Goal: Task Accomplishment & Management: Use online tool/utility

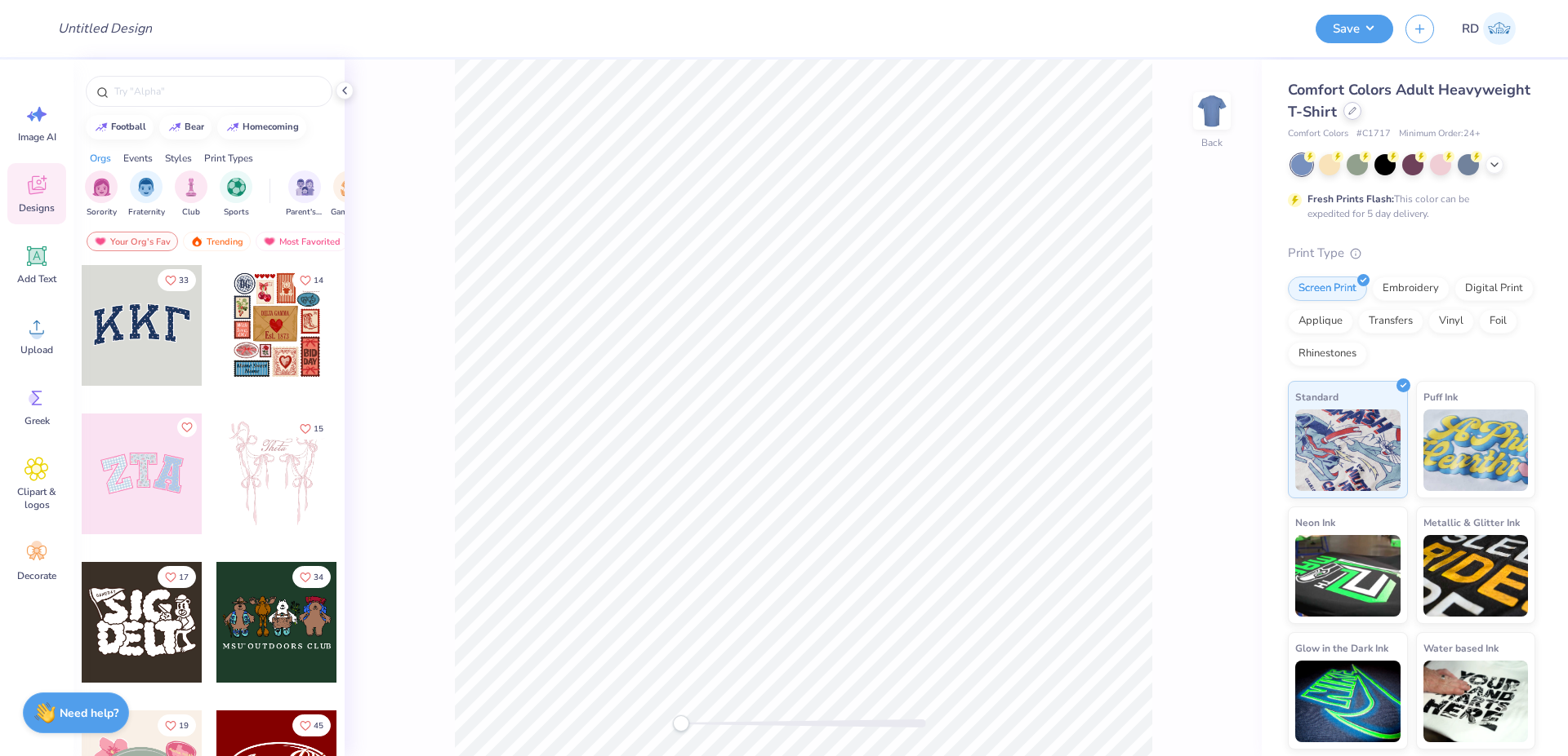
click at [1353, 114] on icon at bounding box center [1352, 111] width 8 height 8
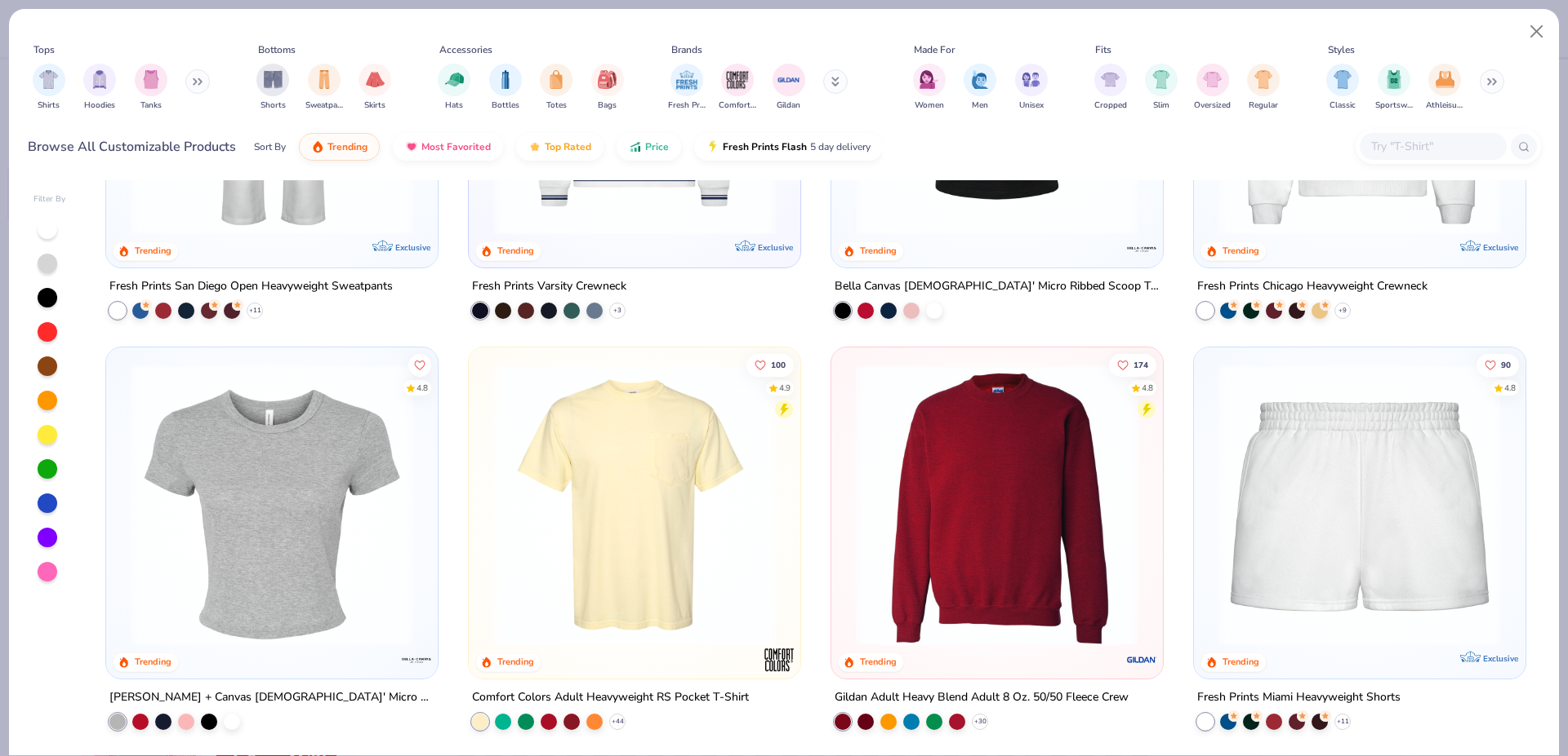
scroll to position [646, 0]
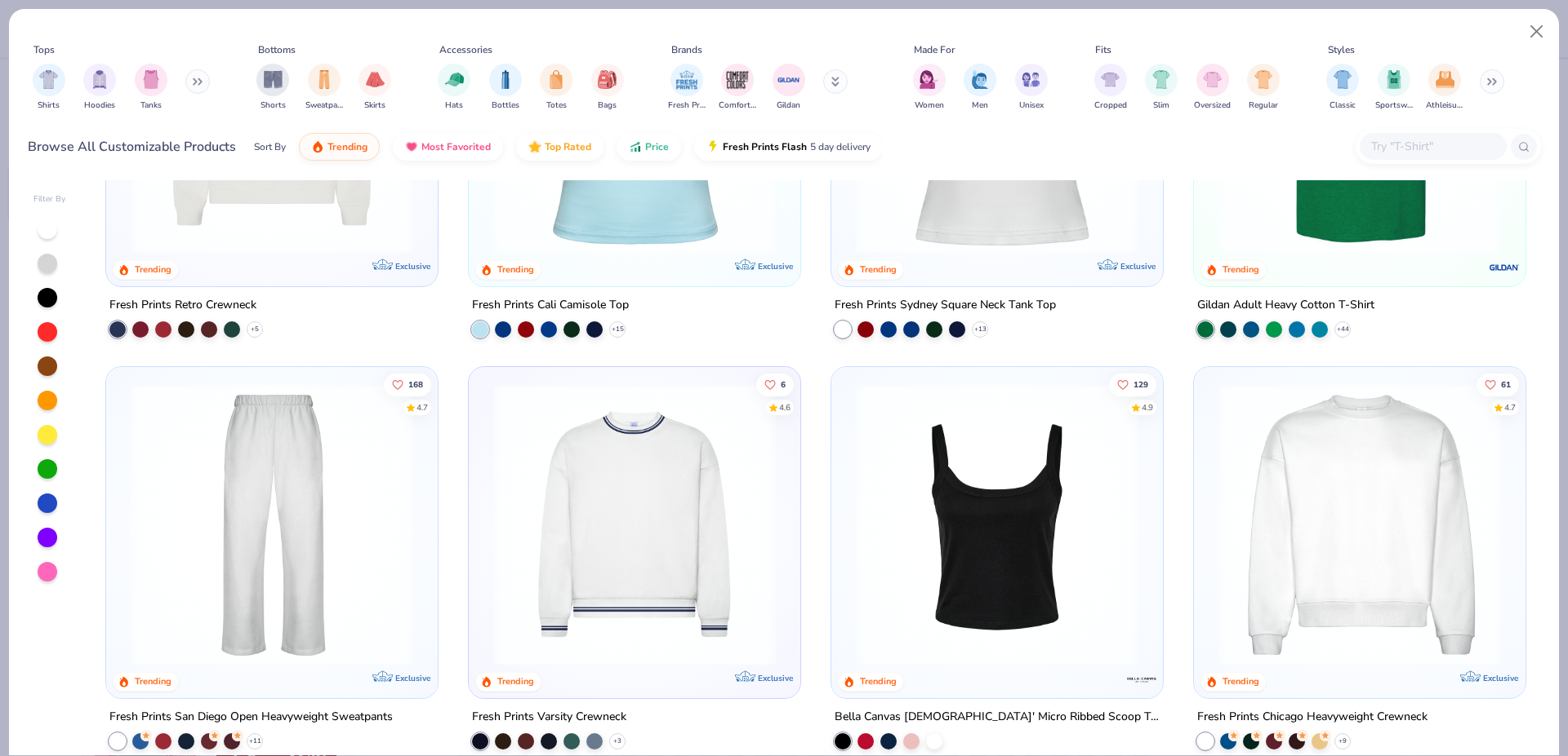
click at [1307, 462] on img at bounding box center [1360, 524] width 299 height 283
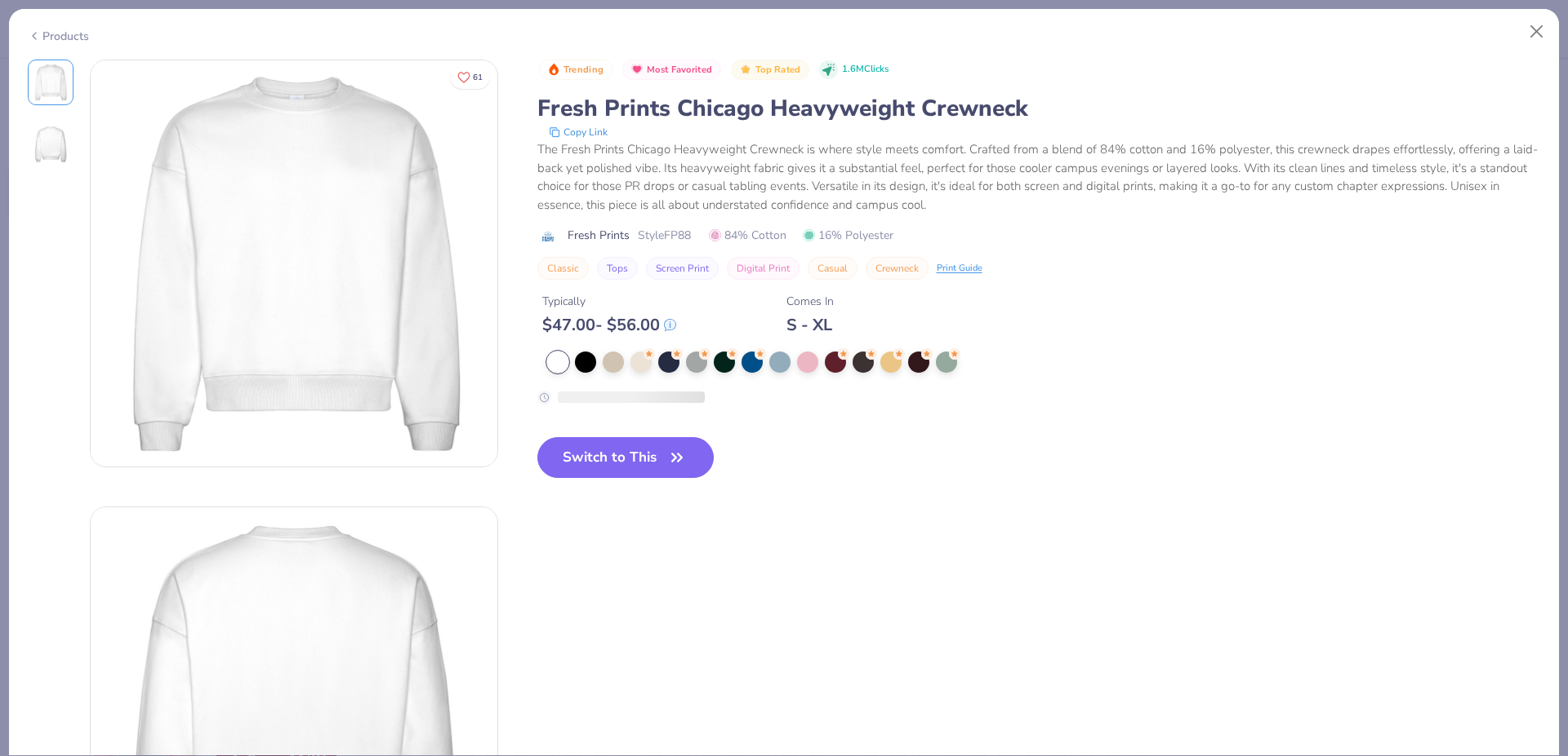
scroll to position [323, 0]
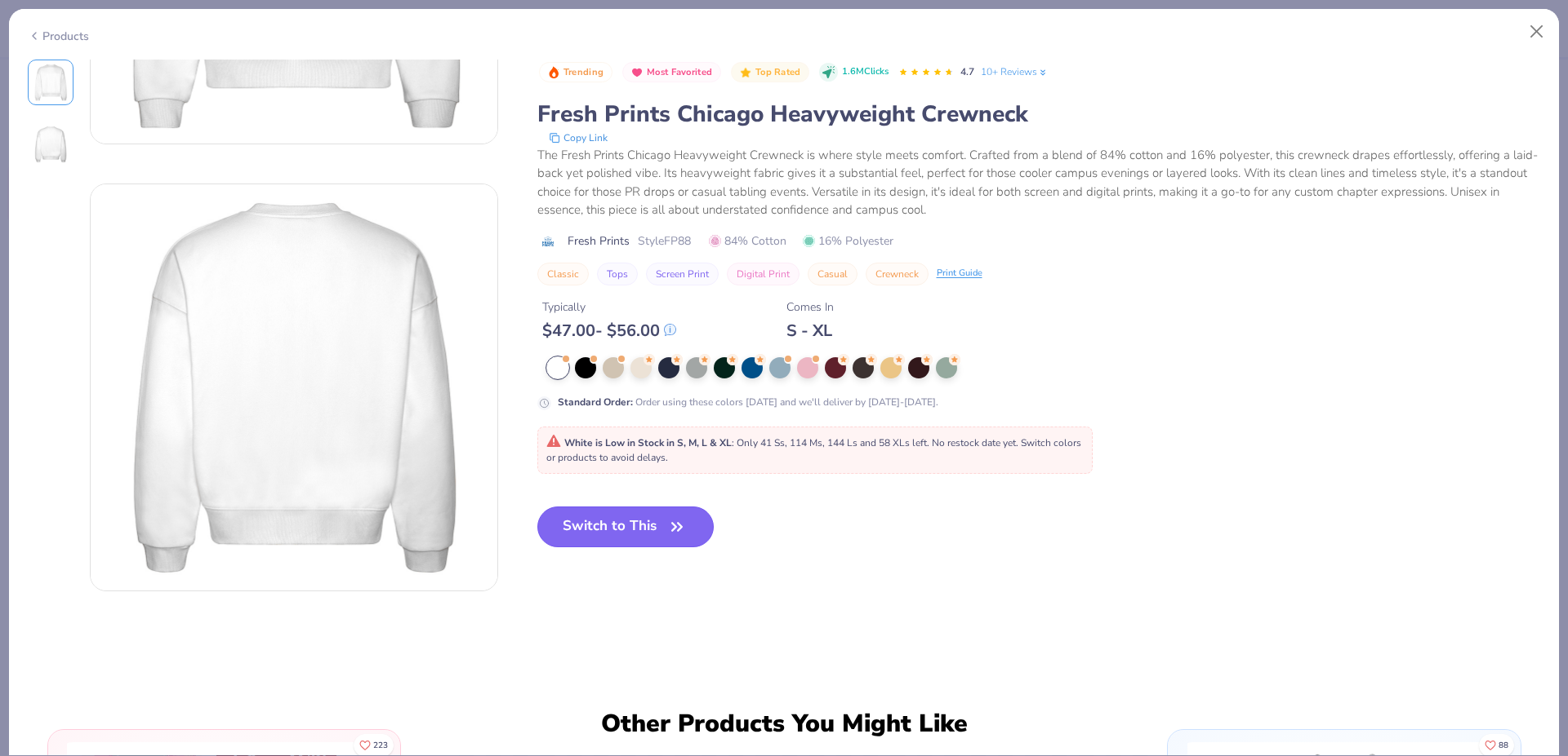
click at [608, 533] on button "Switch to This" at bounding box center [626, 526] width 178 height 40
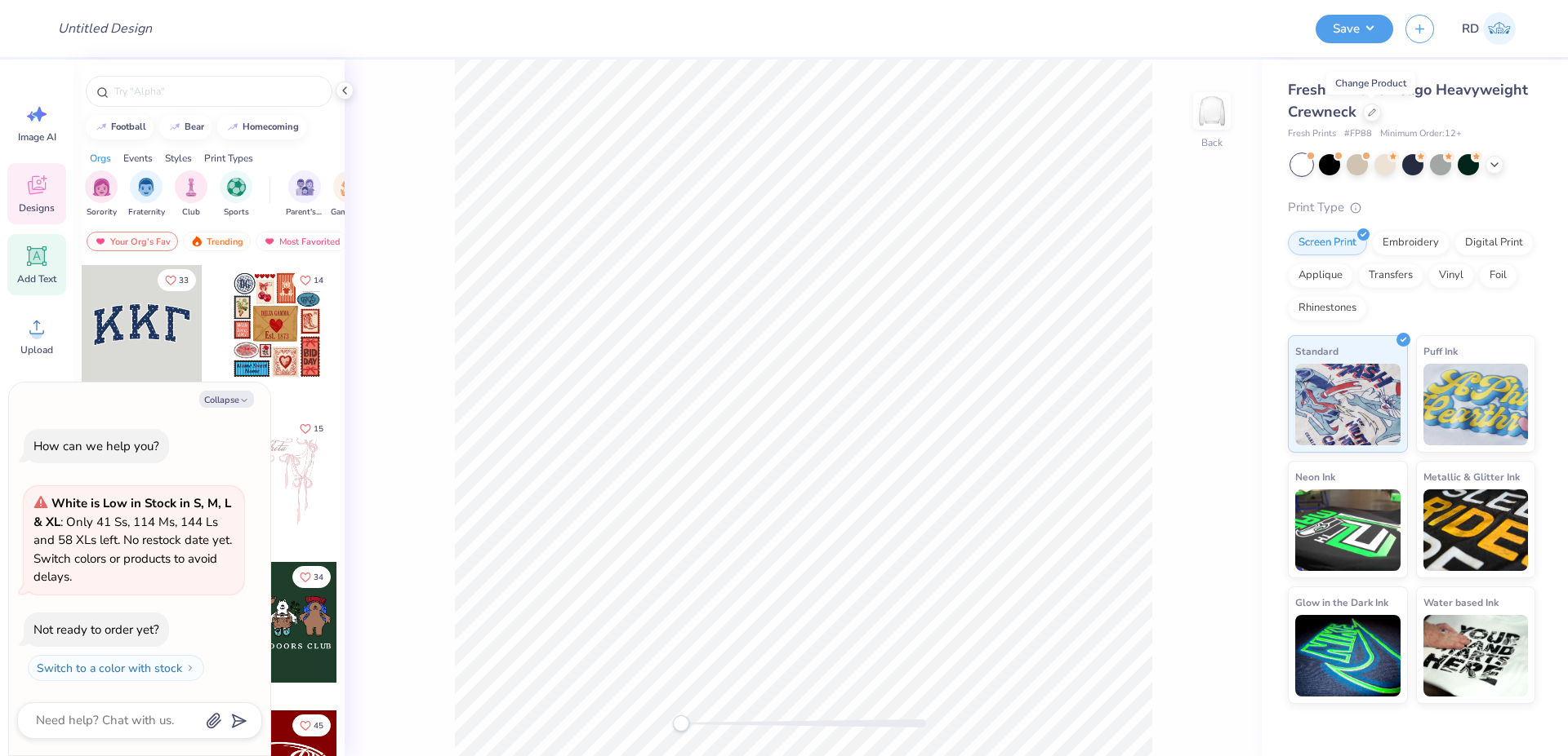
click at [50, 249] on div "Add Text" at bounding box center [37, 264] width 59 height 61
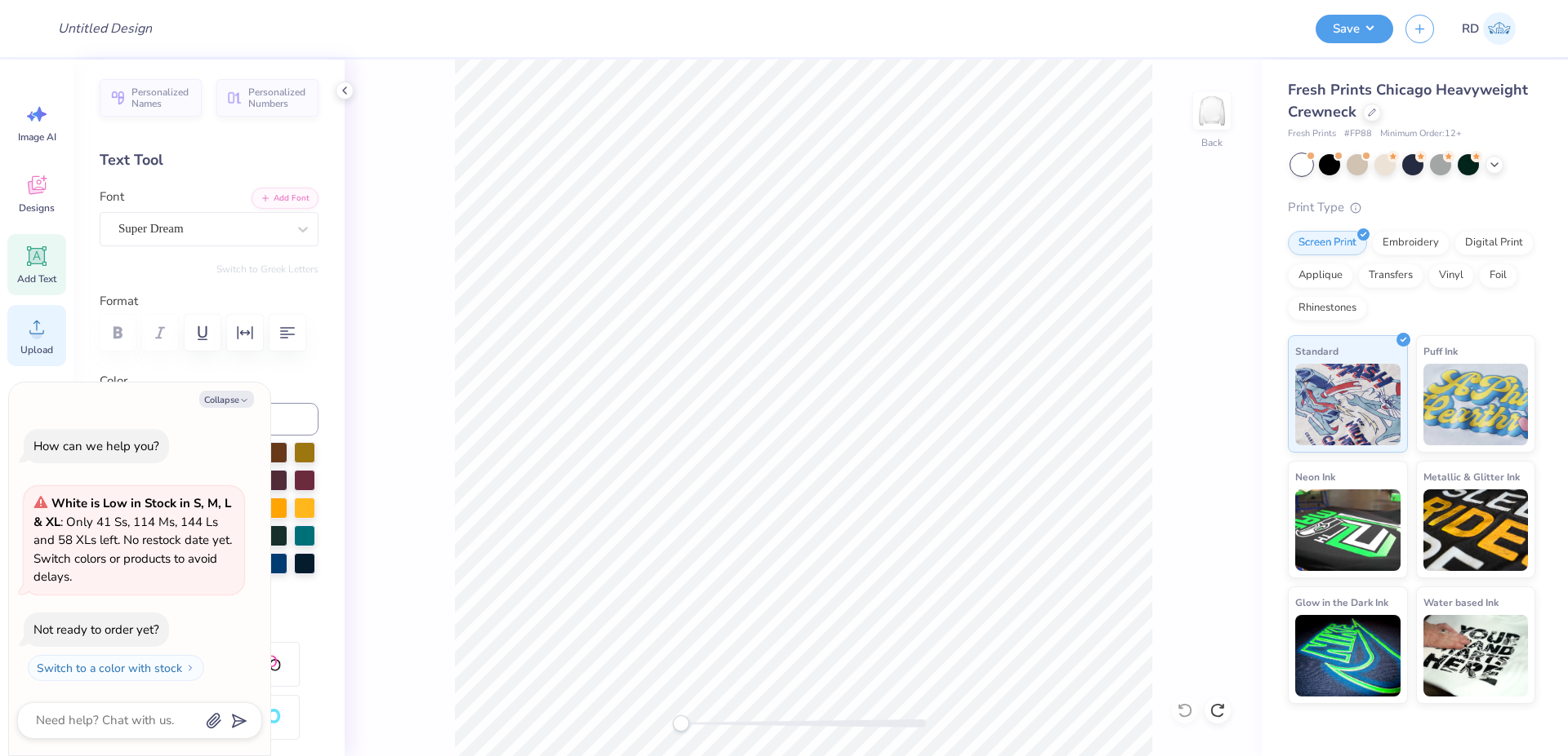
click at [49, 350] on span "Upload" at bounding box center [37, 350] width 33 height 14
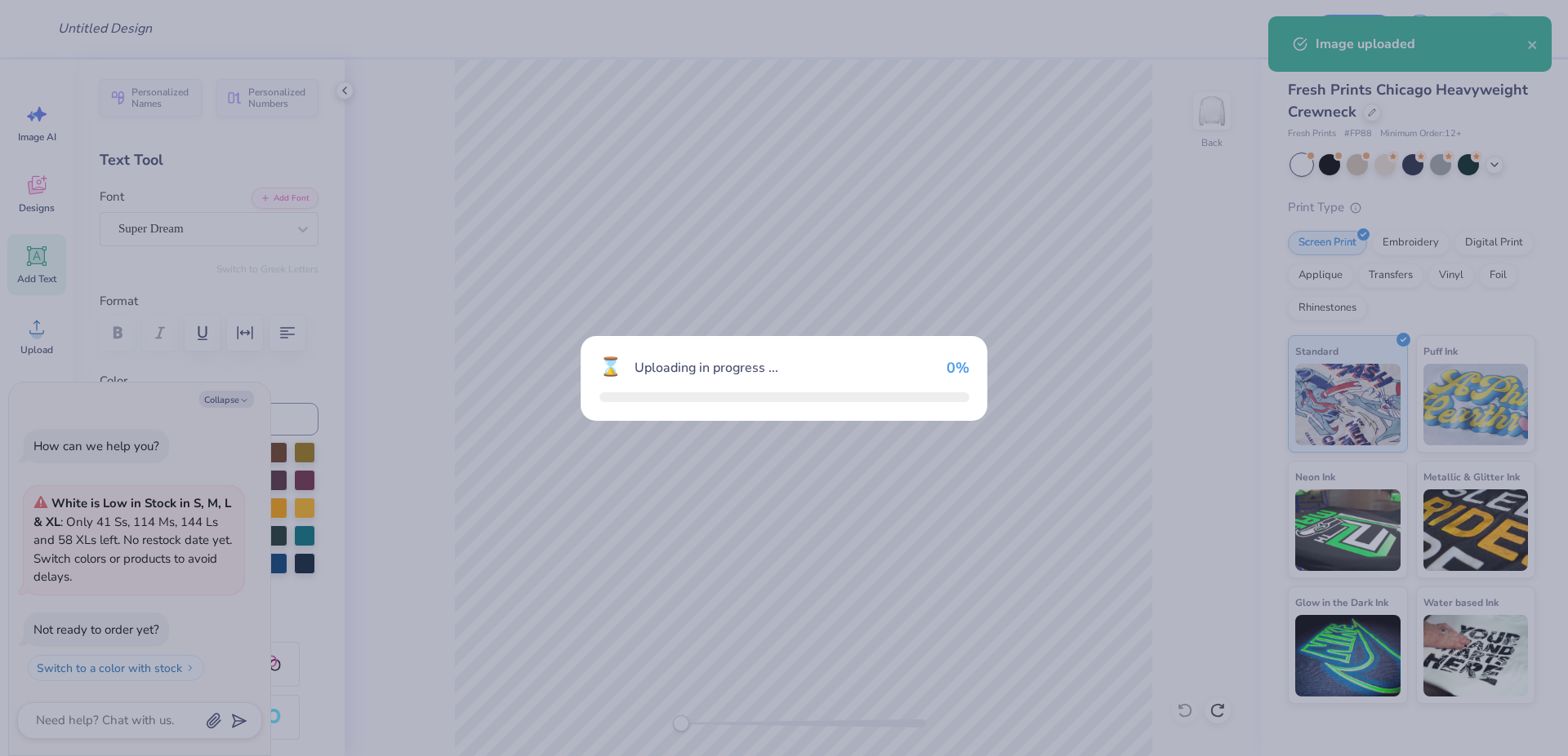
type textarea "x"
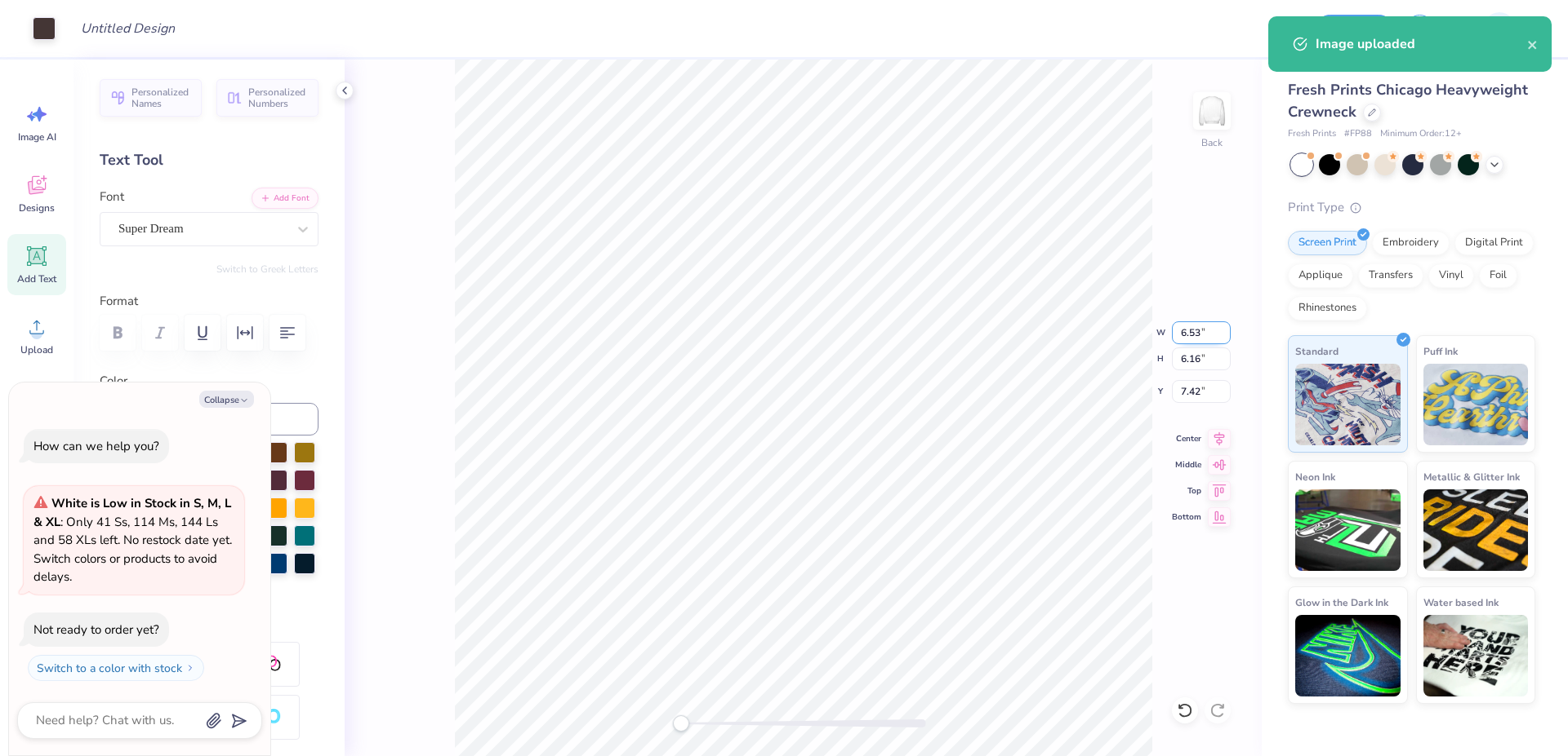
click at [1200, 329] on input "6.53" at bounding box center [1200, 333] width 59 height 23
type input "3.5"
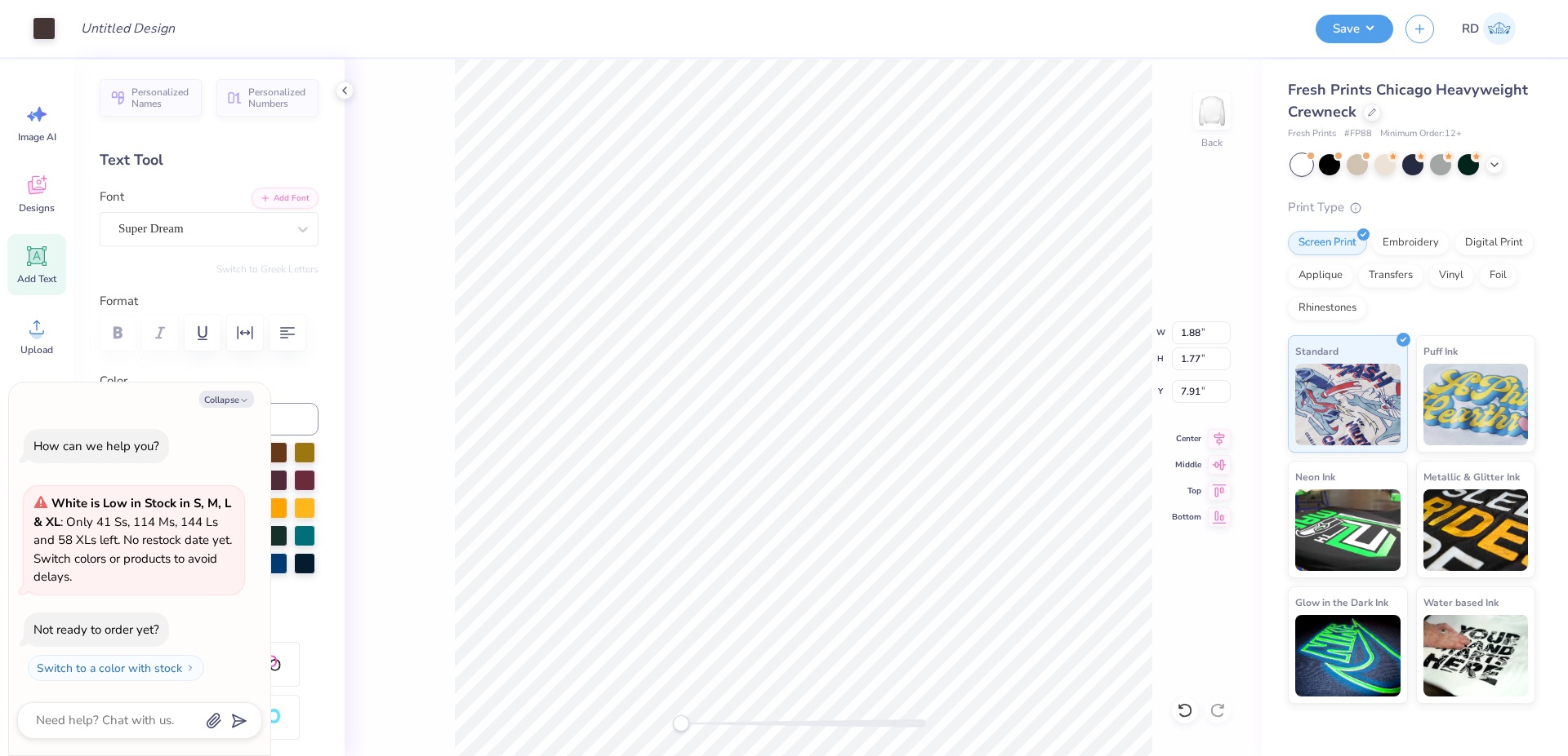
type textarea "x"
type input "3.50"
type input "3.30"
type input "7.14"
type textarea "x"
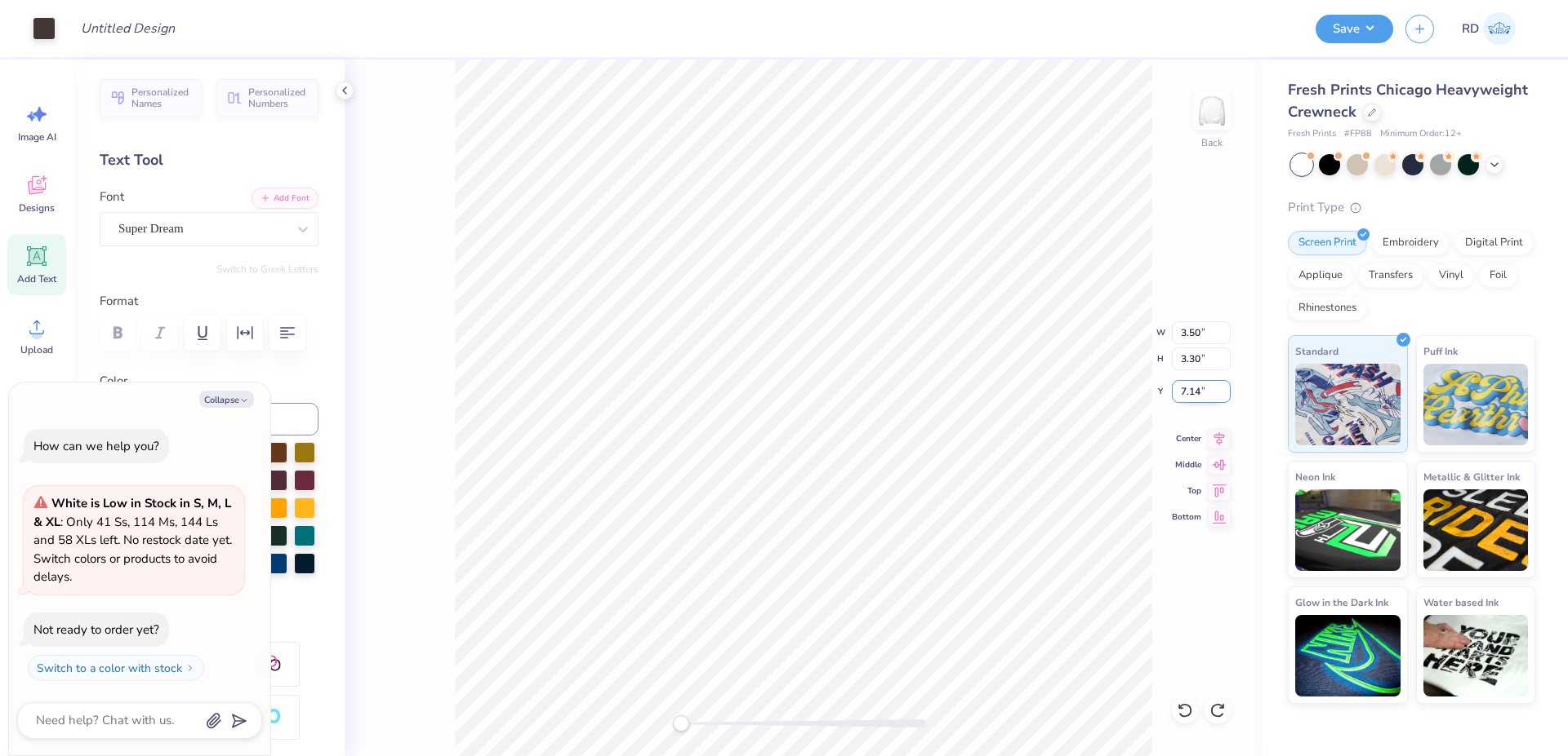
click at [1192, 388] on input "7.14" at bounding box center [1200, 392] width 59 height 23
type input "3"
type textarea "x"
click at [1192, 390] on input "3.00" at bounding box center [1200, 392] width 59 height 23
type input "2"
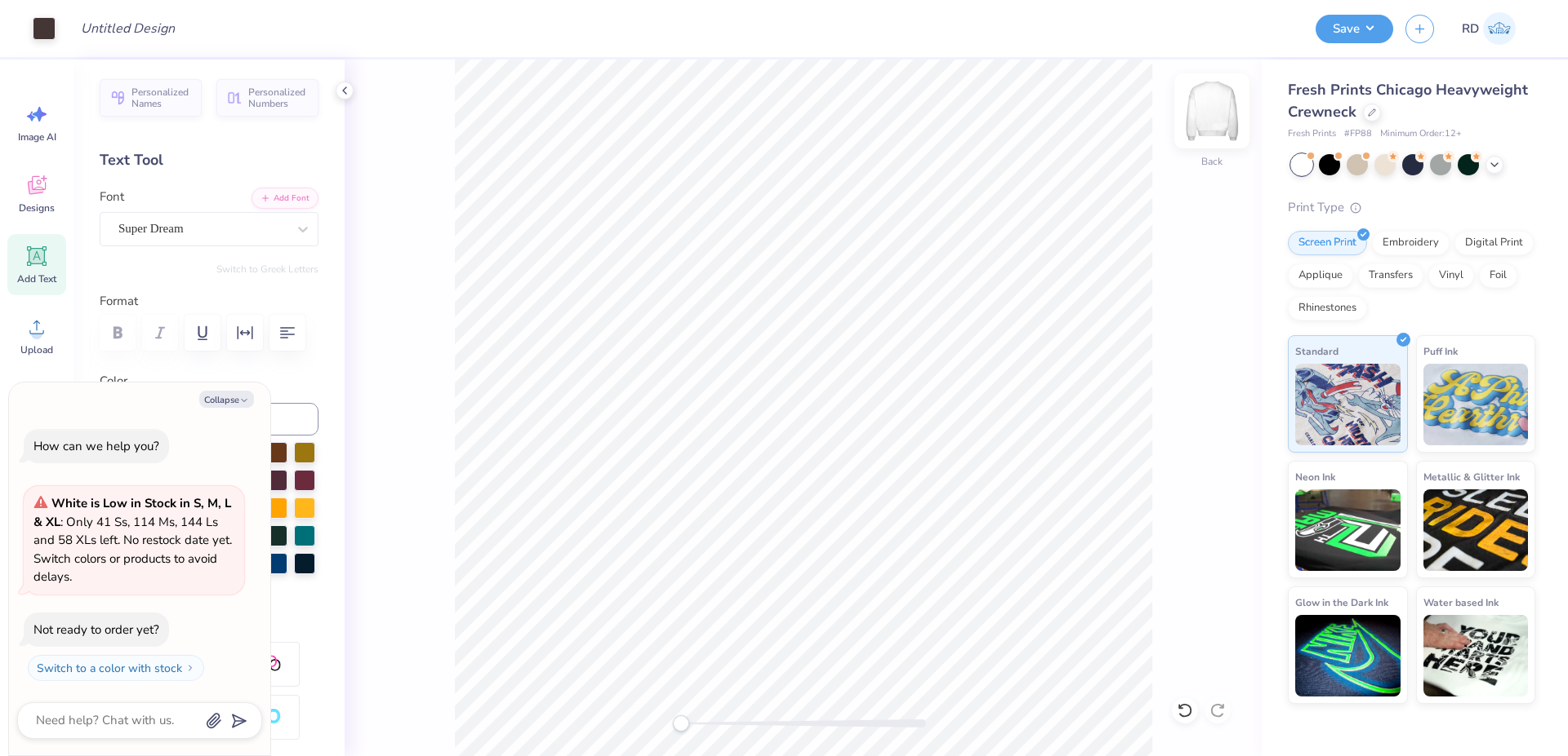
click at [1210, 114] on img at bounding box center [1212, 111] width 66 height 66
click at [41, 334] on icon at bounding box center [36, 328] width 14 height 14
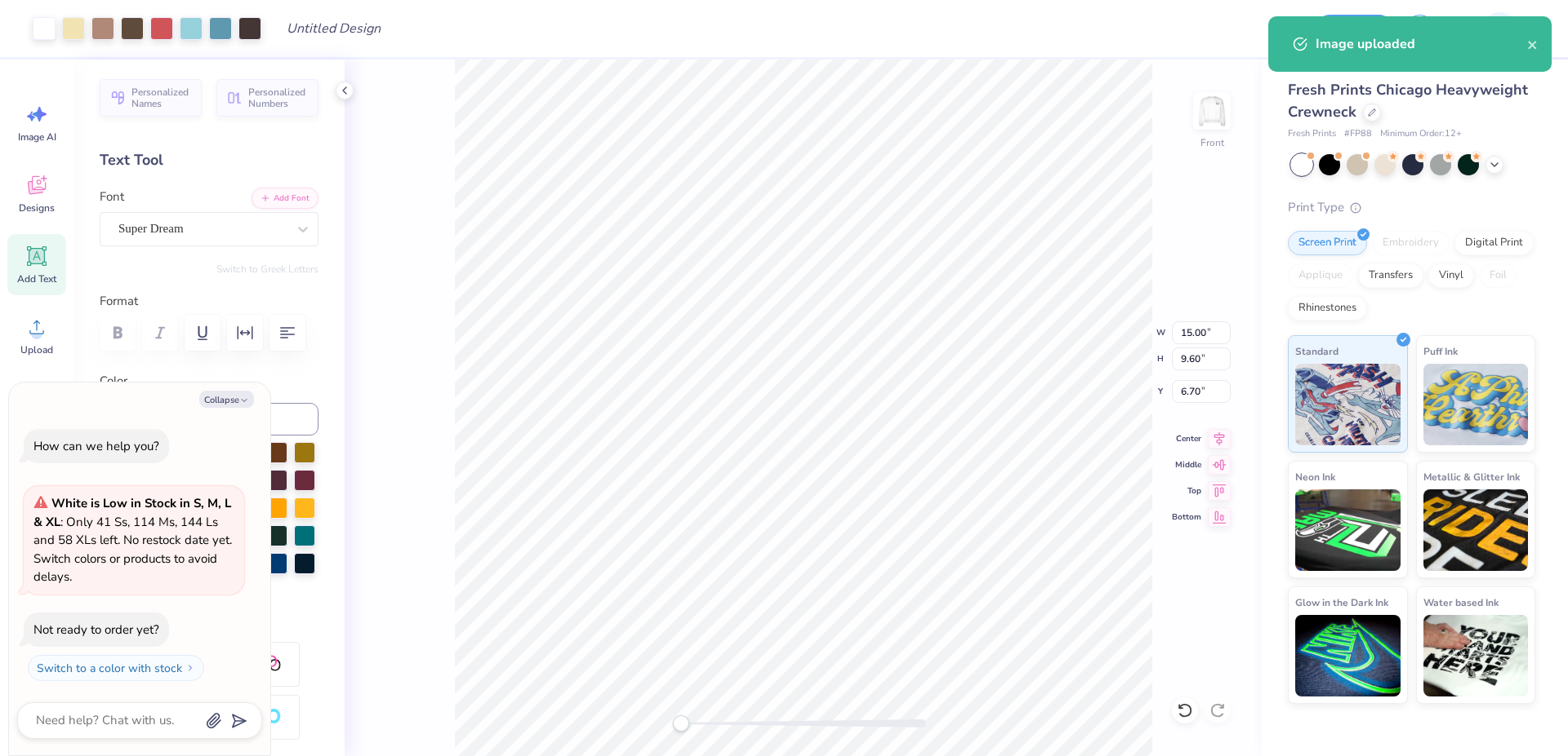
type textarea "x"
click at [1204, 333] on input "15.00" at bounding box center [1200, 333] width 59 height 23
type input "12"
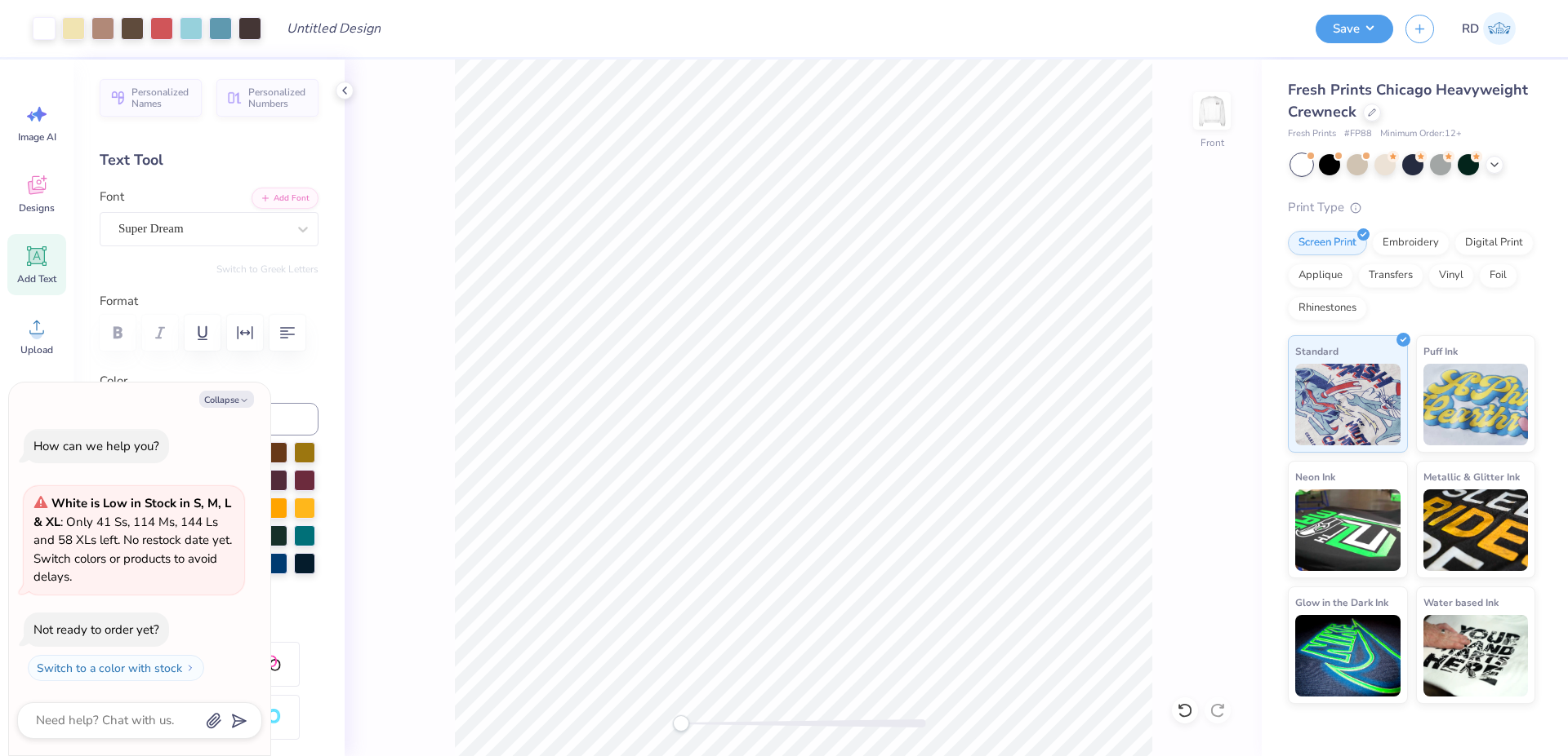
type textarea "x"
click at [1196, 340] on input "9.60" at bounding box center [1200, 333] width 59 height 23
type input "12"
click at [1175, 340] on input "12" at bounding box center [1200, 333] width 59 height 23
type textarea "x"
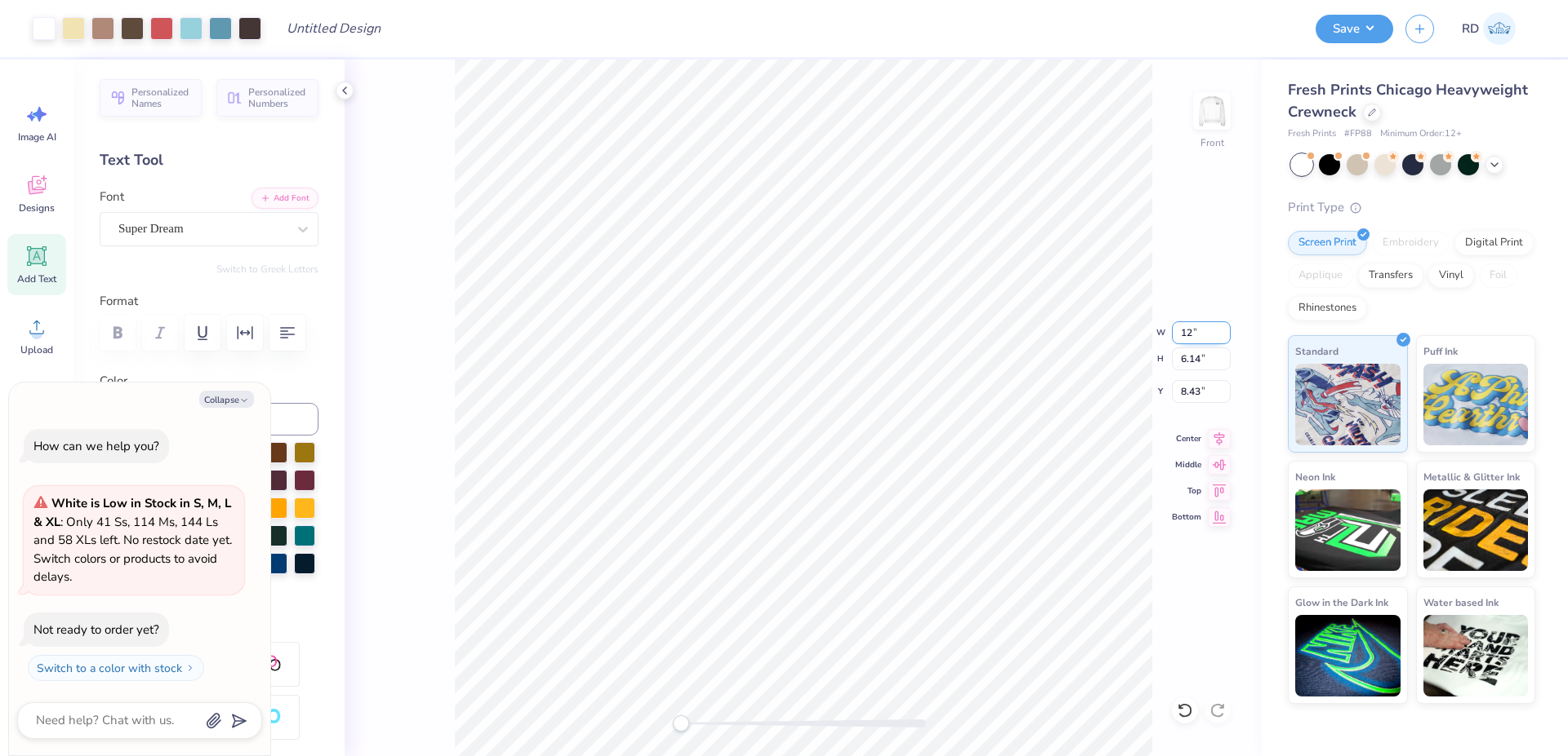
click at [1204, 333] on input "12" at bounding box center [1200, 333] width 59 height 23
type input "12"
type textarea "x"
click at [1194, 391] on input "6.37" at bounding box center [1200, 392] width 59 height 23
type input "3"
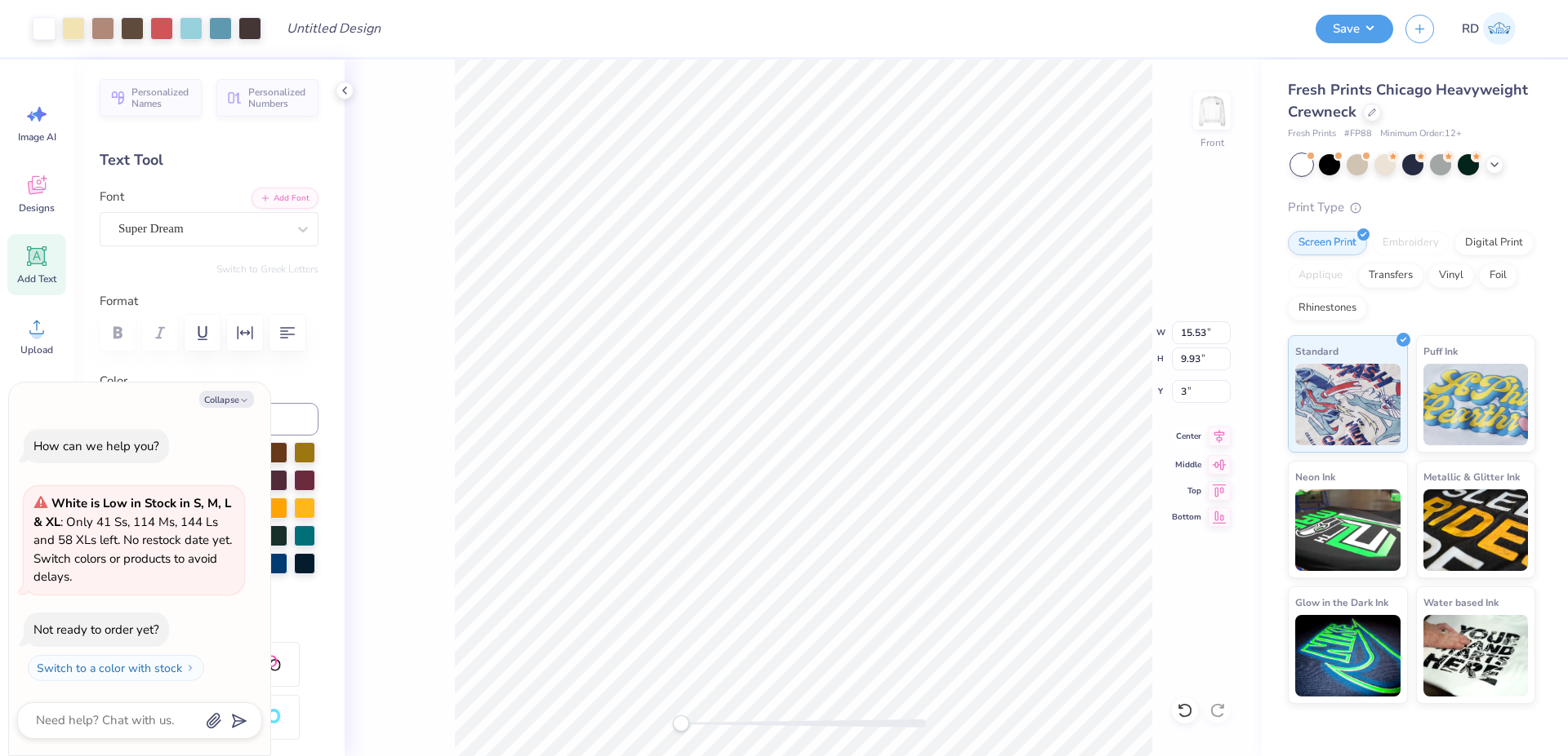
click at [1218, 436] on icon at bounding box center [1219, 436] width 11 height 14
click at [57, 271] on div "Add Text" at bounding box center [37, 264] width 59 height 61
click at [212, 394] on button "Collapse" at bounding box center [226, 399] width 55 height 17
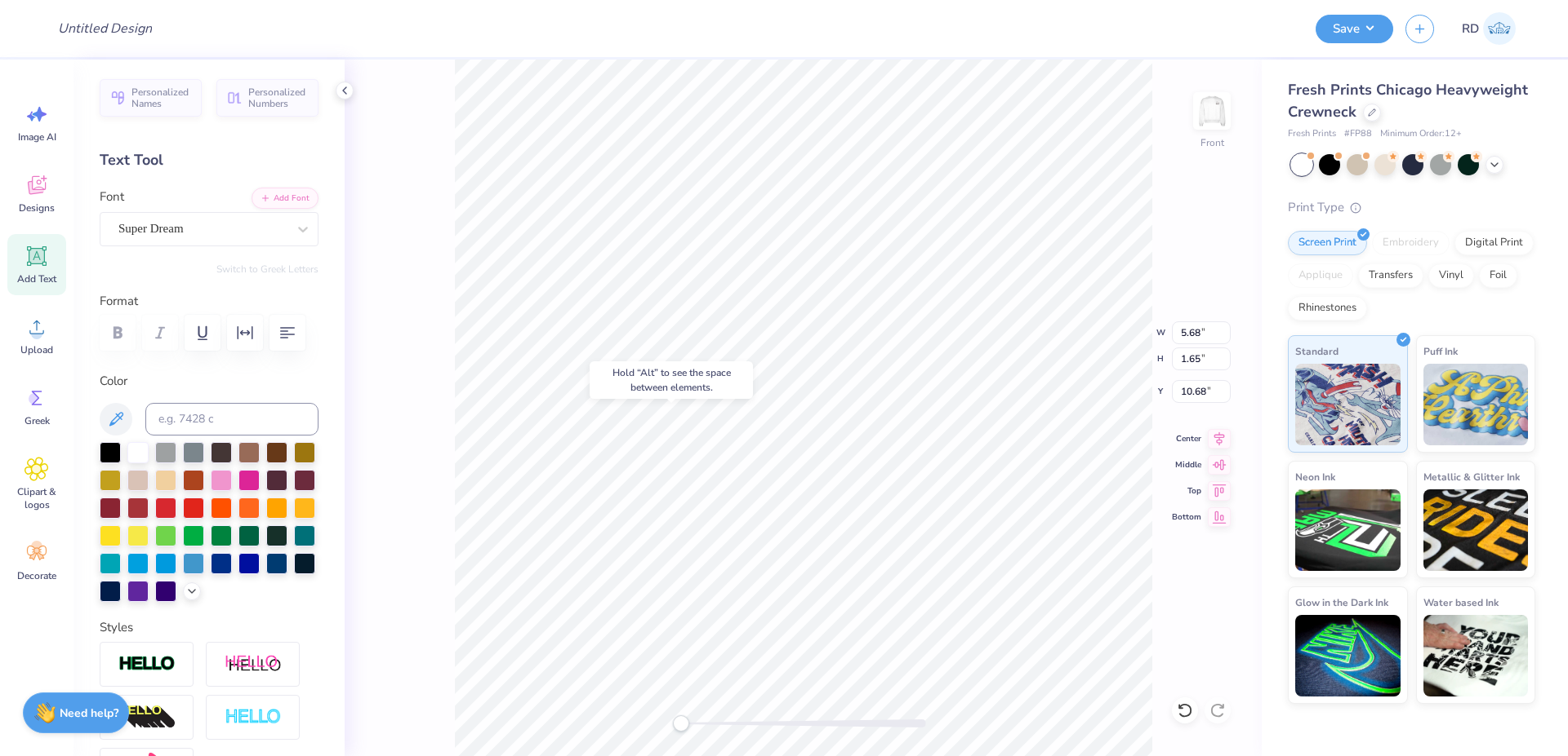
type textarea "x"
click at [230, 436] on input at bounding box center [232, 419] width 173 height 33
type input "439"
click at [279, 194] on button "Add Font" at bounding box center [285, 197] width 67 height 21
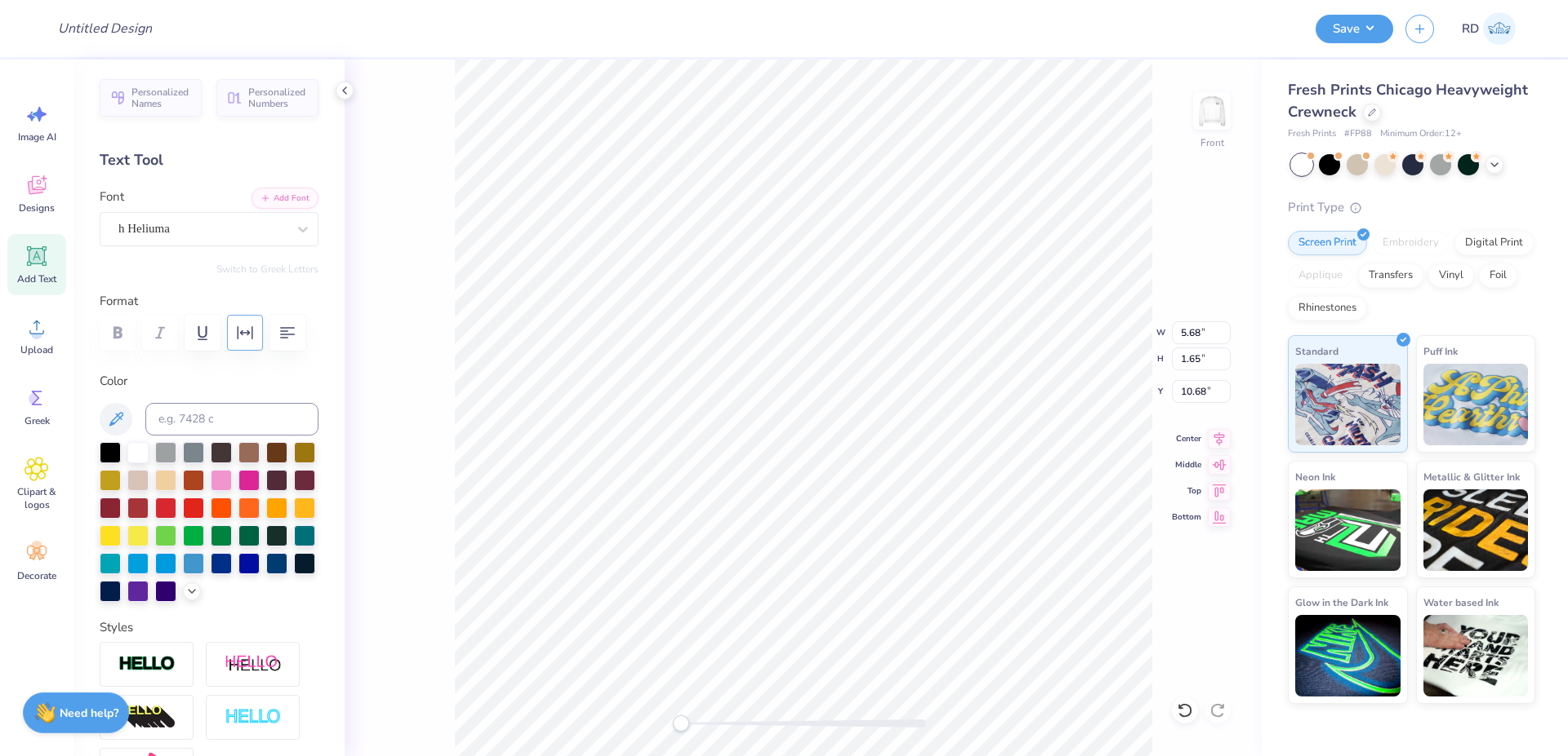
type textarea "BETA THETA PI"
click at [252, 337] on icon "button" at bounding box center [245, 333] width 15 height 14
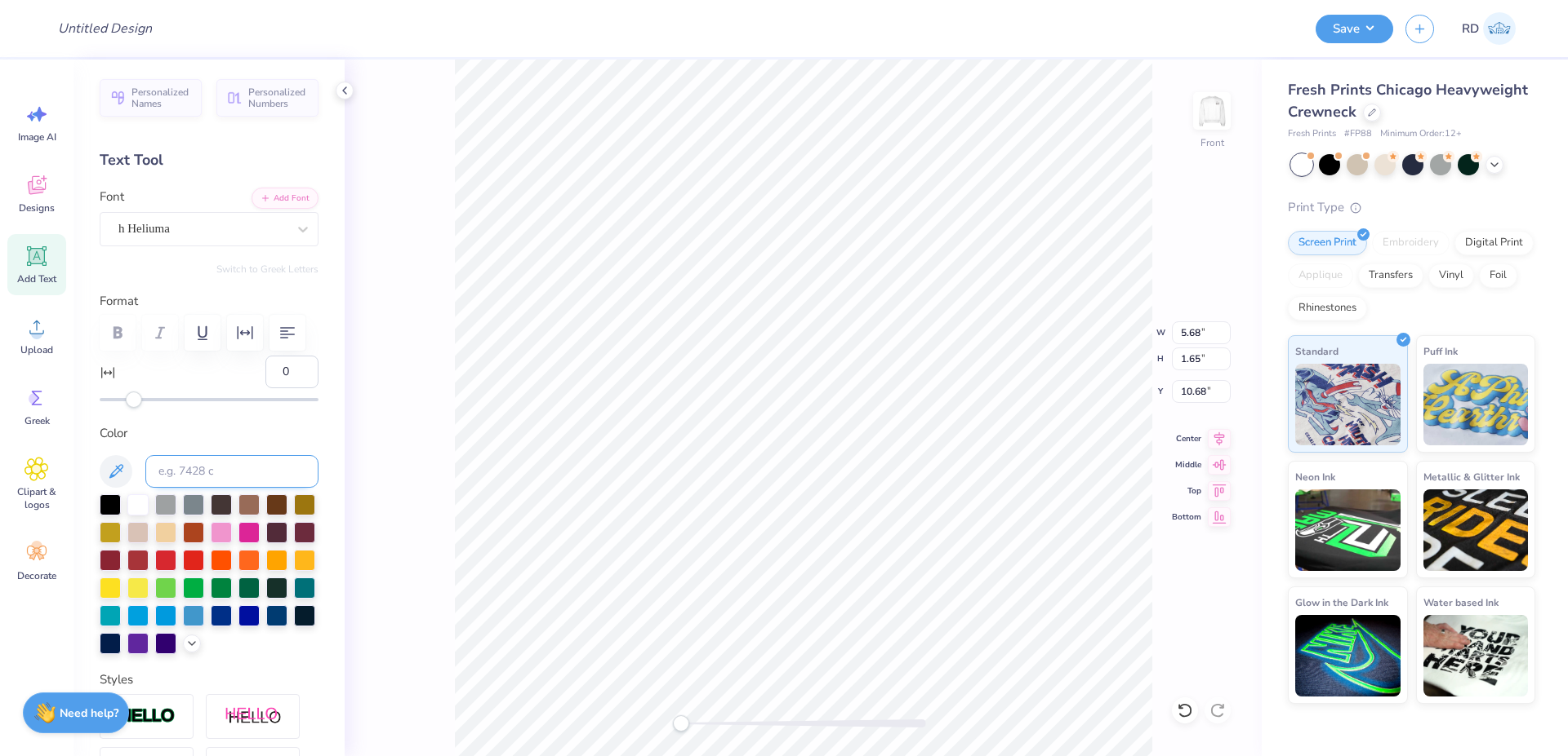
click at [235, 488] on input at bounding box center [232, 472] width 173 height 33
drag, startPoint x: 273, startPoint y: 418, endPoint x: 230, endPoint y: 417, distance: 43.0
click at [265, 389] on input "0" at bounding box center [291, 372] width 53 height 33
type input "10"
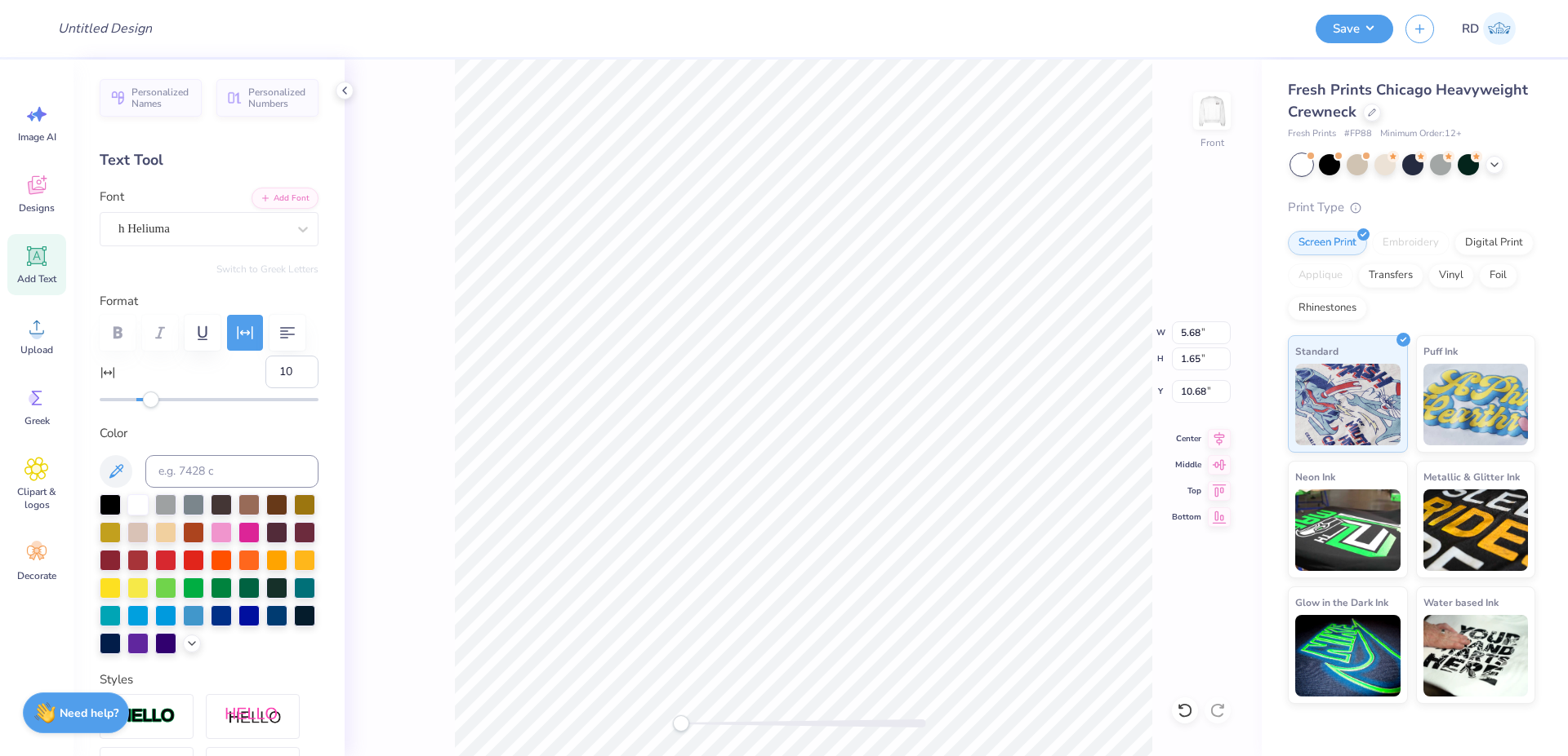
type textarea "BETA THETA PI"
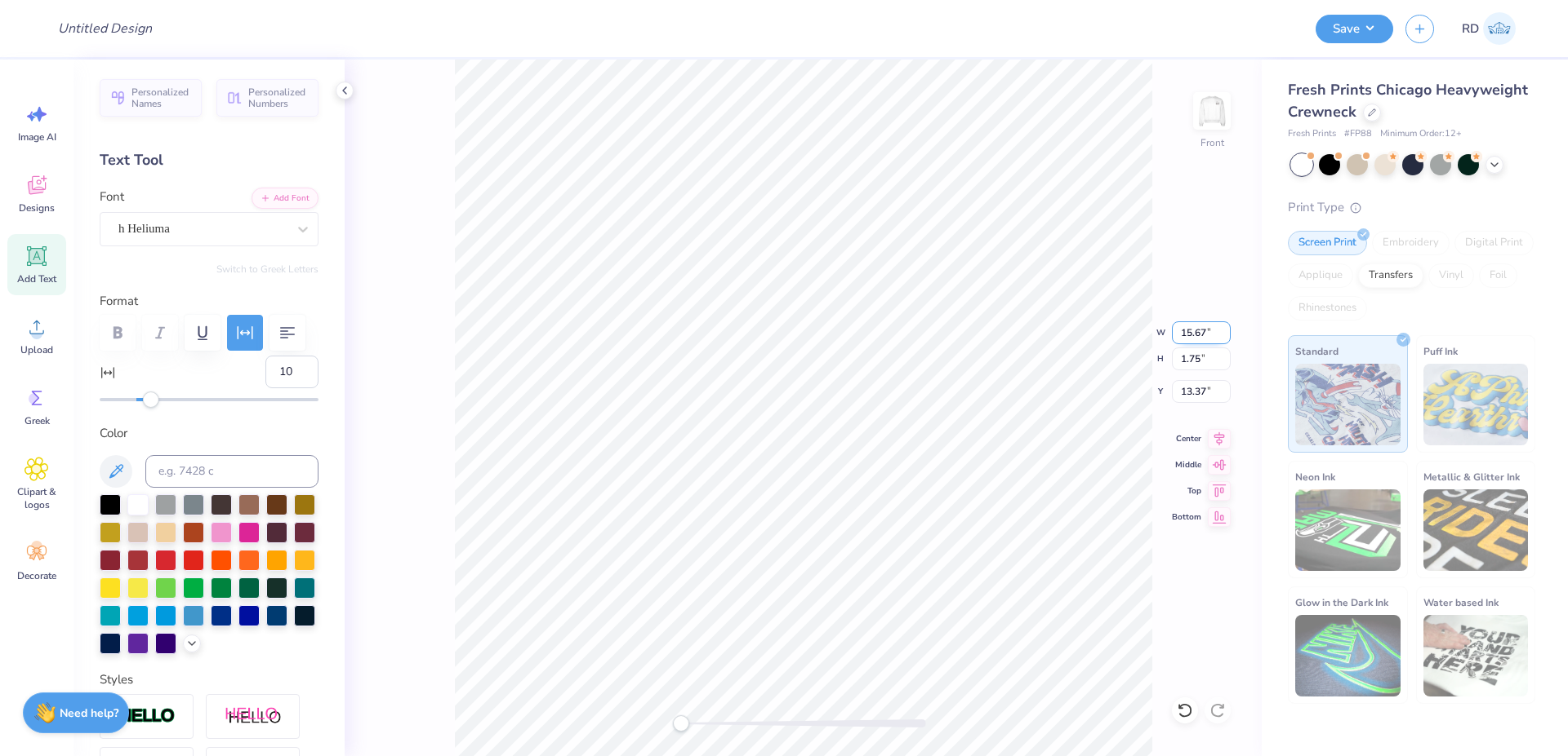
click at [1198, 339] on input "15.67" at bounding box center [1200, 333] width 59 height 23
paste input "8.866"
type input "8.866"
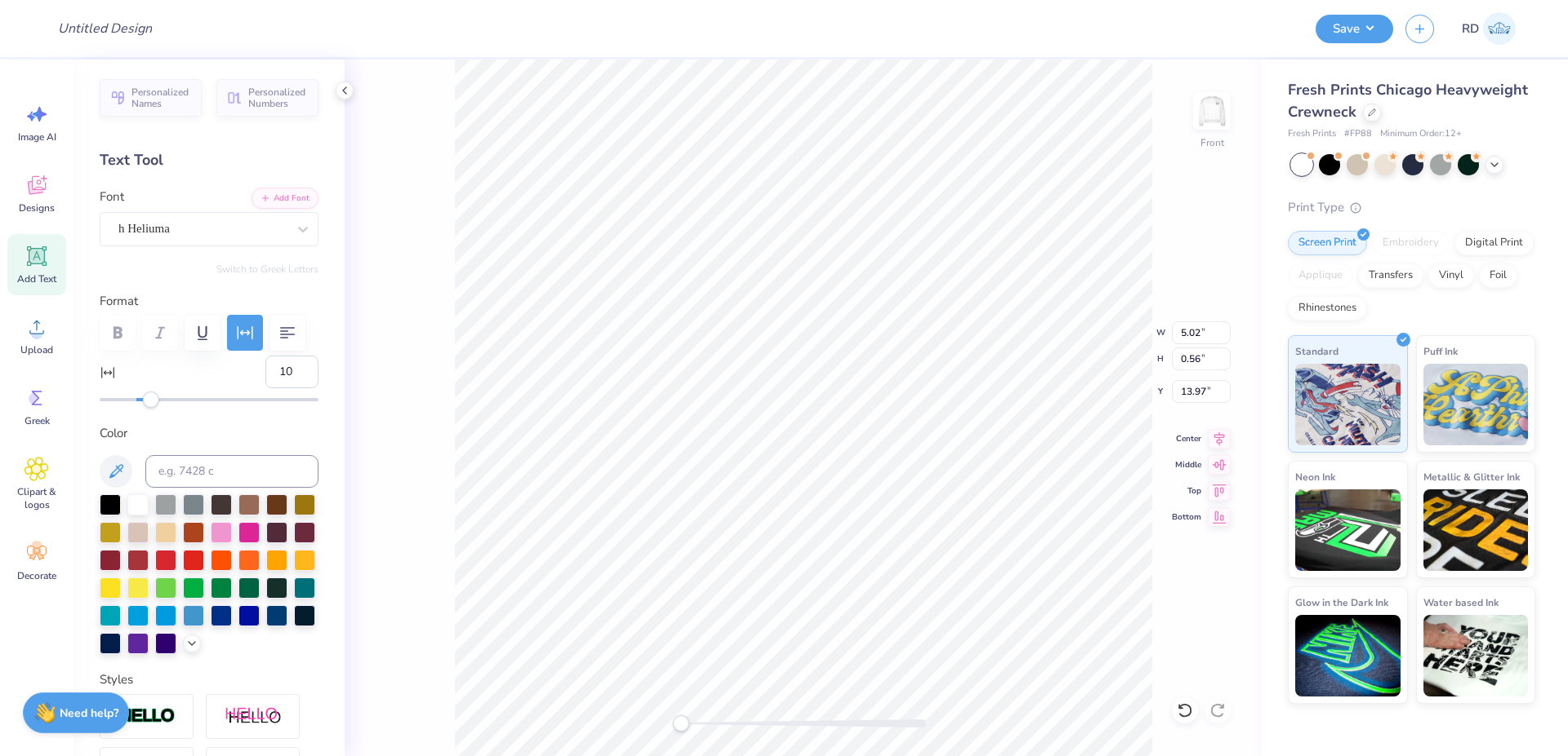
click at [1196, 346] on div "Front W 5.02 5.02 " H 0.56 0.56 " Y 13.97 13.97 " Center Middle Top Bottom" at bounding box center [803, 408] width 917 height 697
click at [1197, 332] on div "Front W 5.02 H 0.56 Y 13.97 Center Middle Top Bottom" at bounding box center [803, 408] width 917 height 697
click at [1198, 333] on input "5.02" at bounding box center [1200, 333] width 59 height 23
paste input "8.866"
type input "8.866"
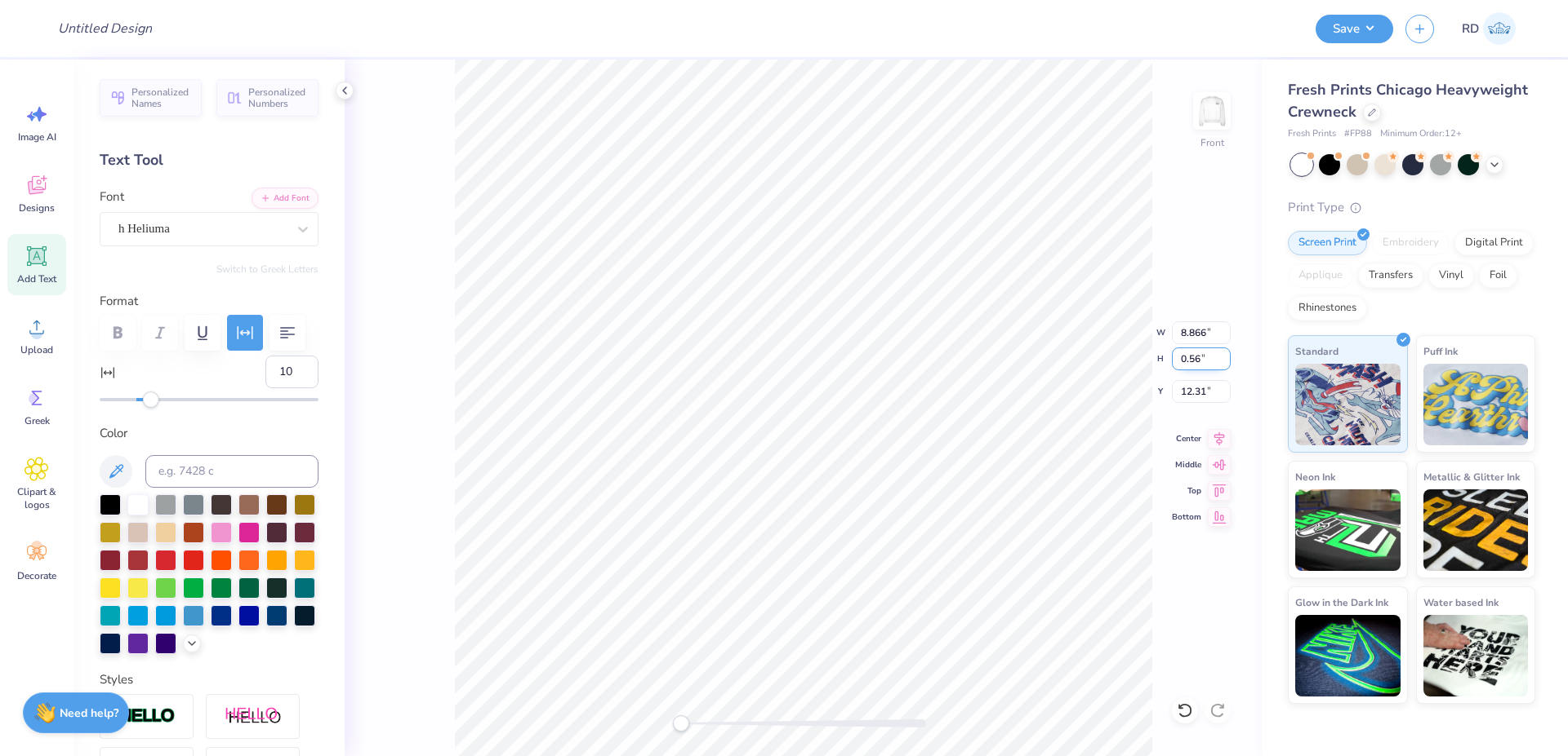
click at [1197, 351] on input "0.56" at bounding box center [1200, 359] width 59 height 23
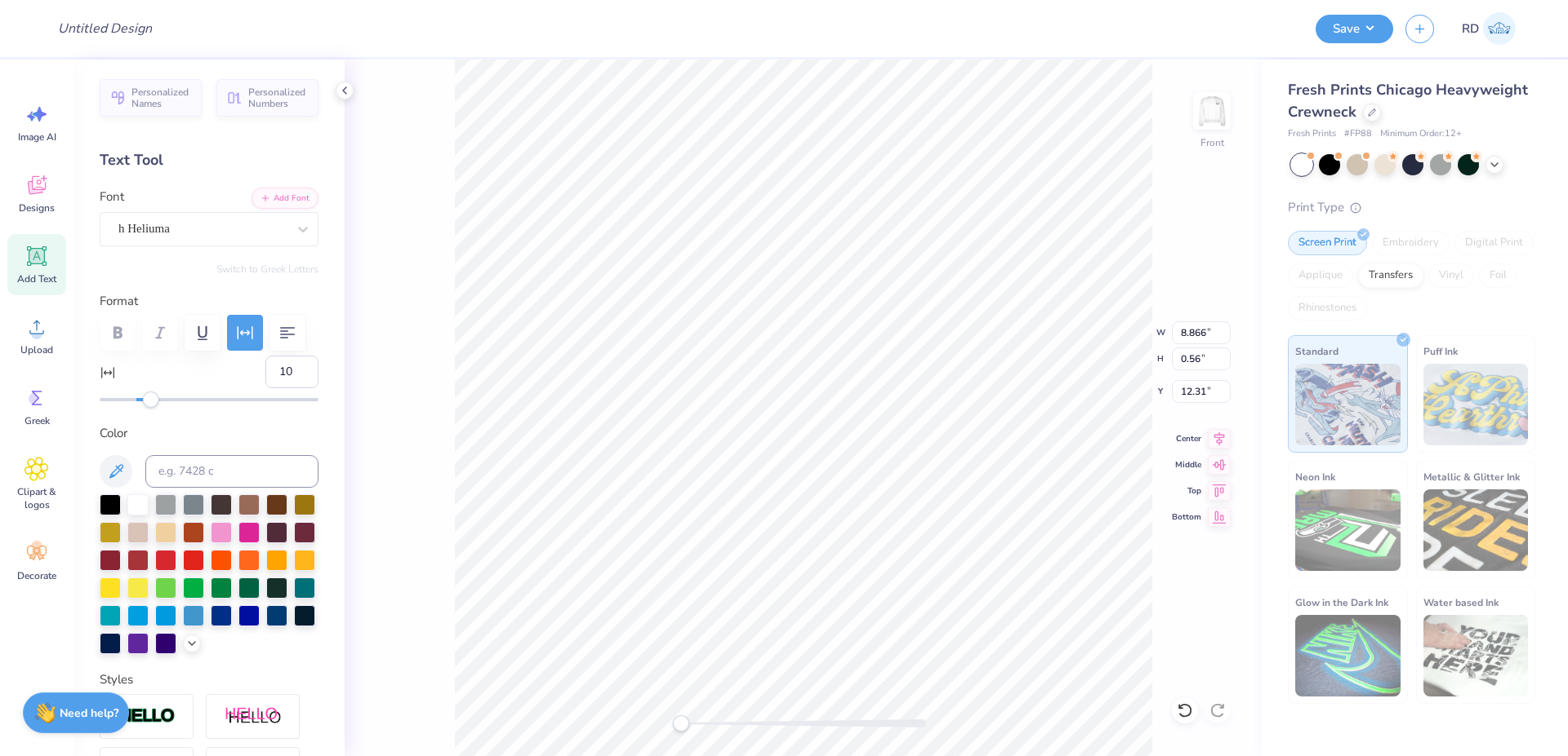
click at [1200, 321] on div "Front W 8.866 8.866 " H 0.56 0.56 " Y 12.31 12.31 " Center Middle Top Bottom" at bounding box center [803, 408] width 917 height 697
click at [1201, 347] on input "1.75" at bounding box center [1200, 359] width 59 height 23
click at [1201, 337] on input "15.67" at bounding box center [1200, 333] width 59 height 23
paste input "8.866"
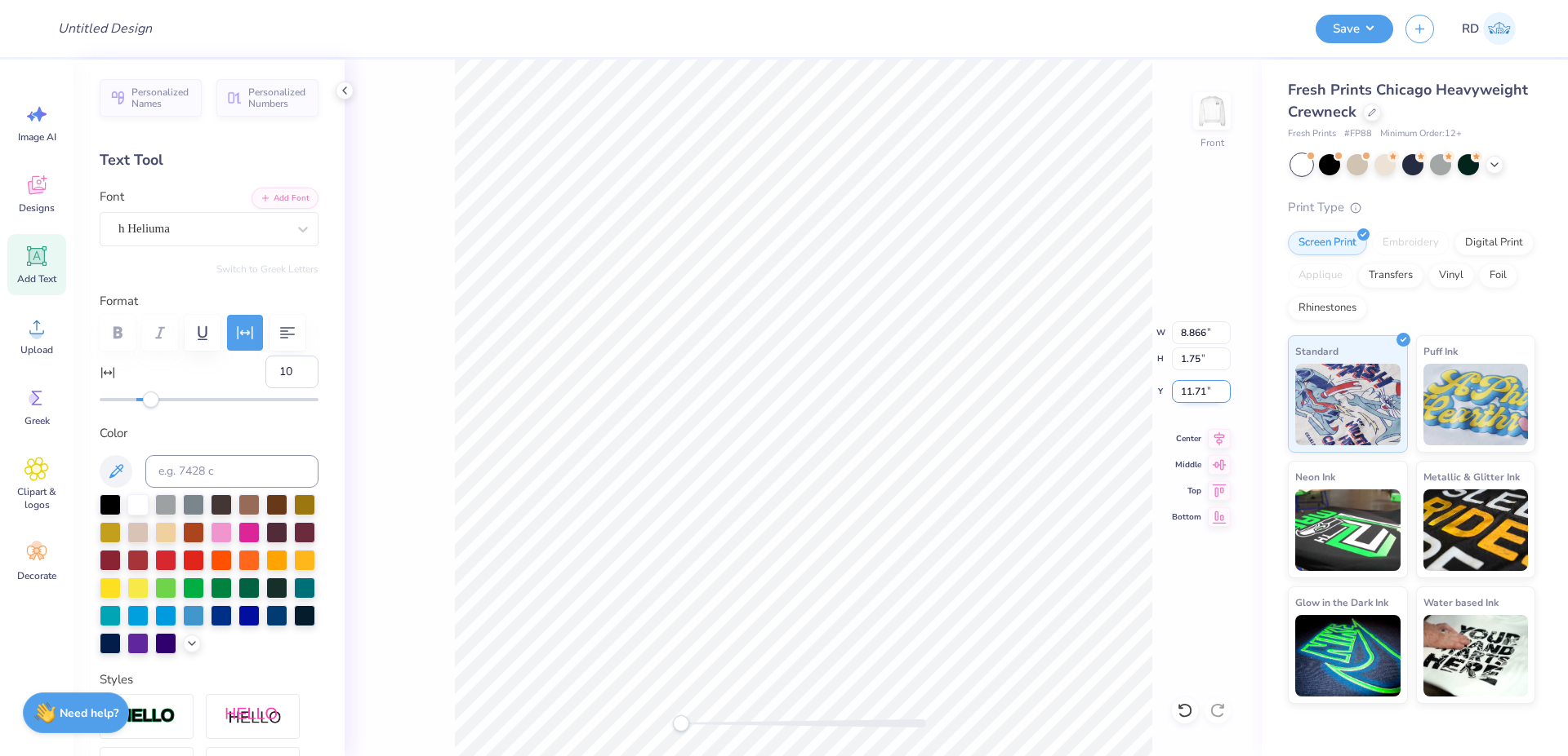
click at [1211, 391] on input "11.71" at bounding box center [1200, 392] width 59 height 23
click at [1203, 326] on input "8.866" at bounding box center [1200, 333] width 59 height 23
click at [1226, 336] on input "8.86" at bounding box center [1200, 333] width 59 height 23
click at [1222, 332] on input "8.87" at bounding box center [1200, 333] width 59 height 23
type input "8.86"
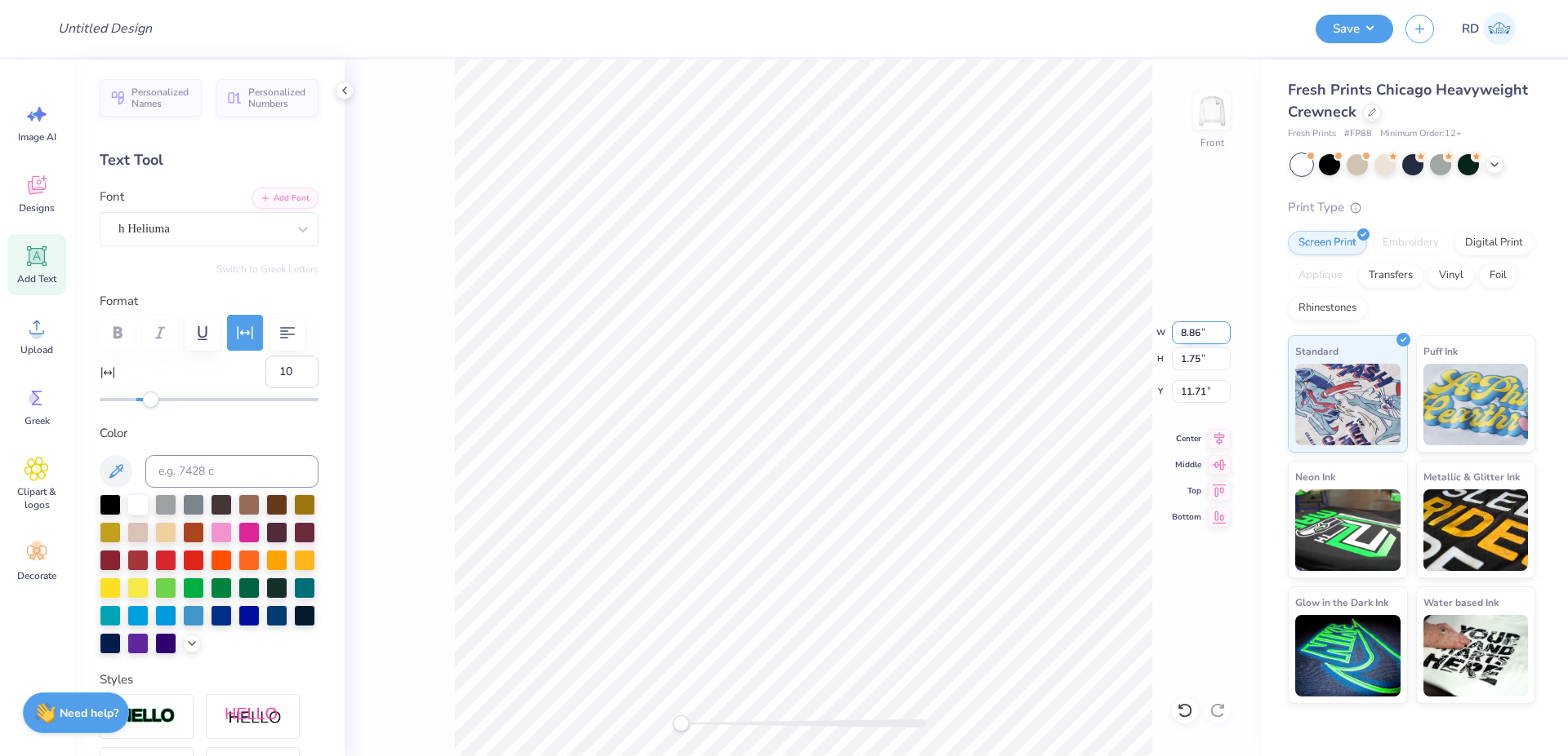
click at [1222, 337] on input "8.86" at bounding box center [1200, 333] width 59 height 23
drag, startPoint x: 772, startPoint y: 716, endPoint x: 740, endPoint y: 723, distance: 32.8
click at [740, 723] on div at bounding box center [804, 723] width 245 height 16
drag, startPoint x: 724, startPoint y: 724, endPoint x: 699, endPoint y: 725, distance: 25.0
click at [699, 725] on div at bounding box center [804, 723] width 245 height 8
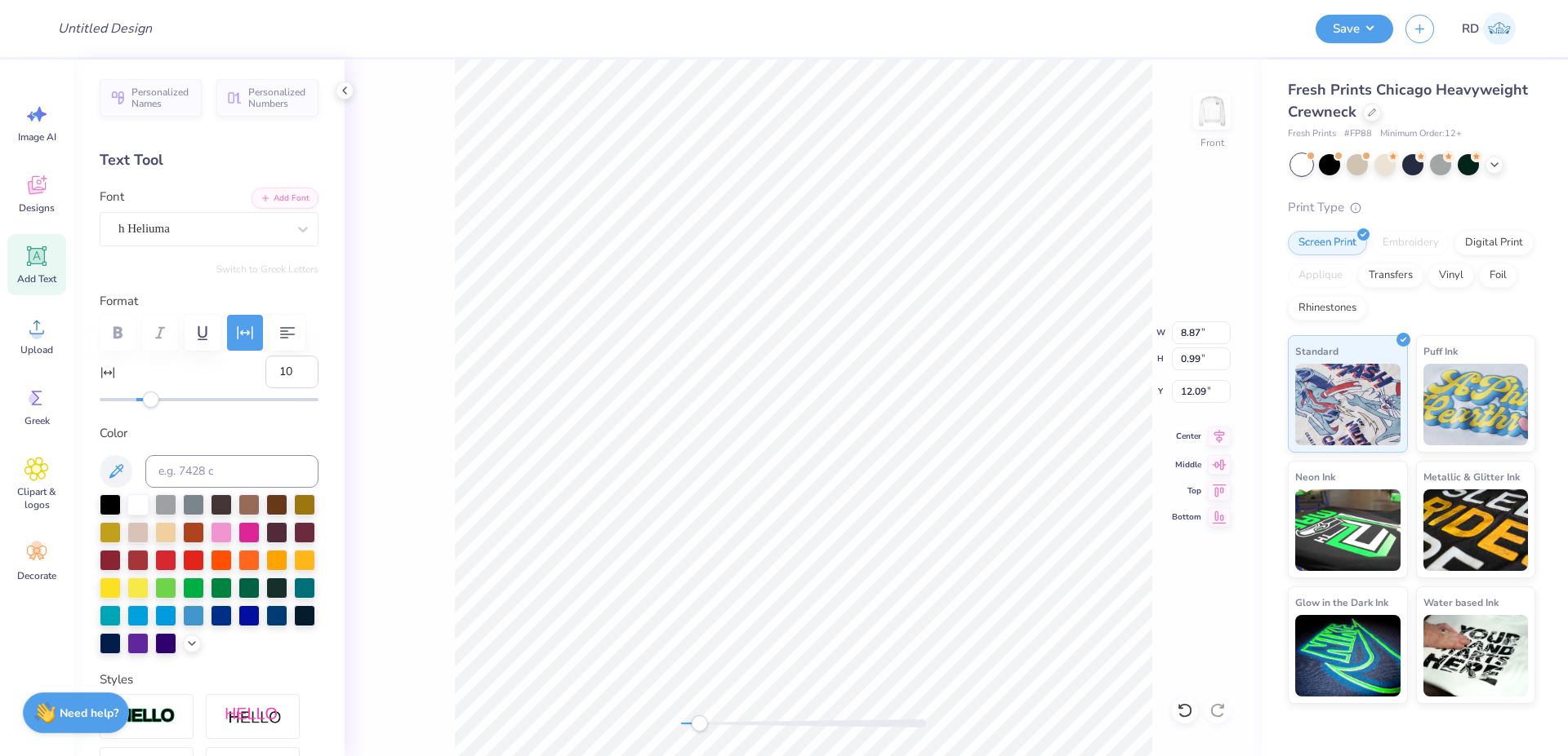
click at [1218, 444] on icon at bounding box center [1219, 437] width 23 height 19
click at [1223, 436] on icon at bounding box center [1219, 436] width 11 height 14
type input "12.01"
type input "7.68"
type input "3.00"
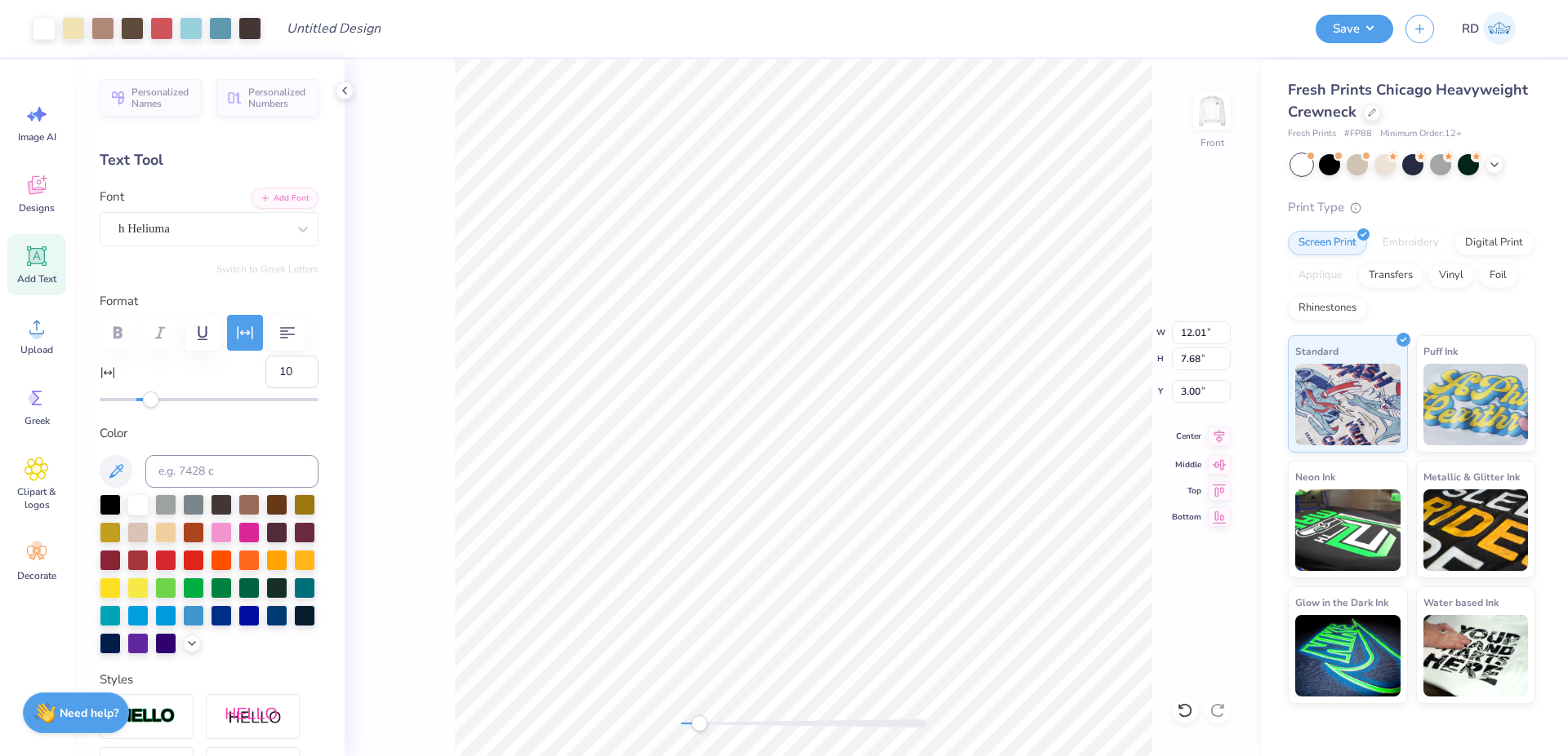
click at [1228, 434] on icon at bounding box center [1219, 437] width 23 height 19
click at [647, 723] on div "Front W 12.01 12.01 " H 7.68 7.68 " Y 3.00 3.00 " Center Middle Top Bottom" at bounding box center [803, 408] width 917 height 697
click at [1218, 116] on img at bounding box center [1212, 111] width 66 height 66
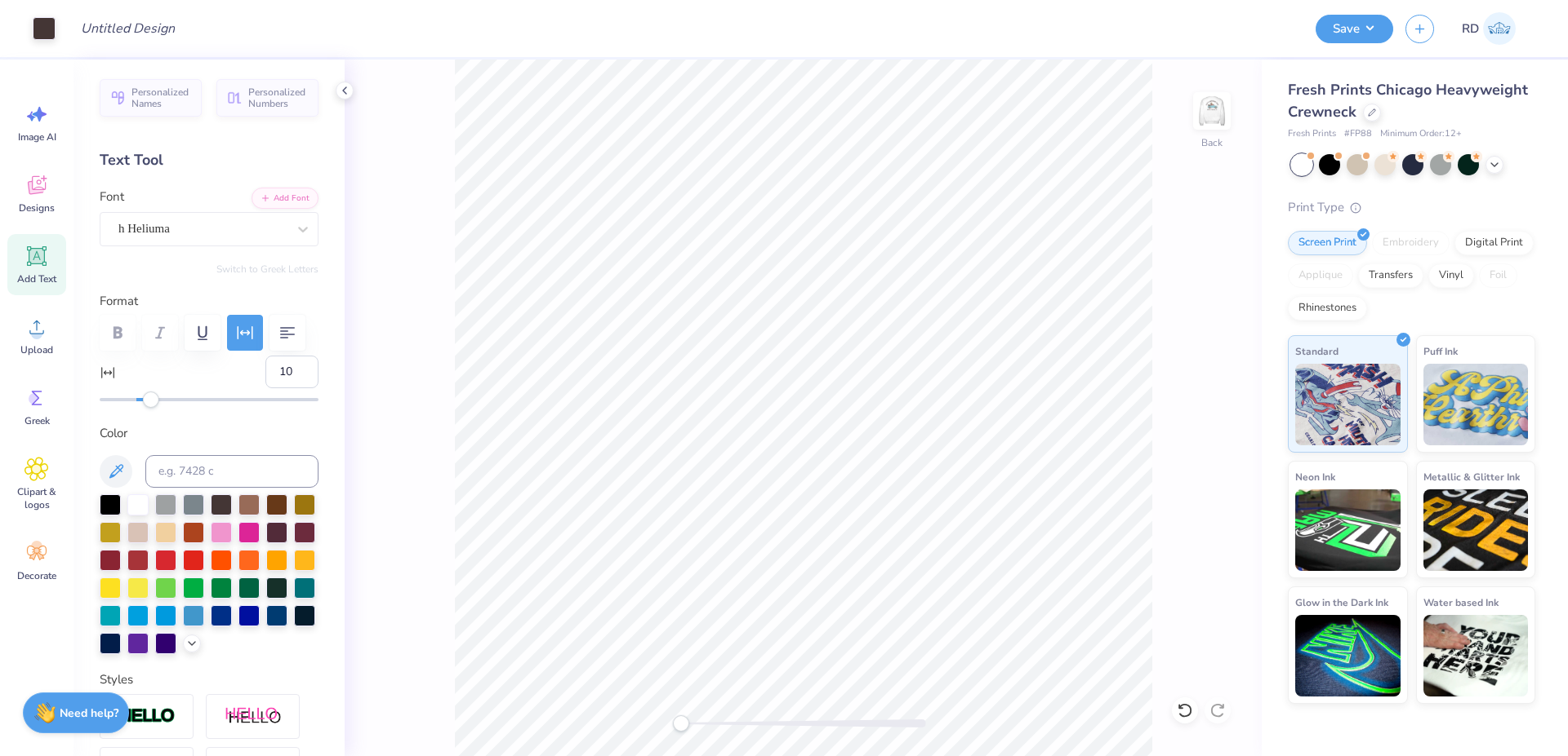
click at [1218, 116] on img at bounding box center [1212, 111] width 33 height 33
click at [344, 33] on input "Design Title" at bounding box center [353, 29] width 160 height 33
paste input "FPS240272"
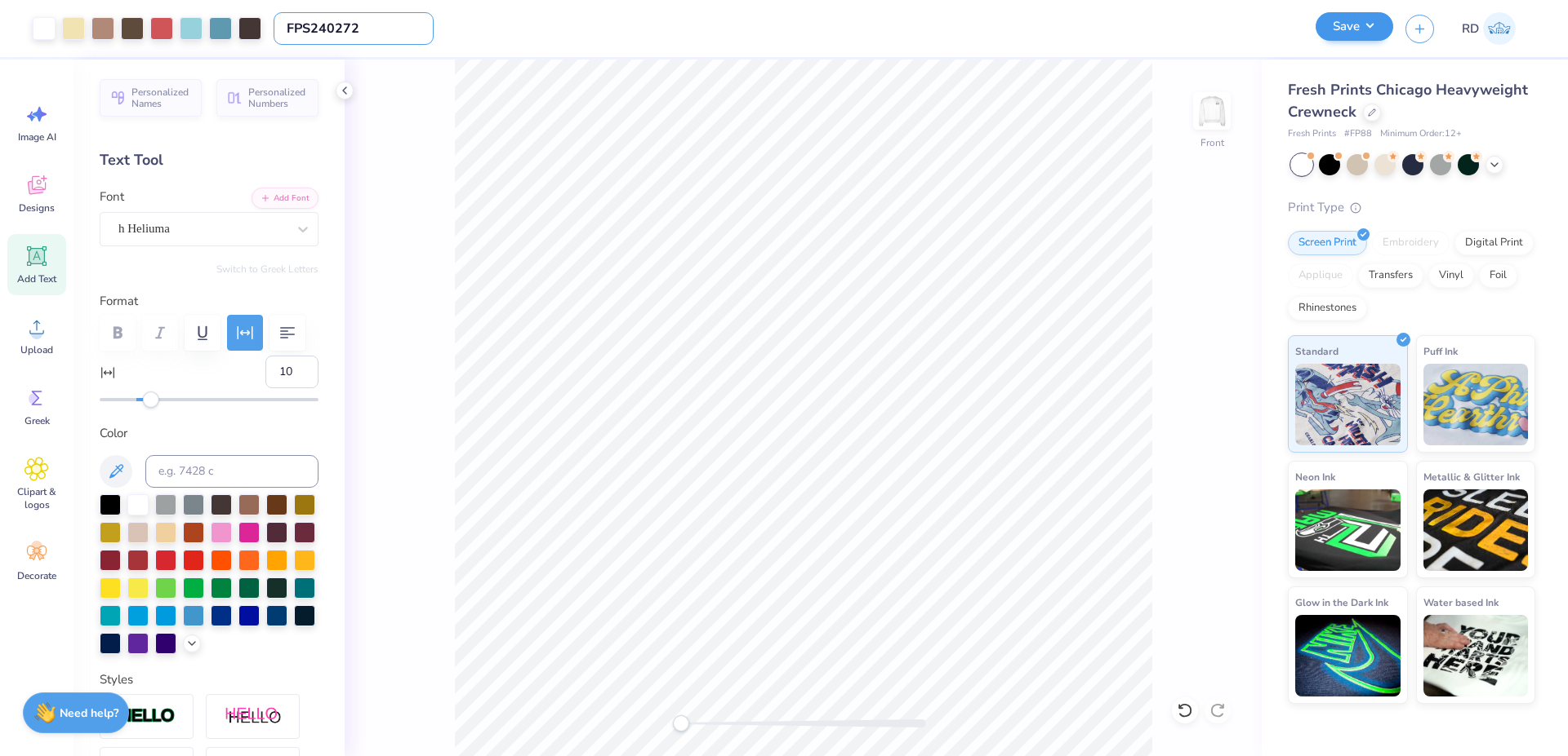
type input "FPS240272"
click at [1337, 28] on button "Save" at bounding box center [1354, 27] width 77 height 29
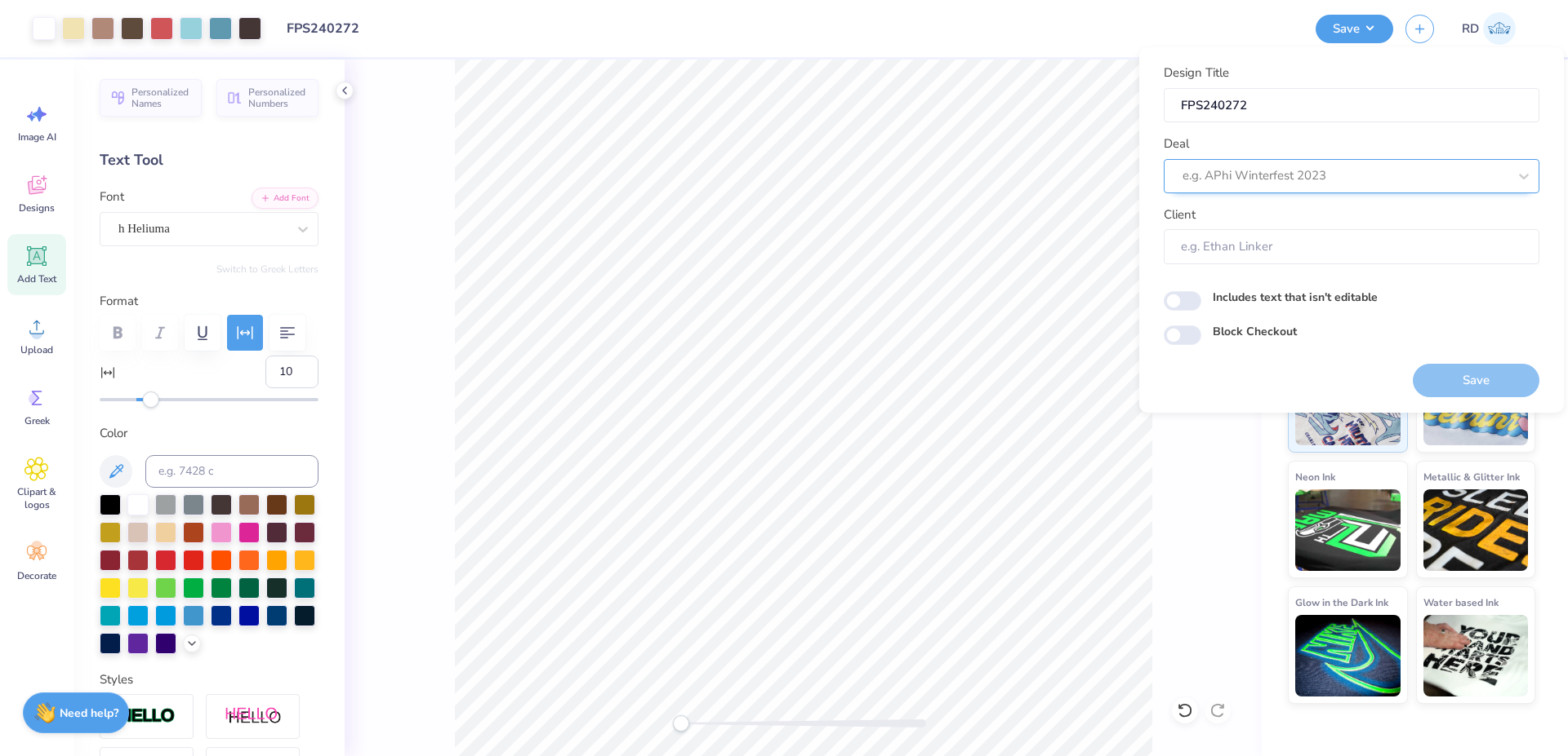
click at [1260, 171] on div at bounding box center [1344, 176] width 325 height 22
click at [1264, 218] on div "Design Tool Gallery" at bounding box center [1351, 220] width 363 height 27
type input "gallery"
type input "Design Tool Gallery User"
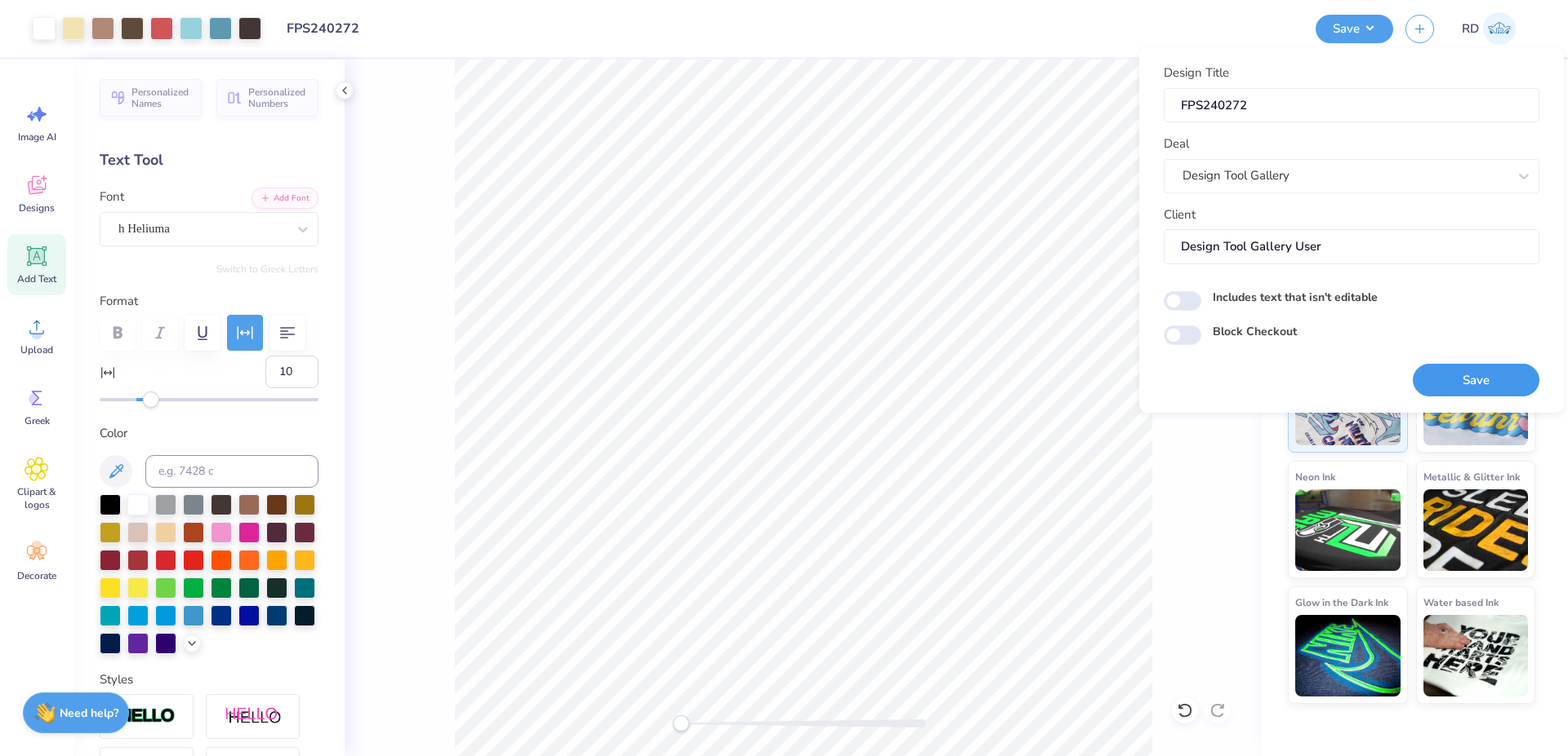
click at [1460, 392] on button "Save" at bounding box center [1475, 380] width 126 height 34
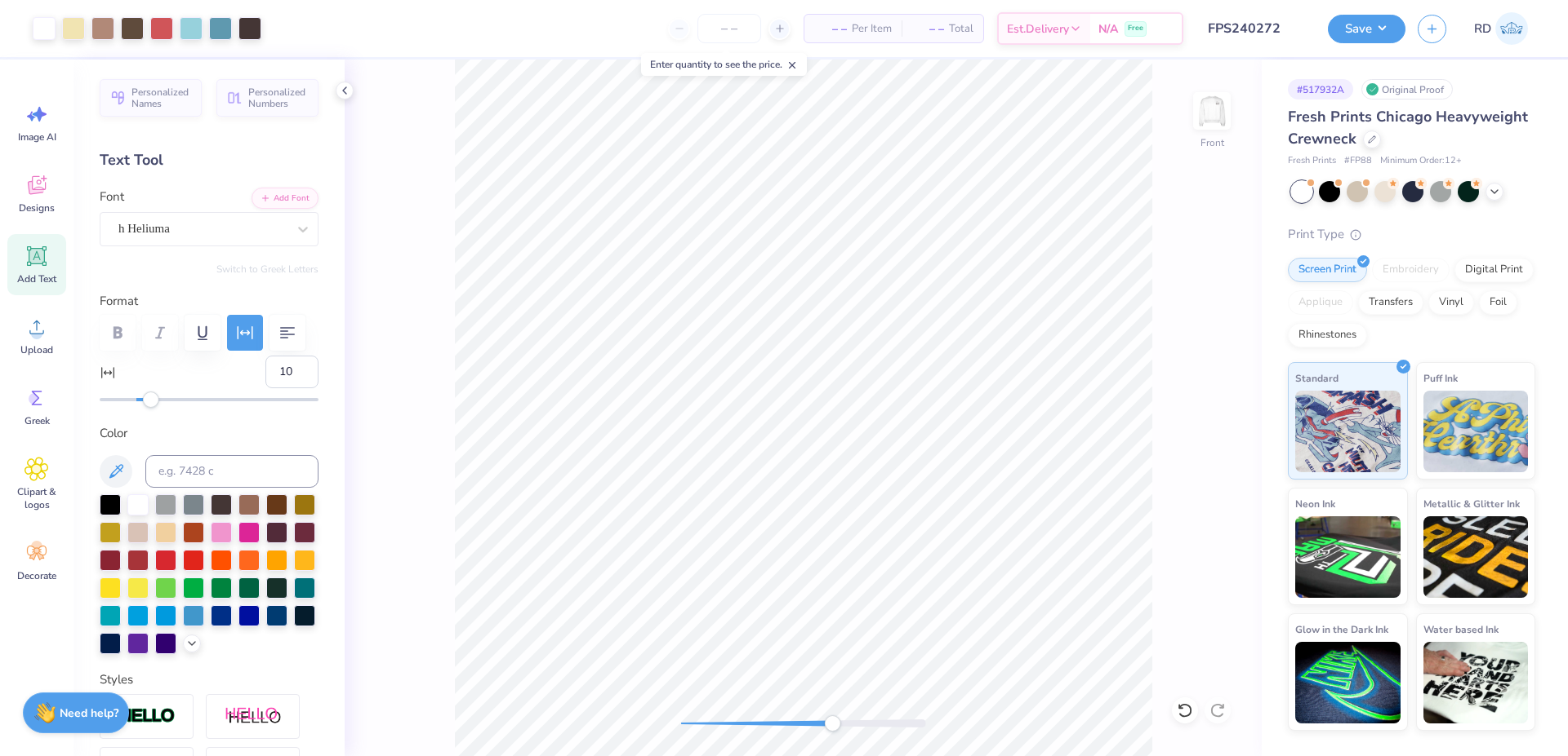
drag, startPoint x: 819, startPoint y: 725, endPoint x: 904, endPoint y: 723, distance: 85.0
click at [904, 724] on div at bounding box center [804, 723] width 245 height 8
click at [1348, 32] on button "Save" at bounding box center [1366, 27] width 77 height 29
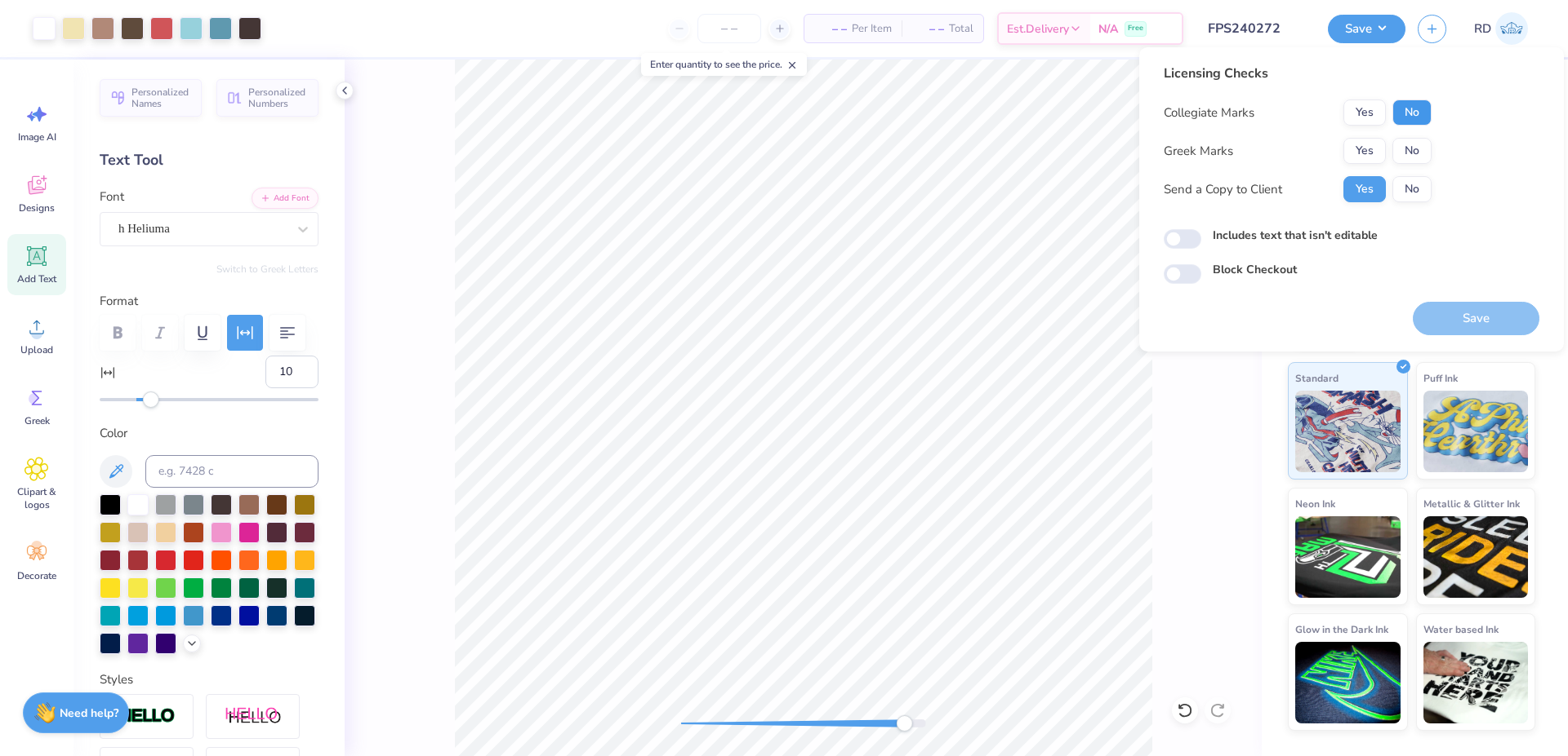
click at [1403, 103] on button "No" at bounding box center [1412, 112] width 40 height 26
click at [1366, 147] on button "Yes" at bounding box center [1364, 150] width 42 height 26
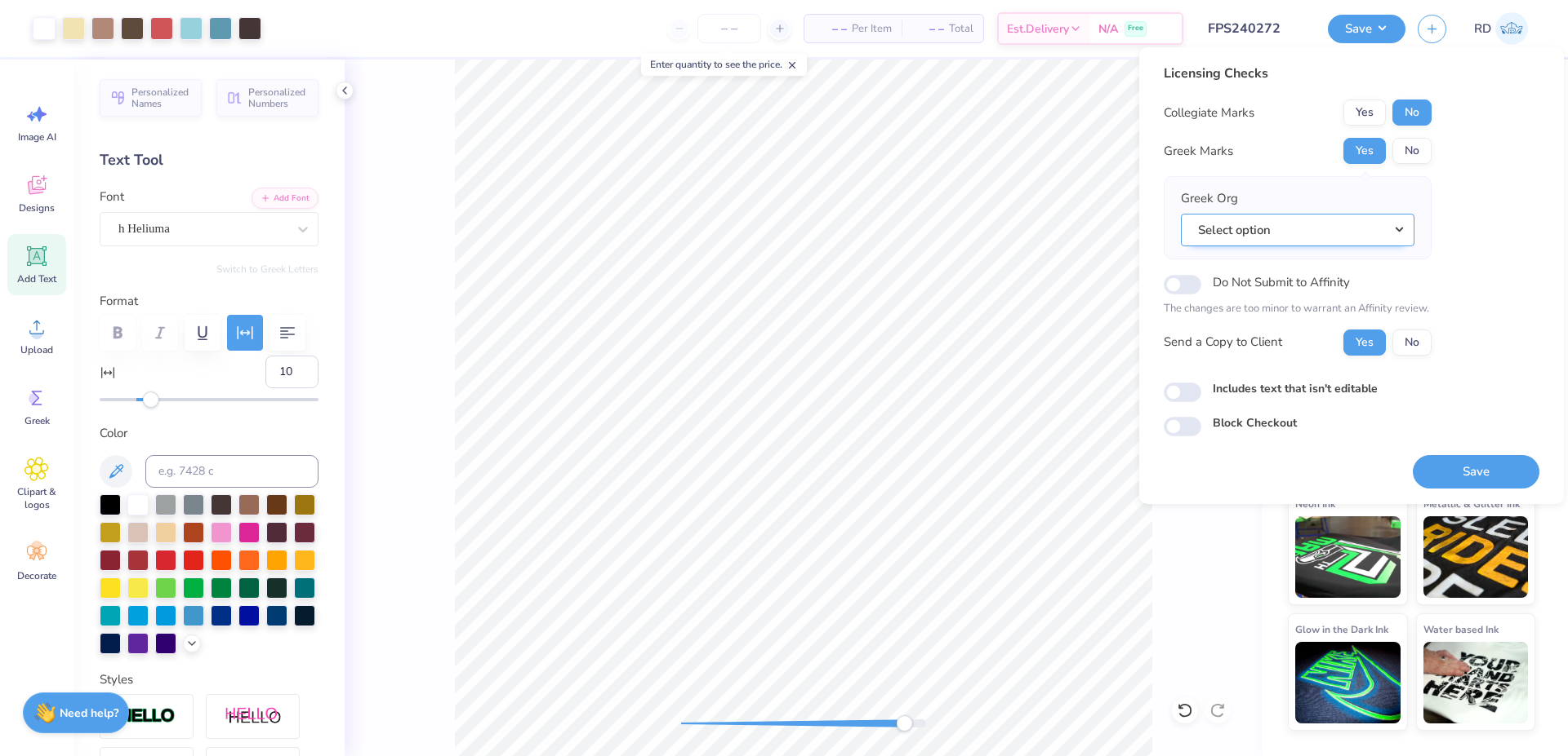
click at [1374, 235] on button "Select option" at bounding box center [1297, 230] width 234 height 34
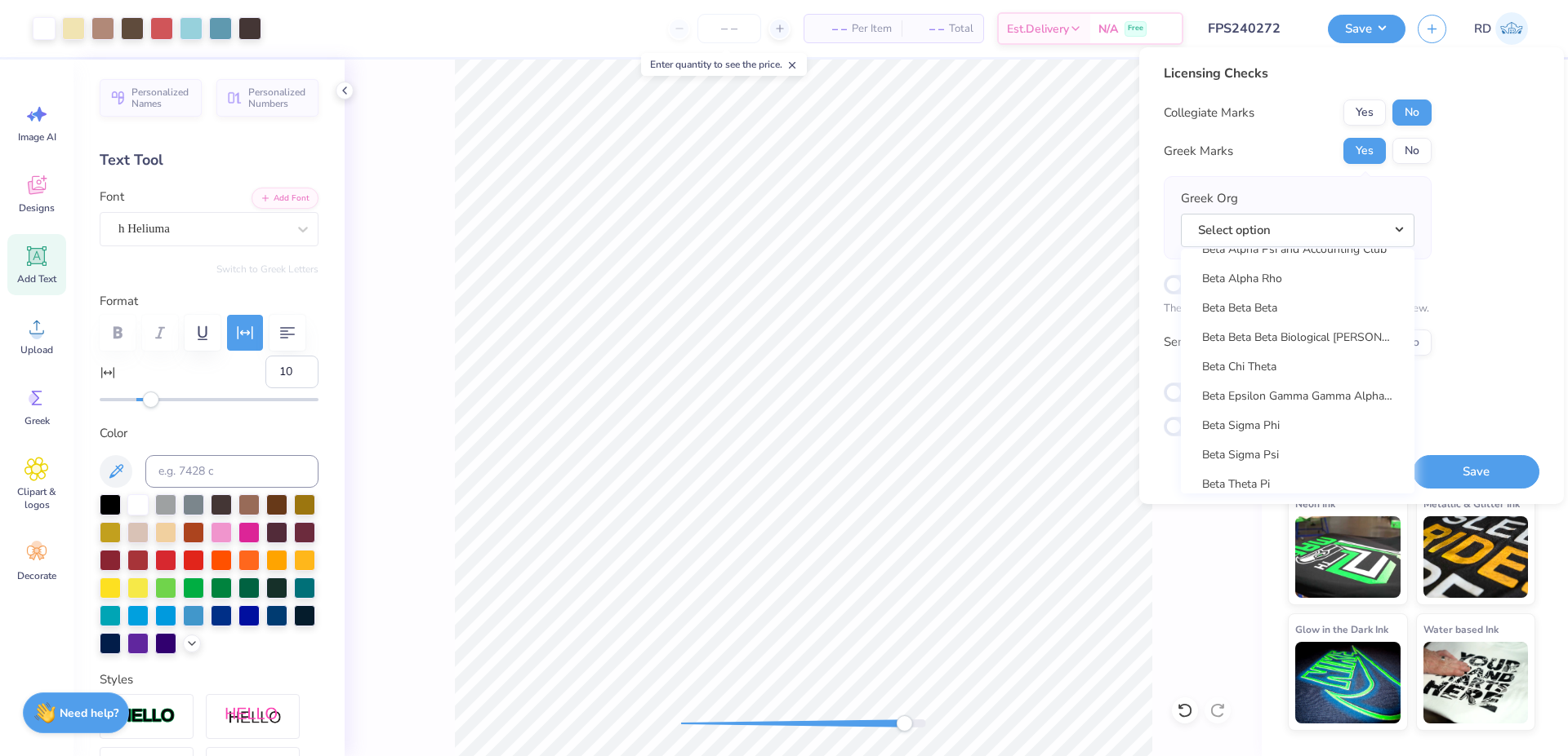
scroll to position [2237, 0]
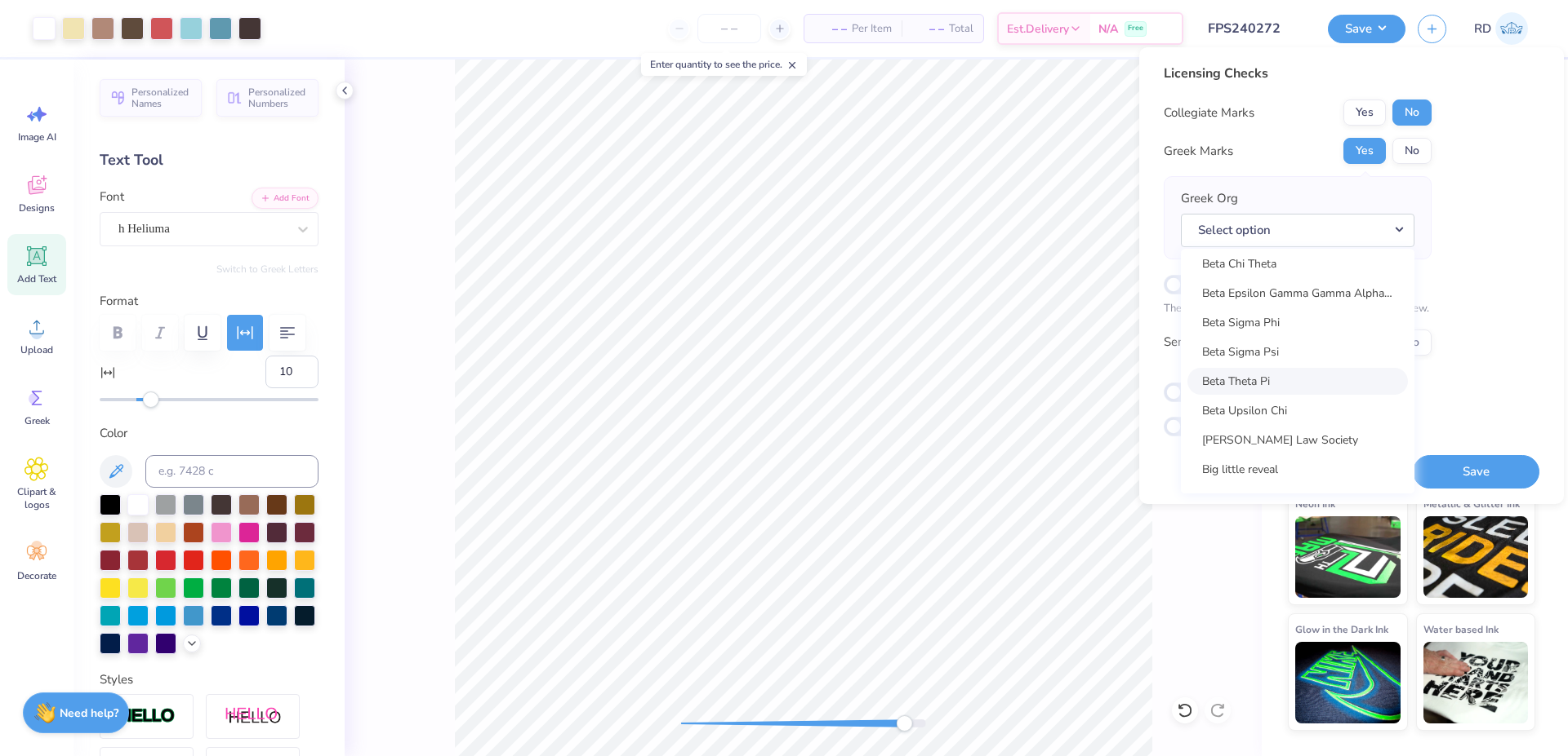
click at [1307, 384] on link "Beta Theta Pi" at bounding box center [1297, 382] width 220 height 27
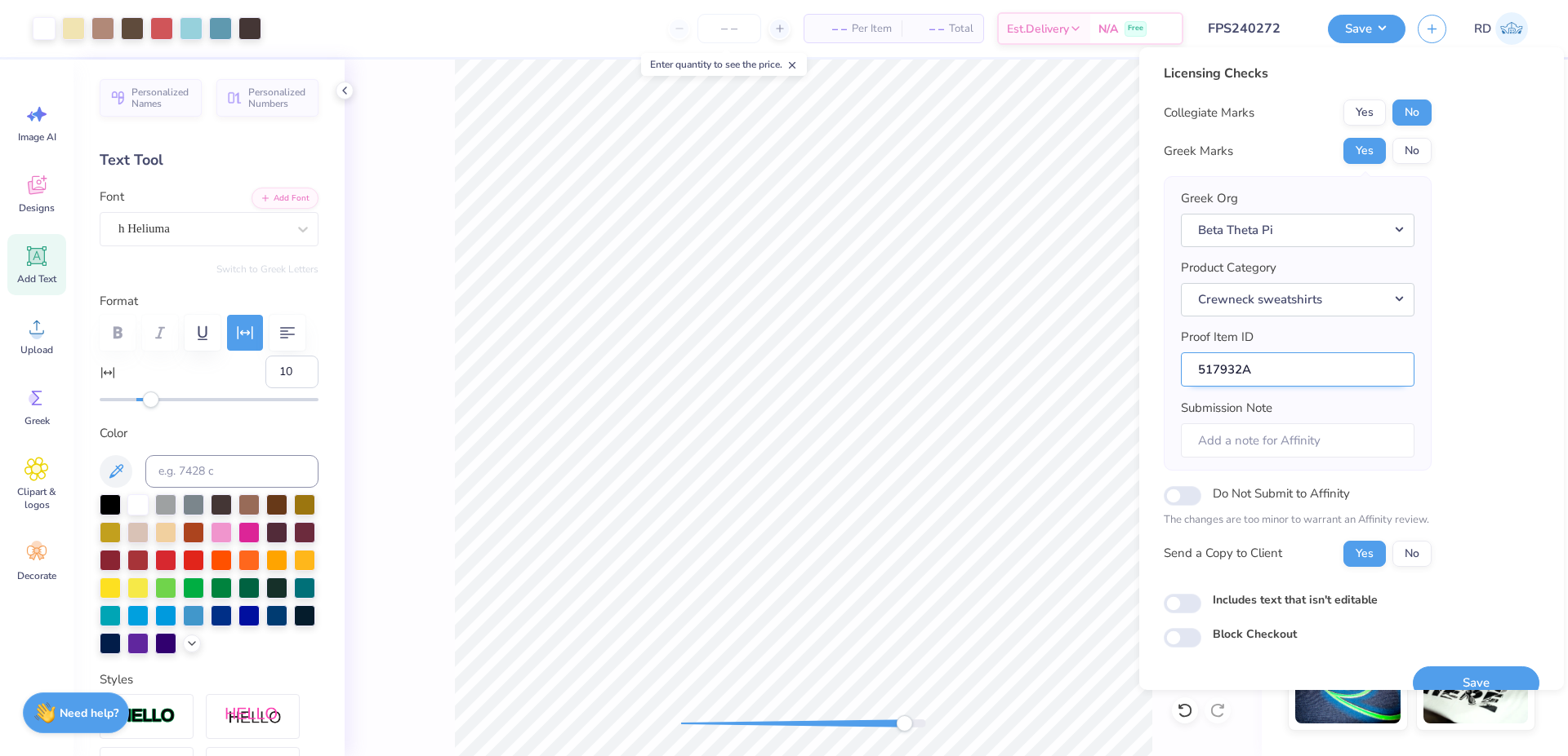
drag, startPoint x: 1239, startPoint y: 372, endPoint x: 1127, endPoint y: 368, distance: 112.1
click at [1180, 368] on input "517932A" at bounding box center [1297, 370] width 234 height 35
click at [1427, 671] on button "Save" at bounding box center [1475, 683] width 126 height 34
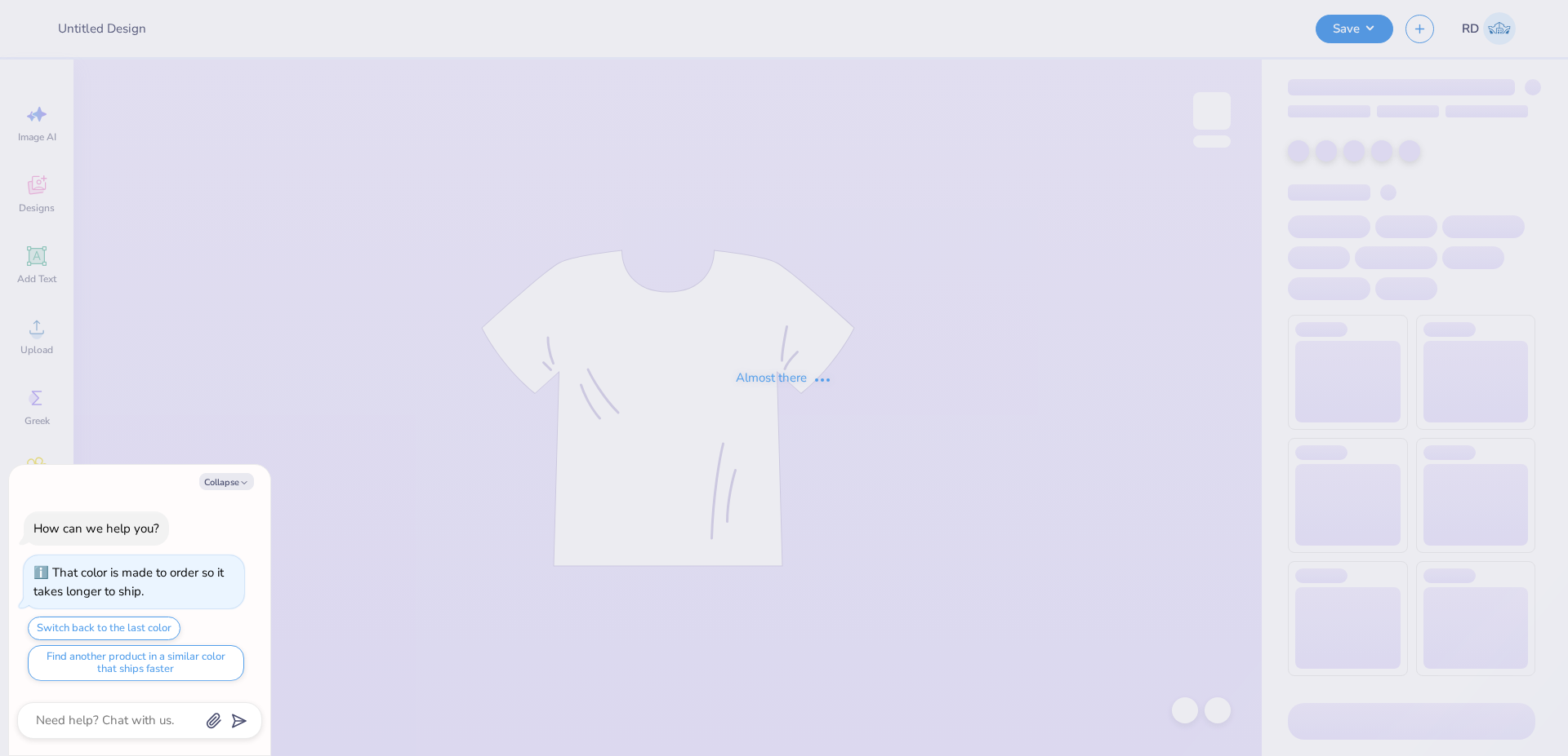
type textarea "x"
type input "FPS239875"
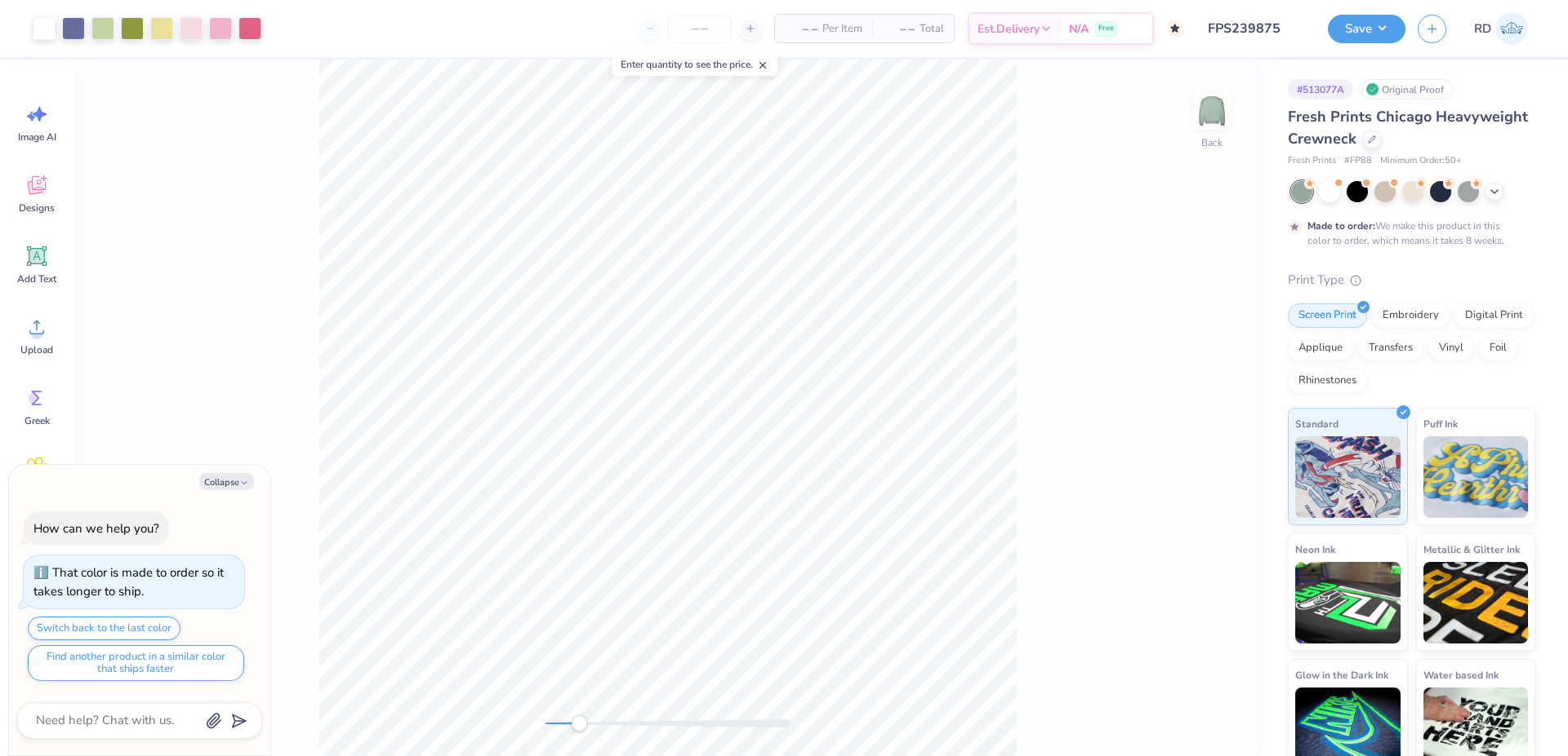
click at [579, 718] on div at bounding box center [668, 723] width 245 height 16
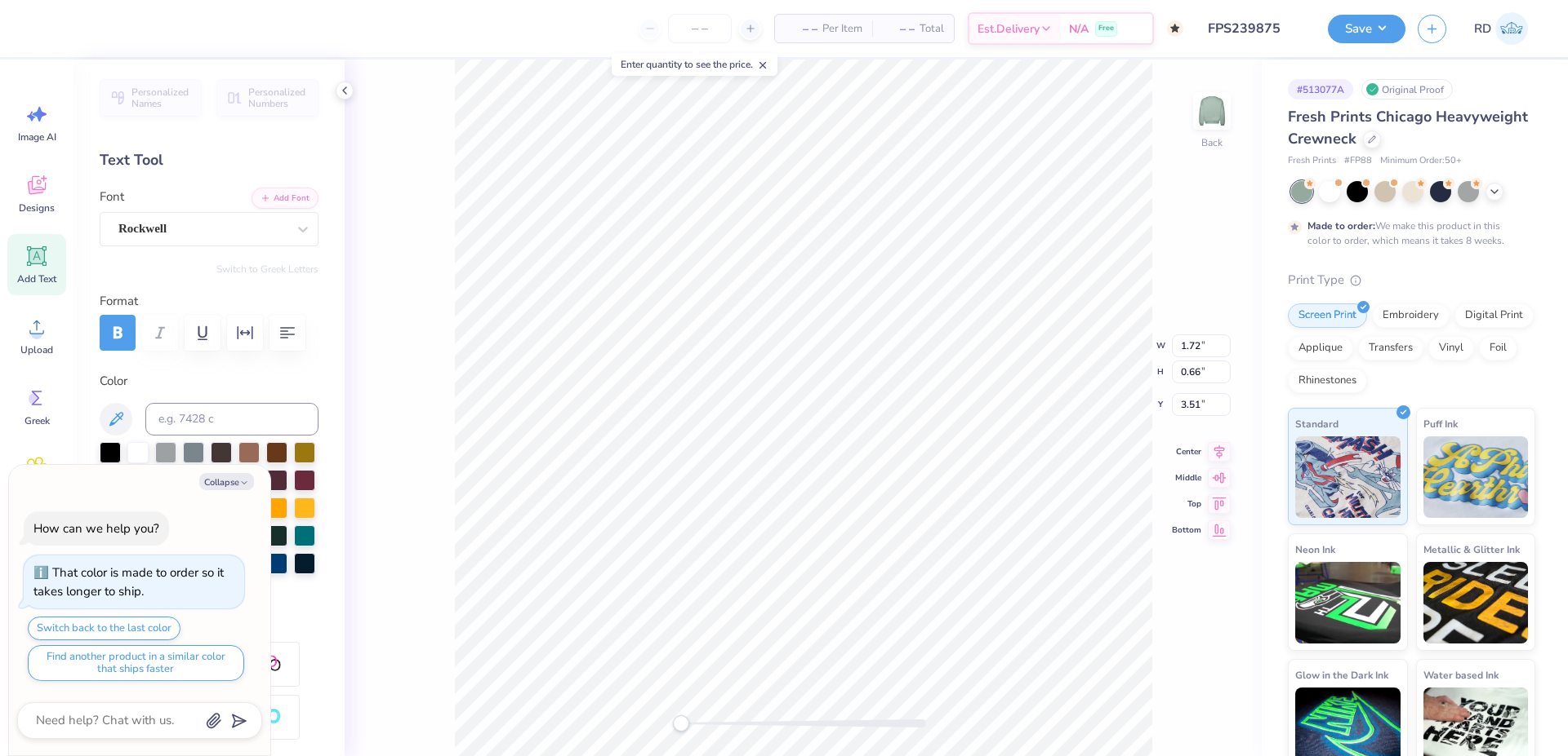
click at [723, 726] on div at bounding box center [804, 723] width 245 height 8
click at [277, 199] on button "Add Font" at bounding box center [285, 197] width 67 height 21
click at [280, 189] on button "Add Font" at bounding box center [285, 197] width 67 height 21
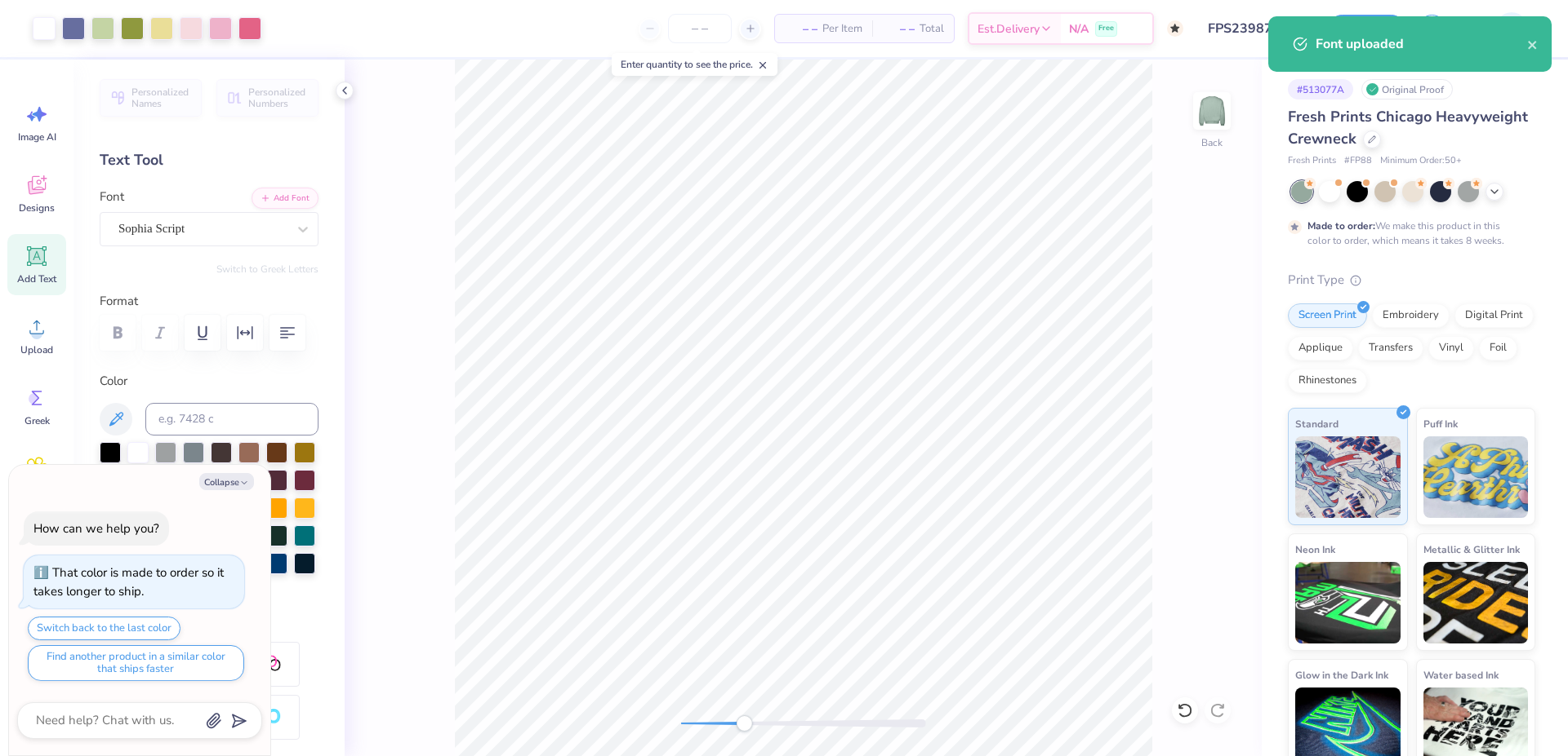
click at [744, 716] on div at bounding box center [804, 723] width 245 height 16
type textarea "x"
type textarea "T"
type textarea "x"
type textarea "Tr"
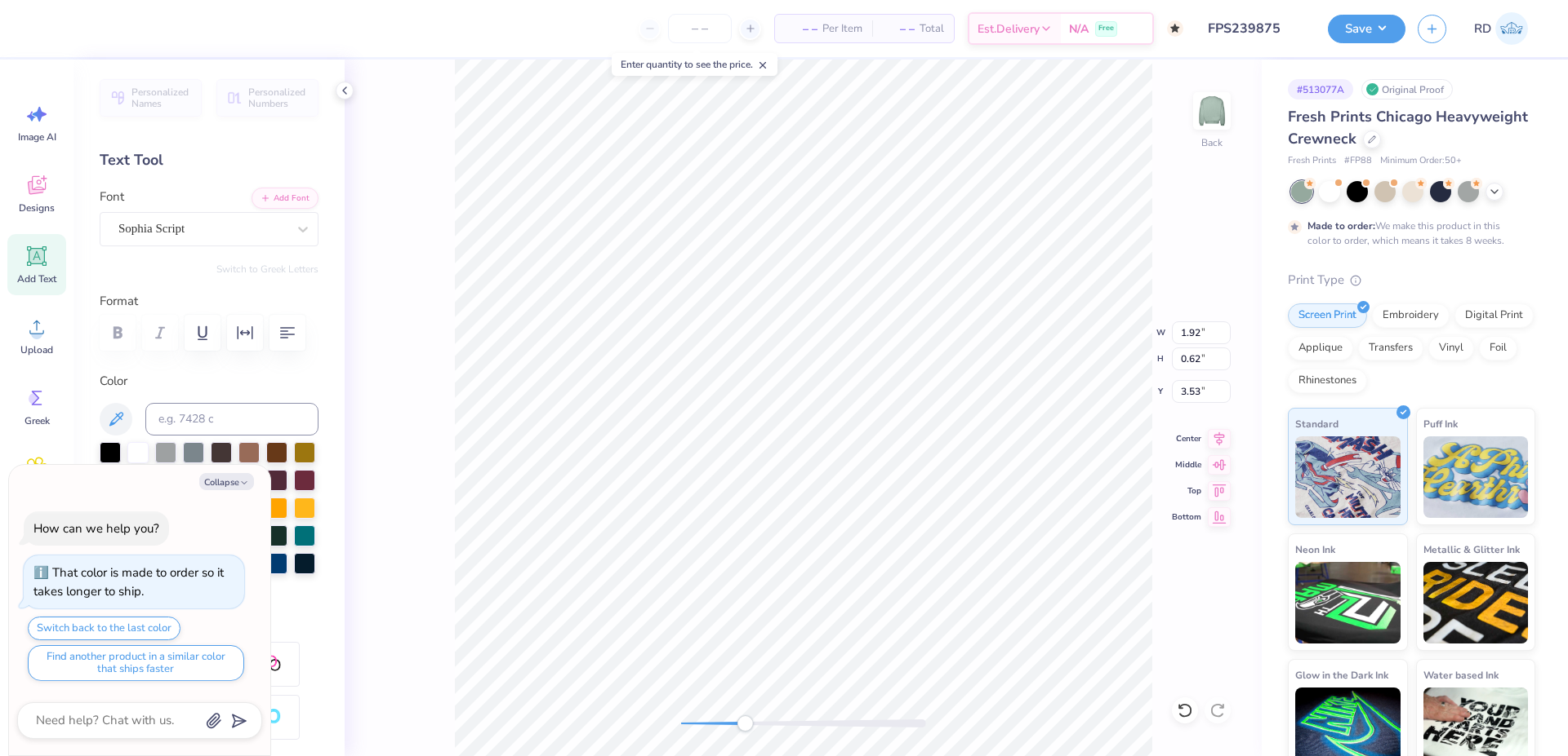
scroll to position [0, 3]
type textarea "x"
type textarea "Tri"
click at [764, 726] on div at bounding box center [804, 723] width 245 height 8
click at [865, 405] on li "Duplicate" at bounding box center [889, 392] width 128 height 32
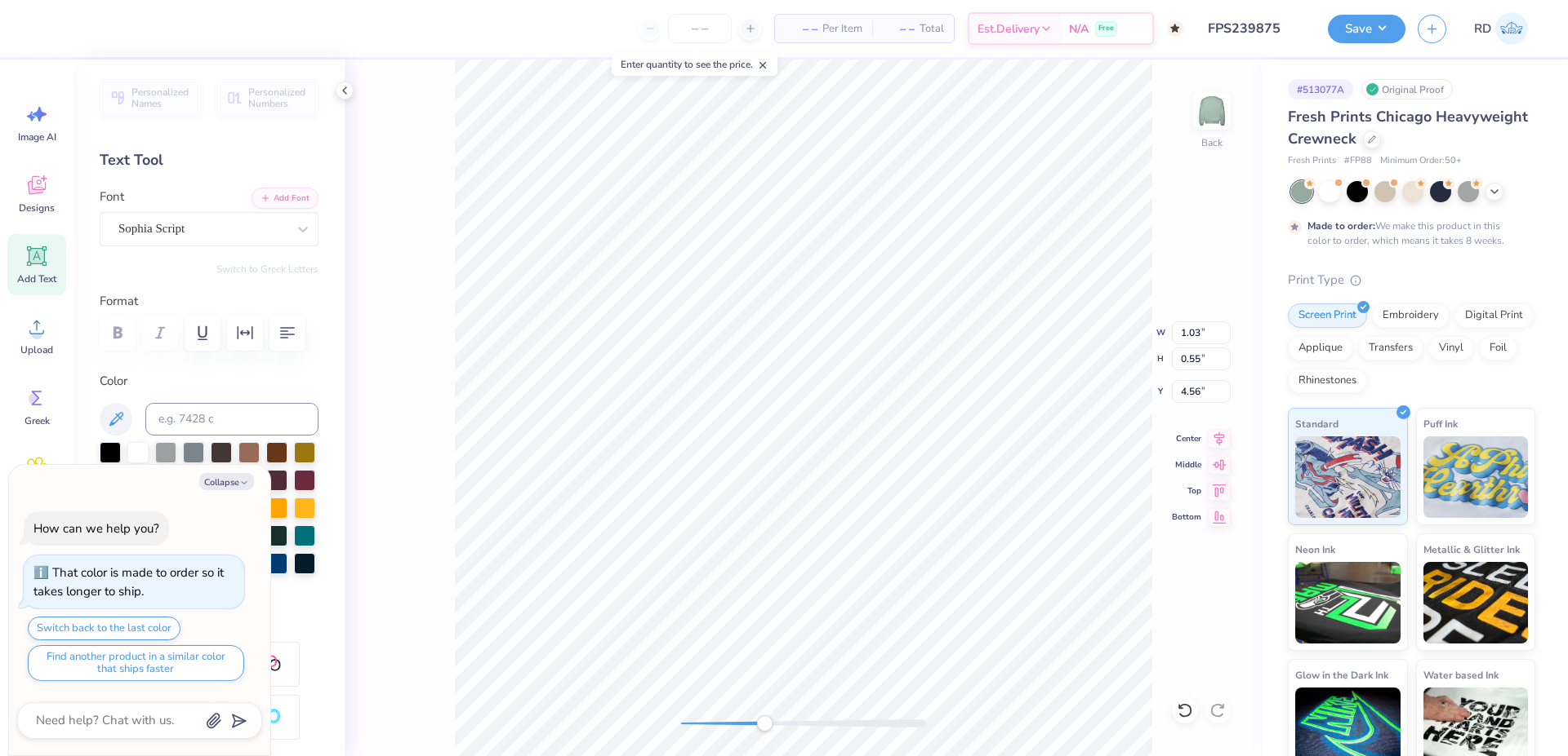
type textarea "x"
type input "4.56"
type textarea "x"
type input "7.00"
type input "4.04"
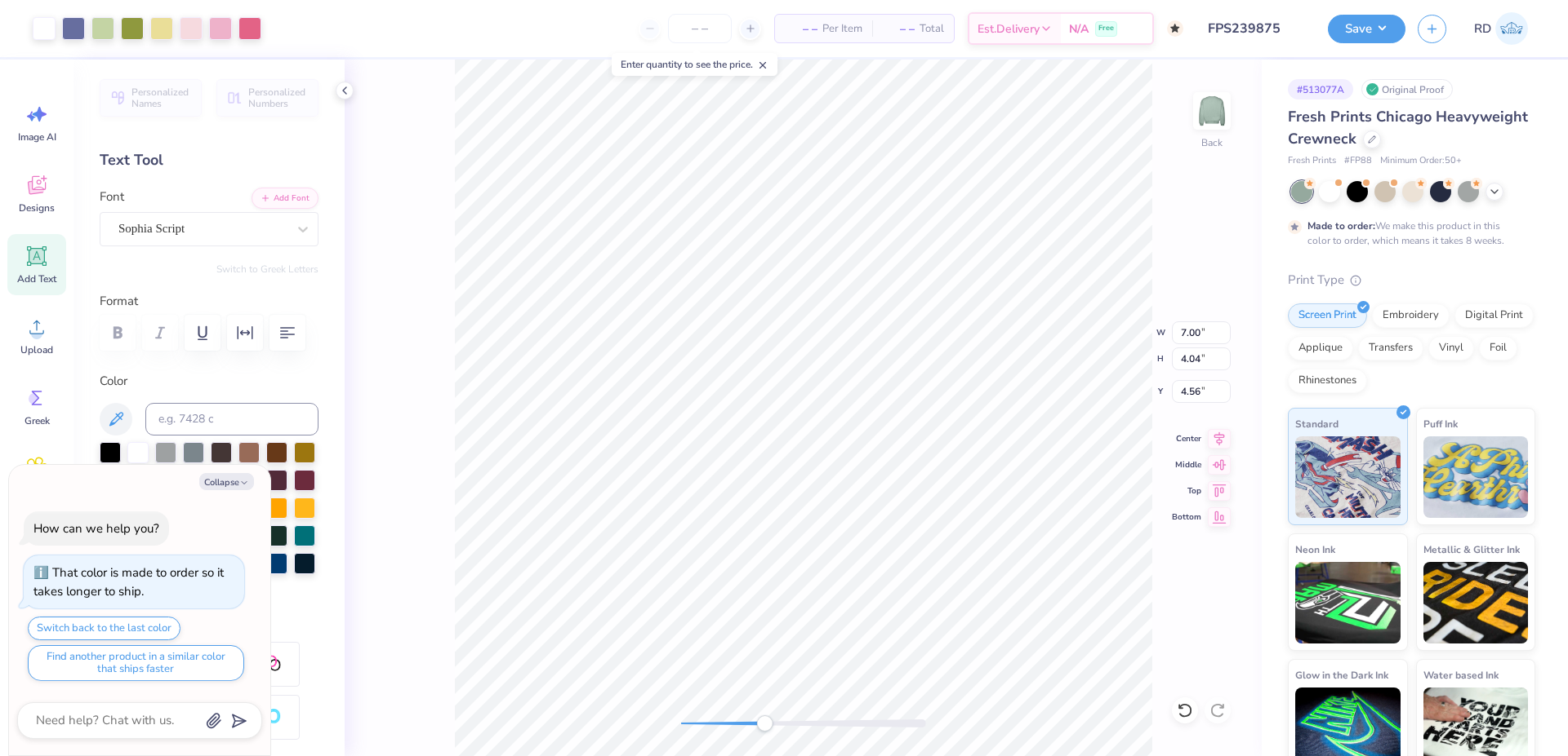
type input "2.50"
type textarea "x"
type input "1.03"
type input "0.55"
type input "4.56"
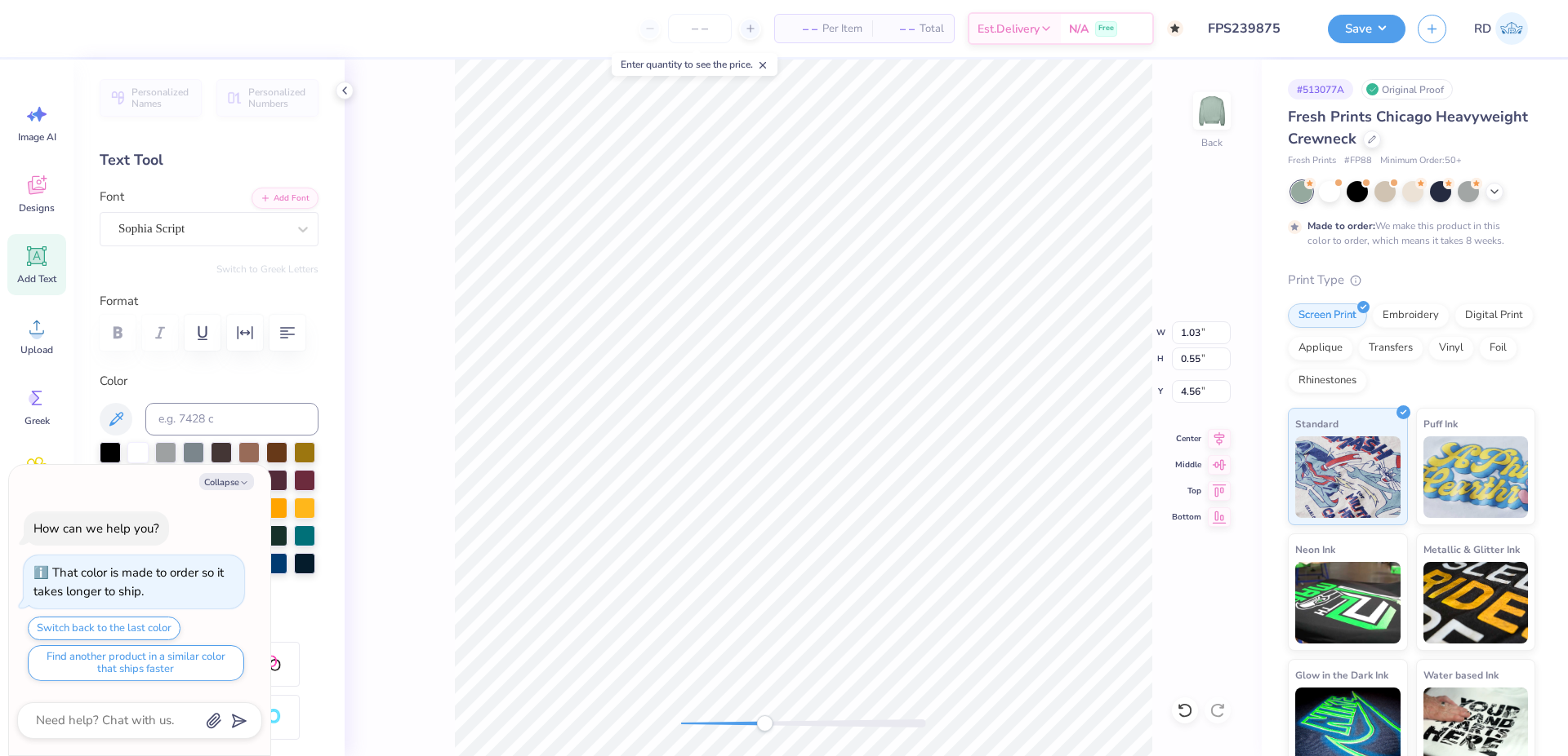
type textarea "x"
type textarea "S"
type textarea "x"
type textarea "Si"
type textarea "x"
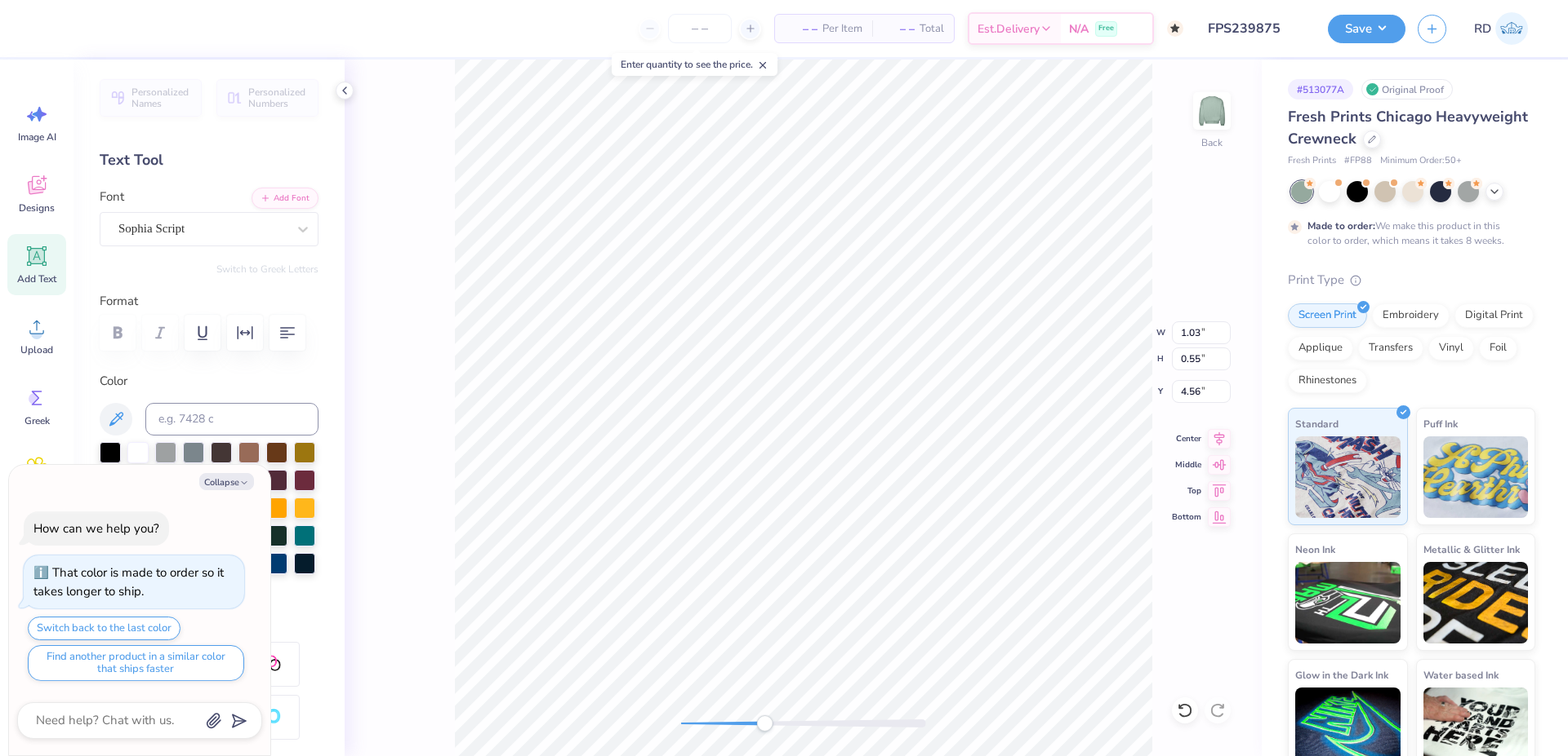
type textarea "Sigm"
type textarea "x"
type textarea "Sigma"
drag, startPoint x: 793, startPoint y: 729, endPoint x: 825, endPoint y: 727, distance: 32.1
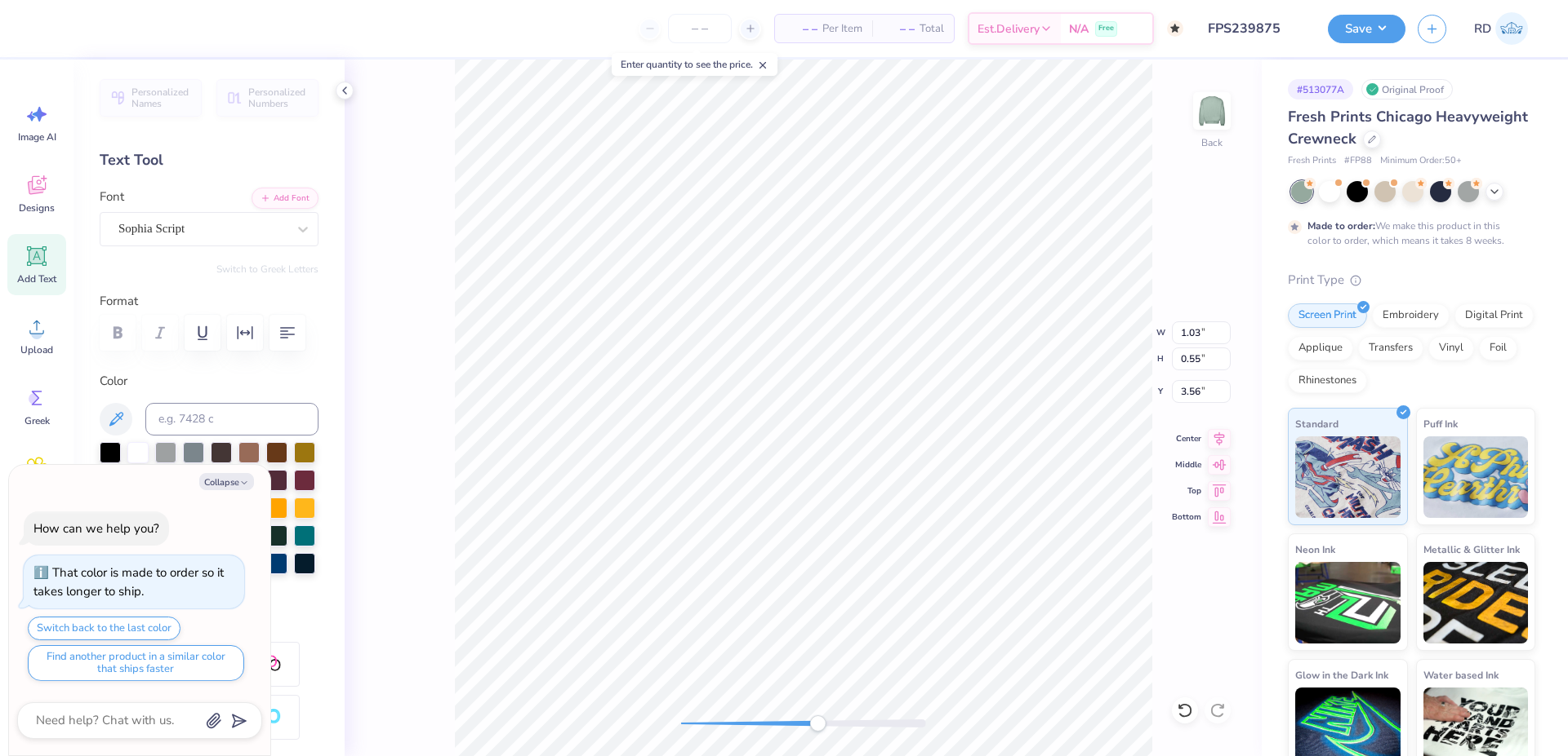
click at [825, 727] on div at bounding box center [804, 723] width 245 height 16
type textarea "x"
type input "2.00"
type input "1.14"
type textarea "x"
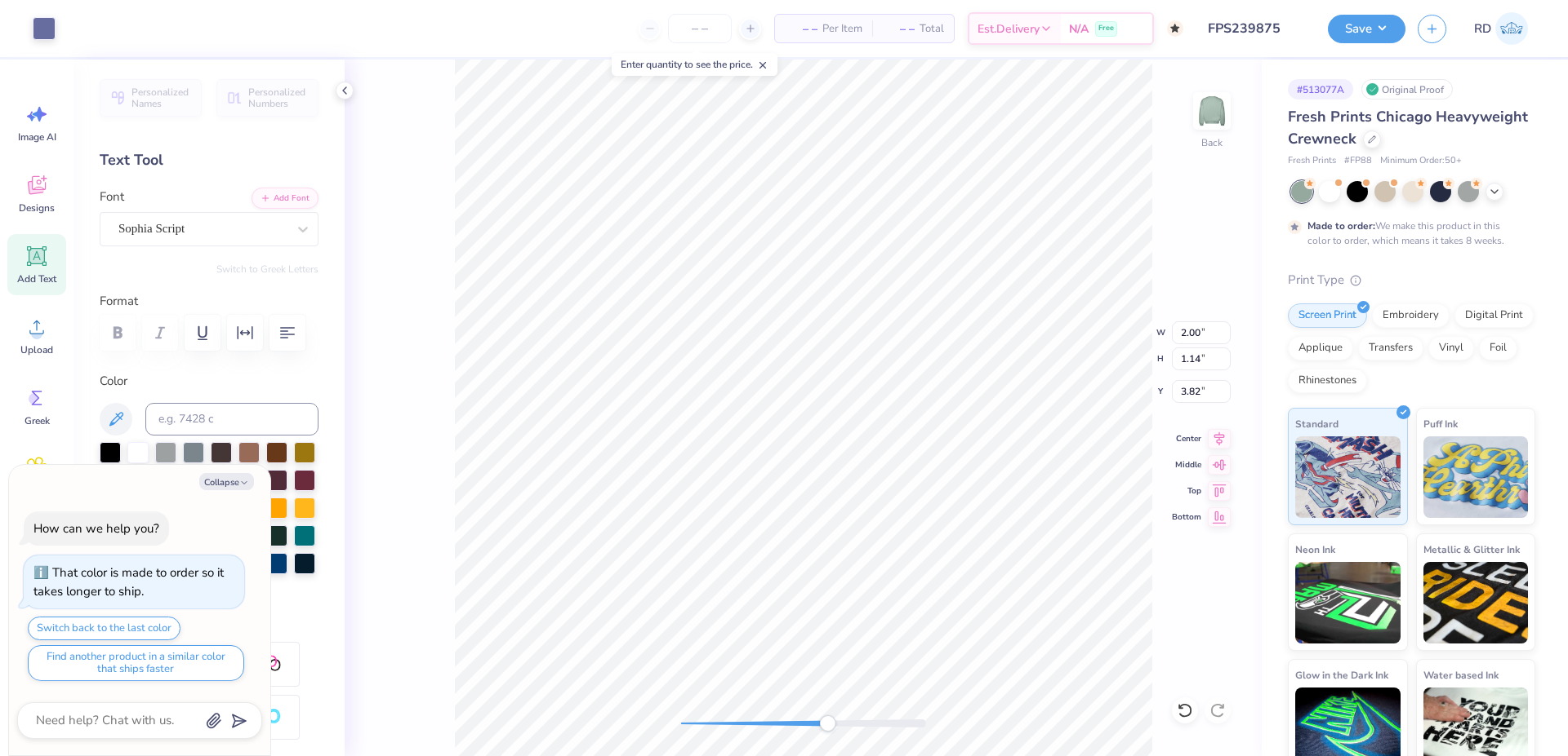
type input "5.73"
type input "2.71"
type input "3.50"
type textarea "x"
type input "3.16"
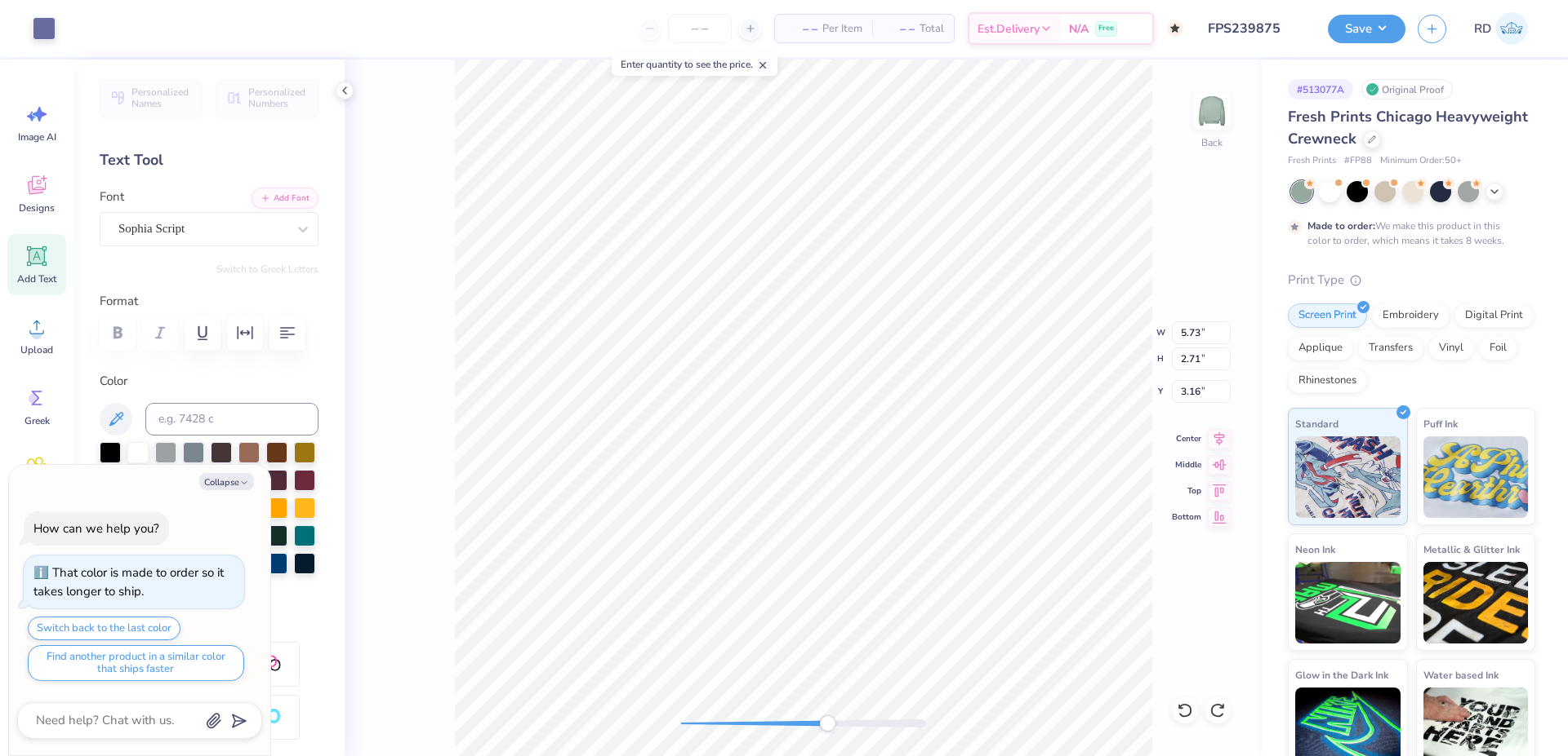
type textarea "x"
type input "2.00"
type input "1.14"
type input "3.82"
type textarea "x"
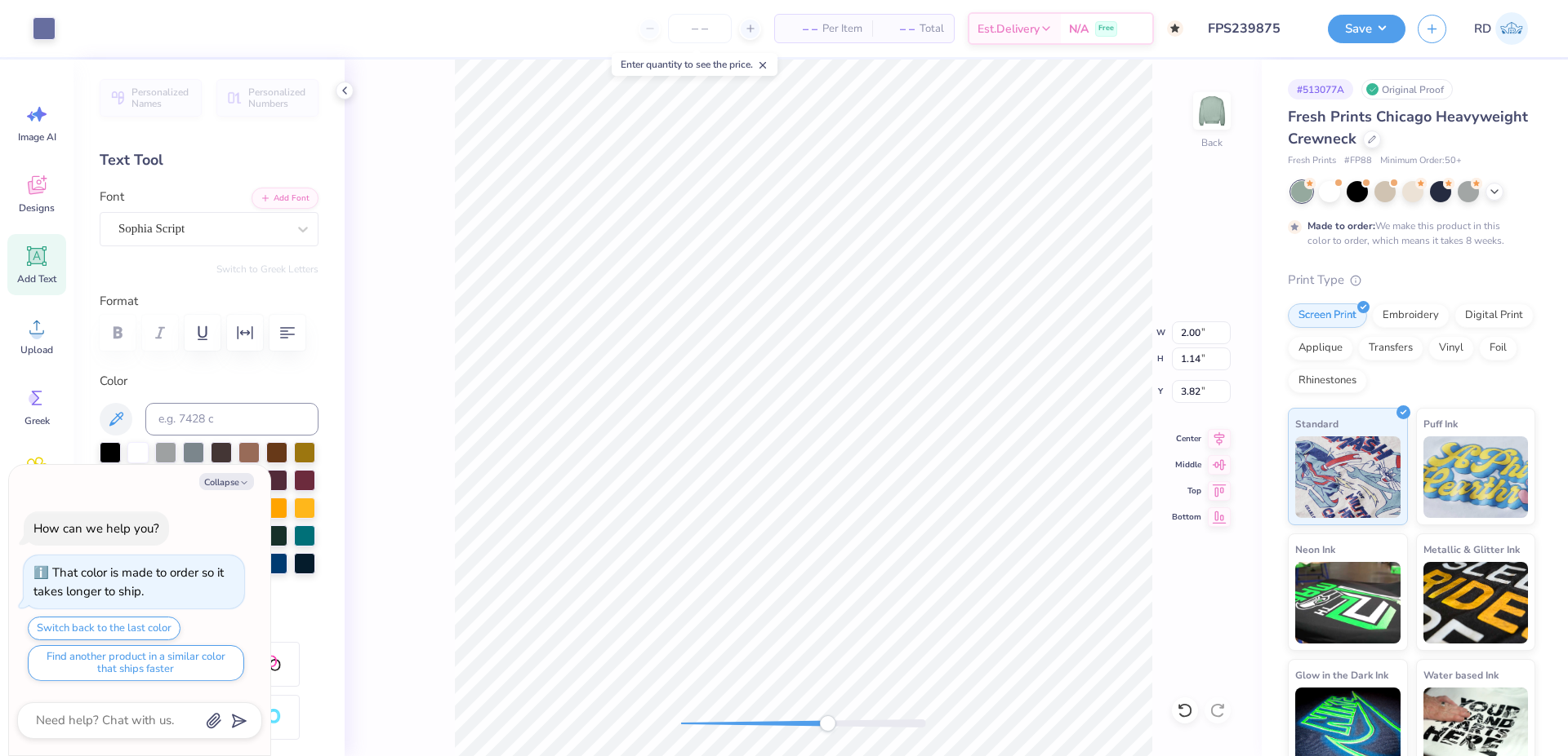
type input "1.14"
type input "3.82"
click at [918, 470] on li "Group" at bounding box center [933, 471] width 128 height 32
drag, startPoint x: 784, startPoint y: 718, endPoint x: 772, endPoint y: 720, distance: 12.2
click at [772, 720] on div at bounding box center [804, 723] width 245 height 16
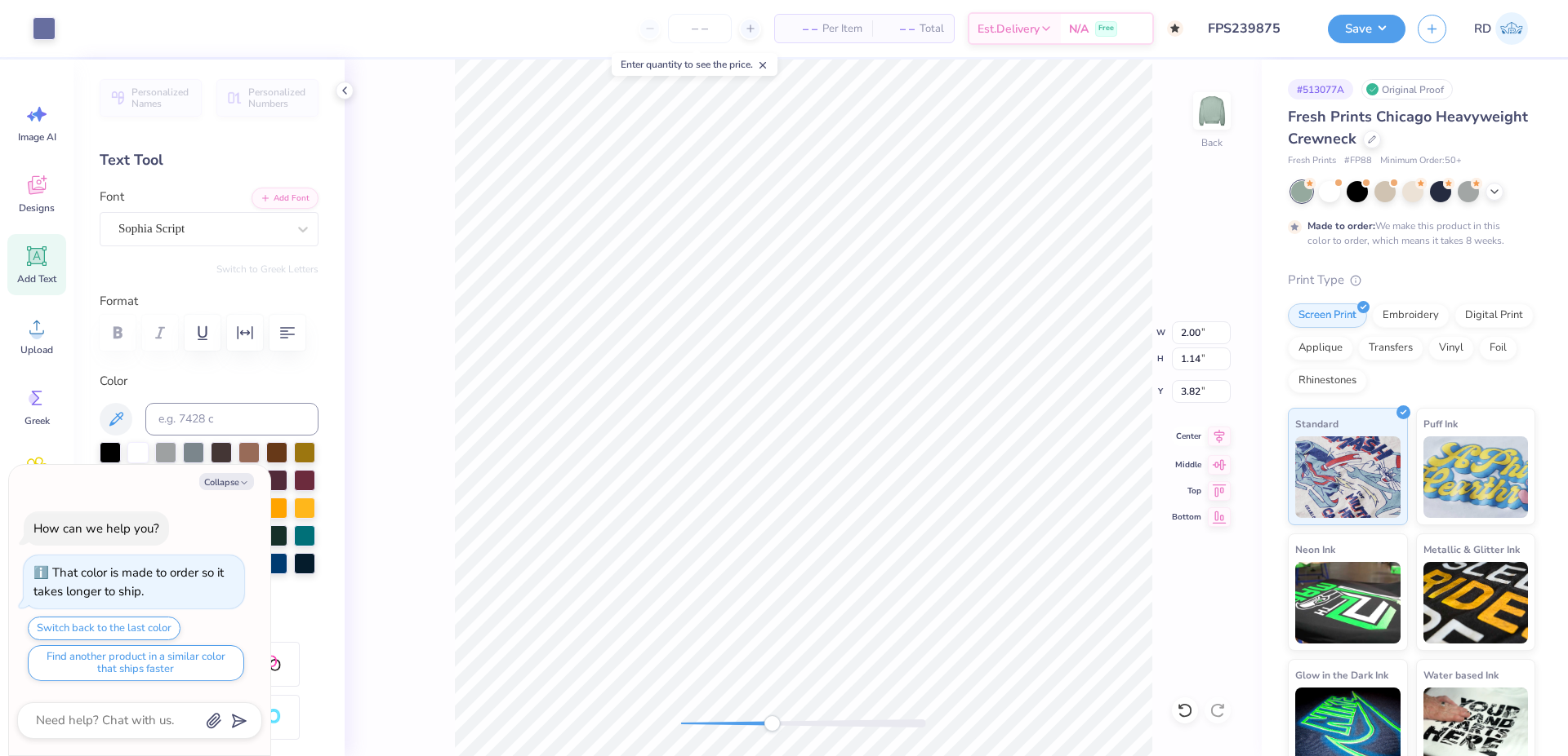
click at [1222, 433] on icon at bounding box center [1219, 437] width 23 height 19
type textarea "x"
type input "7.00"
type input "4.04"
type input "2.50"
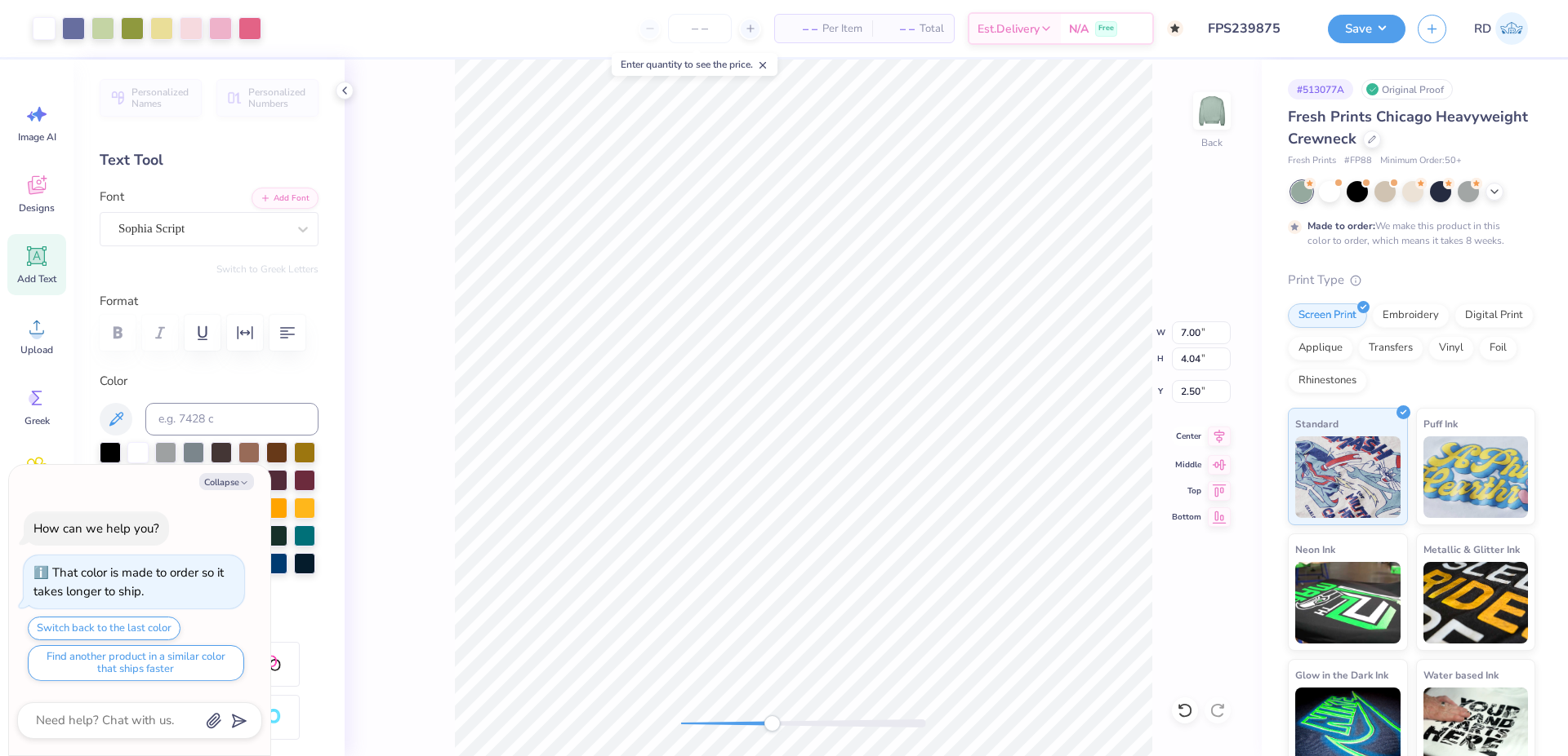
click at [1218, 433] on icon at bounding box center [1219, 437] width 23 height 19
click at [1213, 432] on icon at bounding box center [1219, 437] width 23 height 19
drag, startPoint x: 756, startPoint y: 718, endPoint x: 738, endPoint y: 718, distance: 18.0
click at [738, 718] on div at bounding box center [804, 723] width 245 height 16
click at [1220, 433] on icon at bounding box center [1219, 437] width 23 height 19
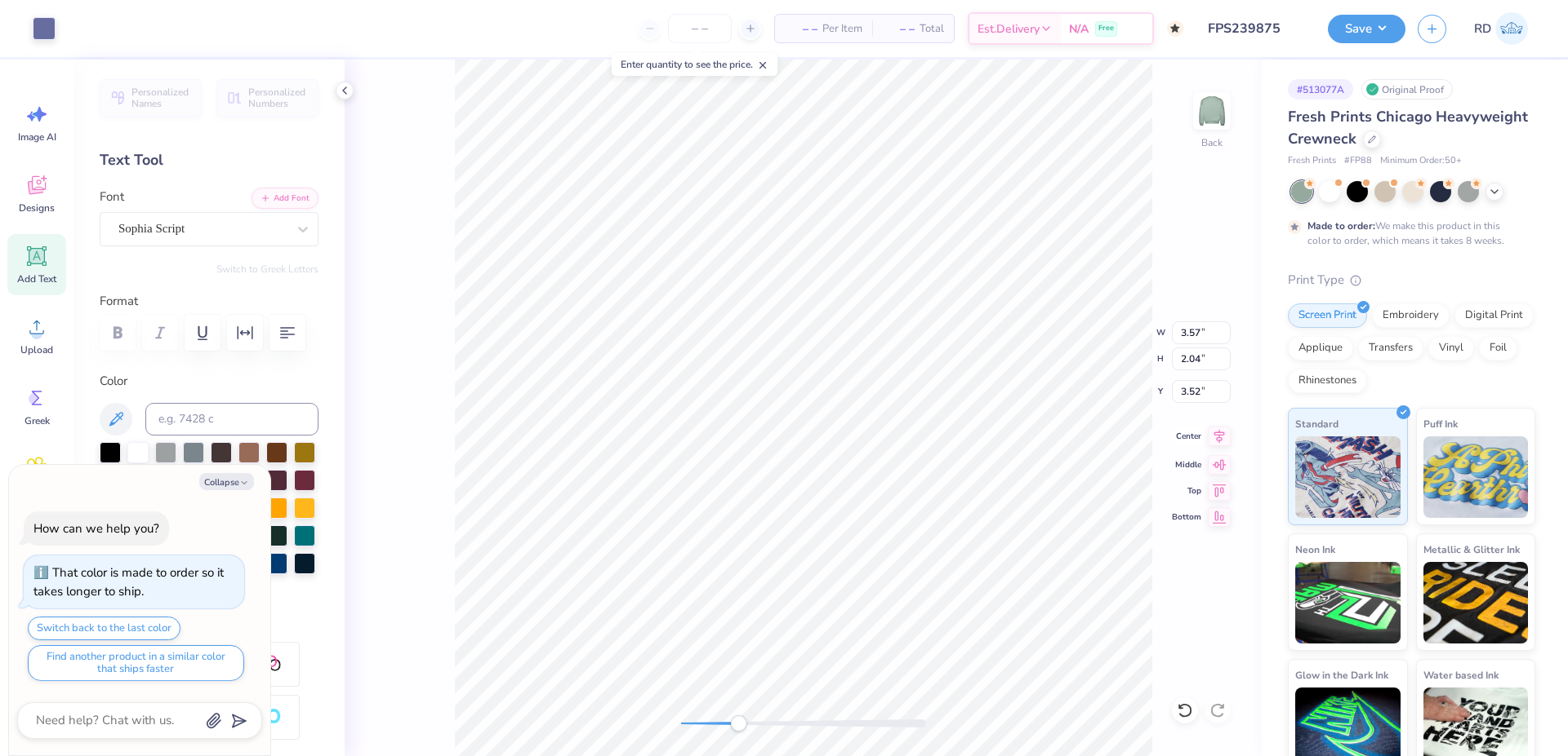
click at [1218, 432] on icon at bounding box center [1219, 436] width 11 height 14
drag, startPoint x: 747, startPoint y: 721, endPoint x: 781, endPoint y: 722, distance: 34.0
click at [781, 722] on div at bounding box center [804, 723] width 245 height 8
click at [1216, 431] on icon at bounding box center [1219, 437] width 23 height 19
type textarea "x"
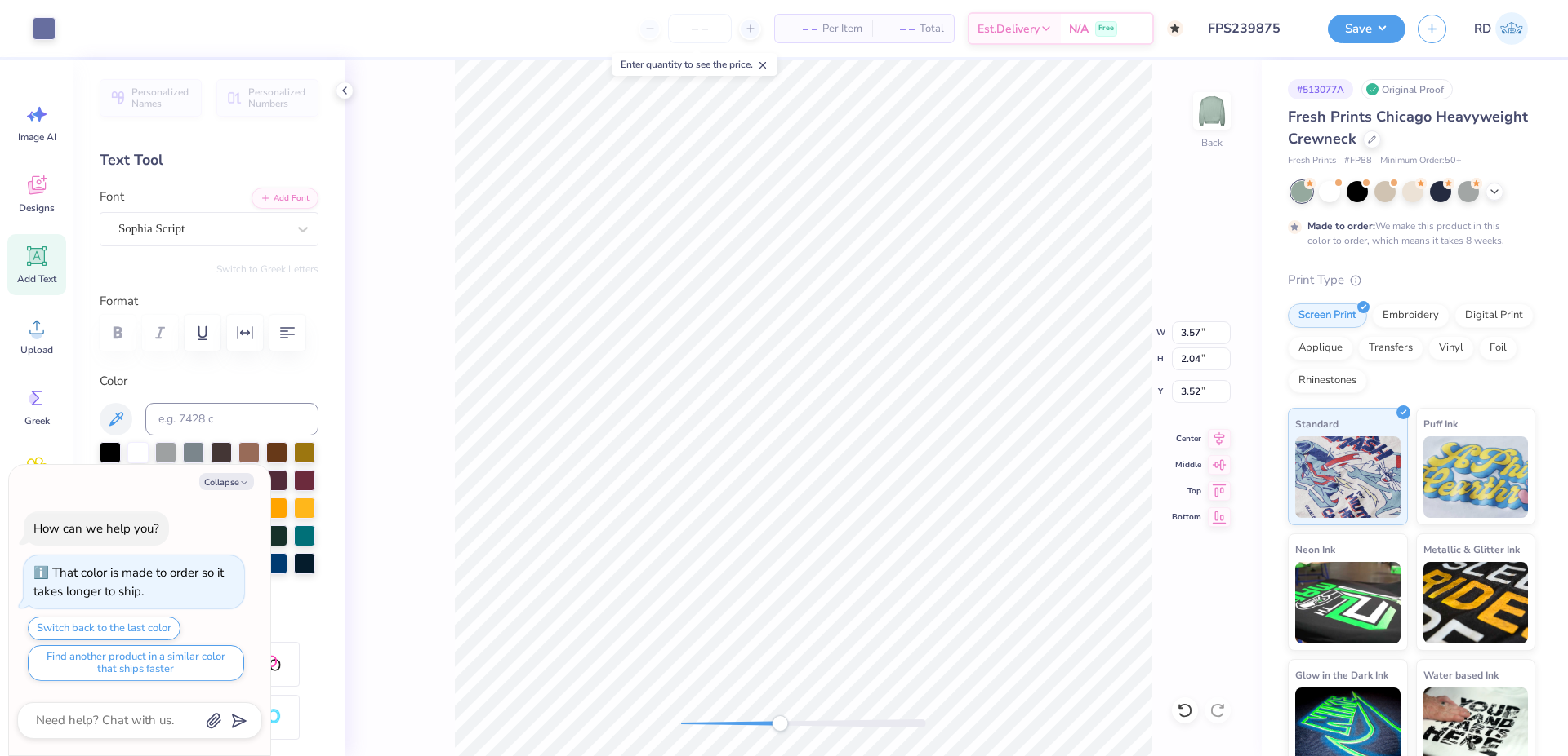
type input "7.00"
type input "4.04"
type input "2.52"
click at [1214, 442] on icon at bounding box center [1219, 437] width 23 height 19
drag, startPoint x: 763, startPoint y: 723, endPoint x: 674, endPoint y: 723, distance: 89.0
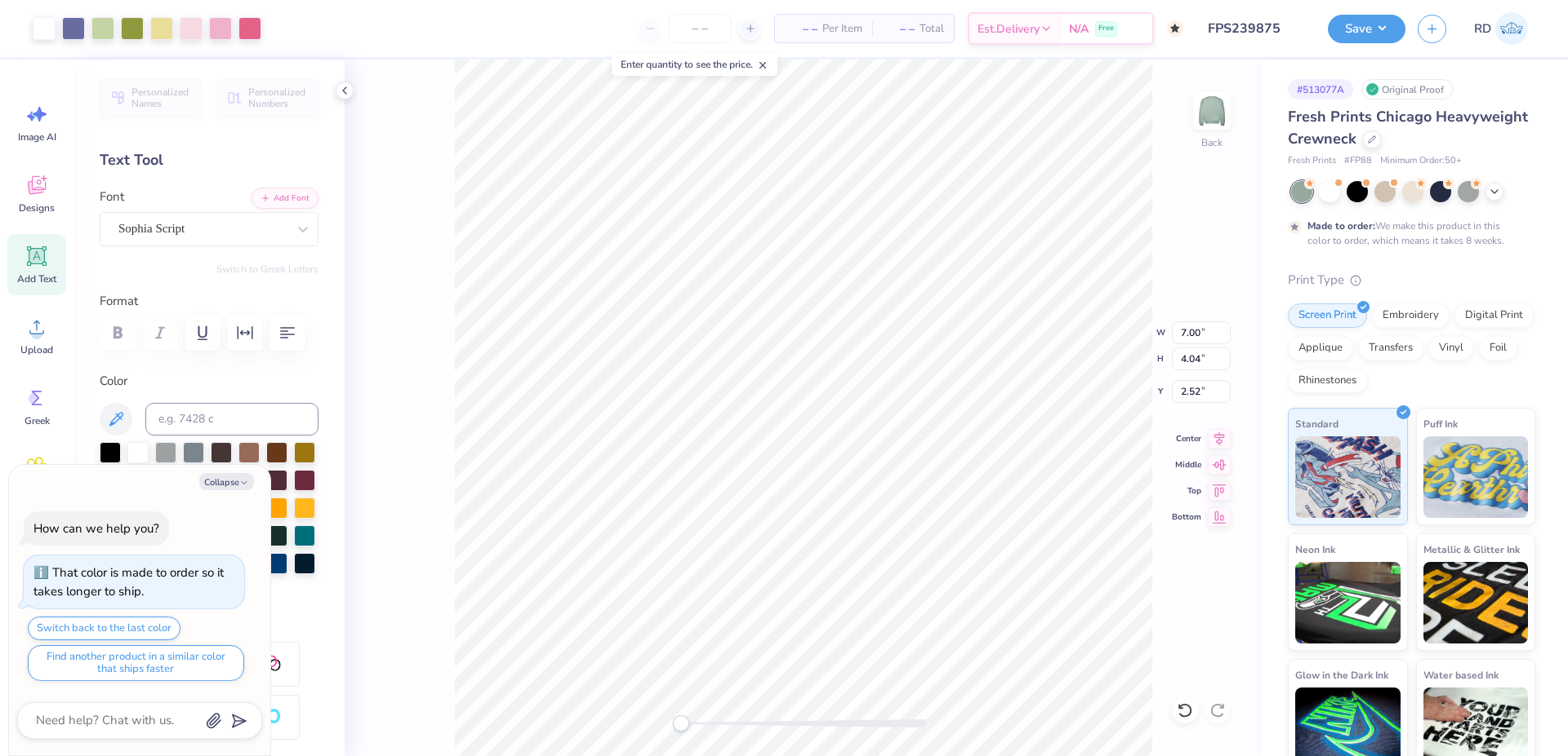
click at [681, 723] on div at bounding box center [804, 723] width 245 height 8
type textarea "x"
click at [1200, 390] on input "2.52" at bounding box center [1200, 392] width 59 height 23
type input "2.5"
type textarea "x"
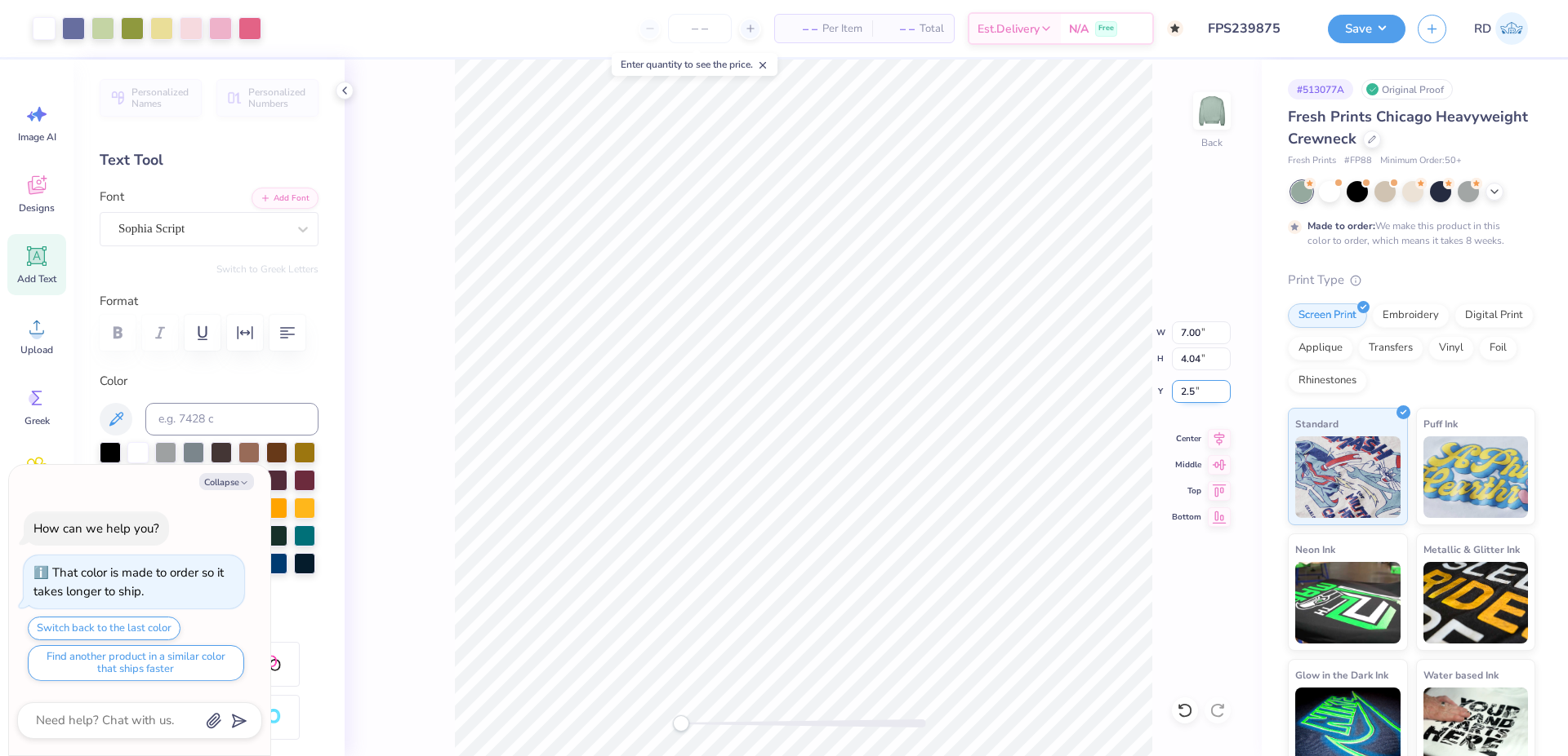
type input "2.50"
click at [1354, 31] on button "Save" at bounding box center [1366, 27] width 77 height 29
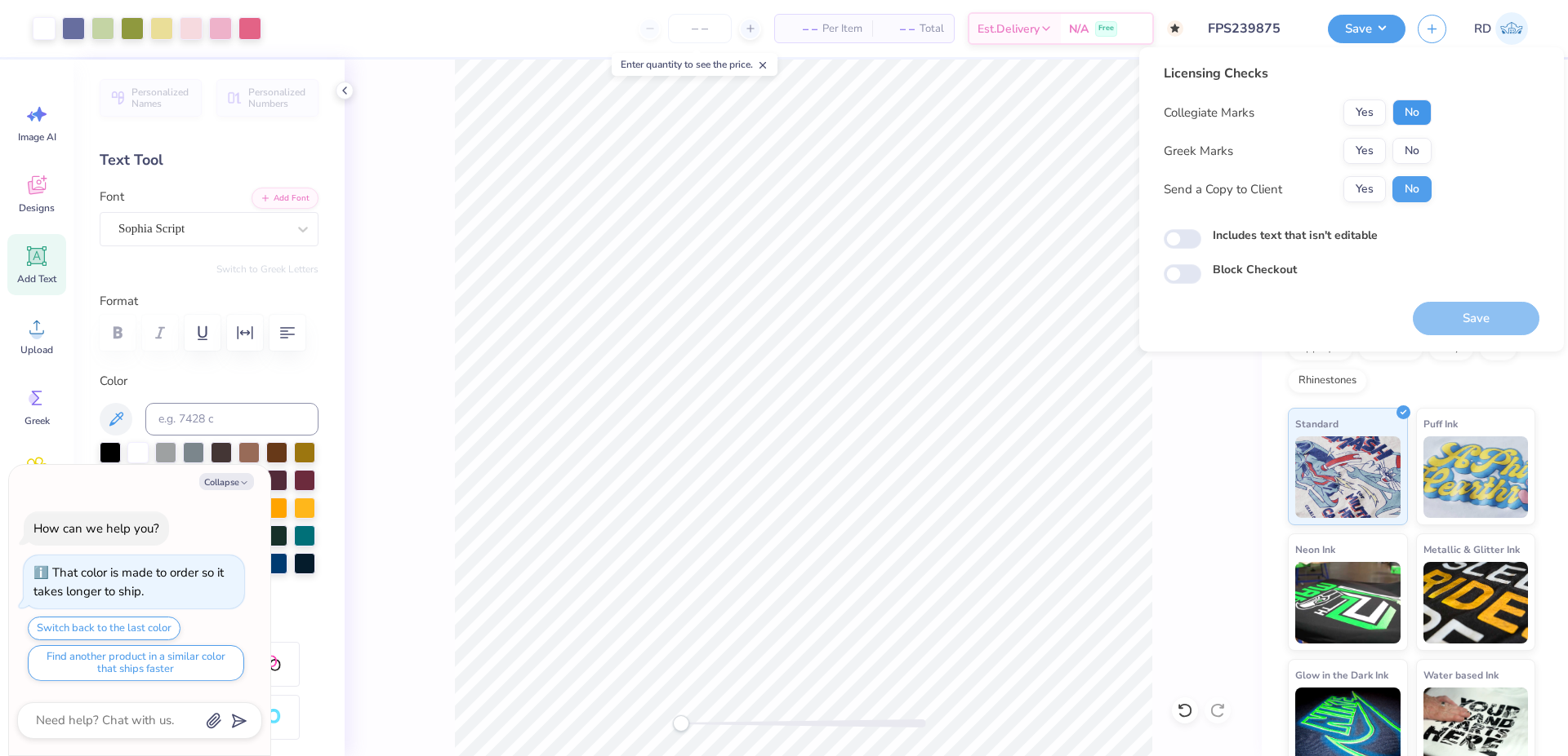
drag, startPoint x: 1402, startPoint y: 109, endPoint x: 1388, endPoint y: 131, distance: 26.1
click at [1401, 109] on button "No" at bounding box center [1412, 112] width 40 height 26
click at [1367, 155] on button "Yes" at bounding box center [1364, 150] width 42 height 26
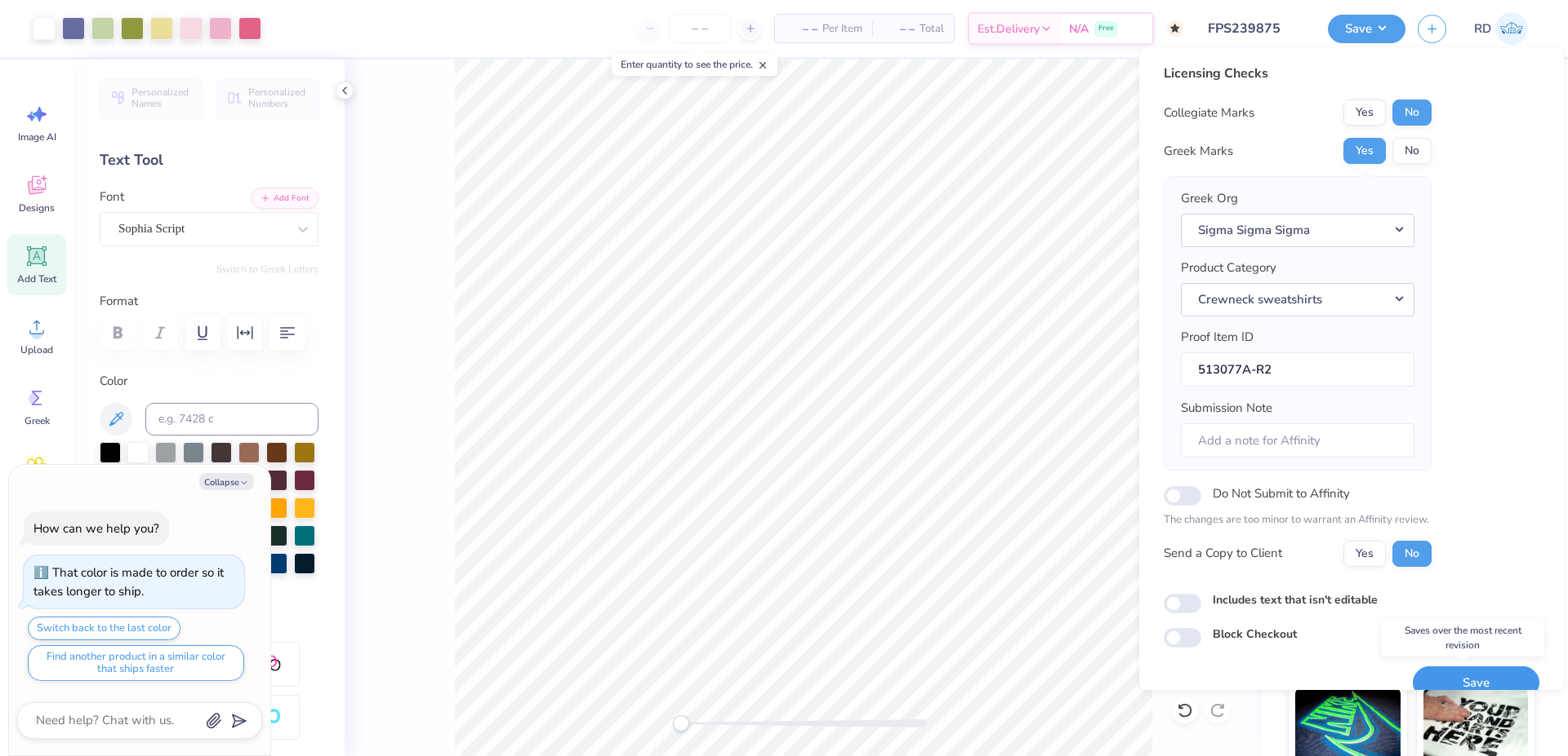
click at [1445, 681] on button "Save" at bounding box center [1475, 683] width 126 height 34
type textarea "x"
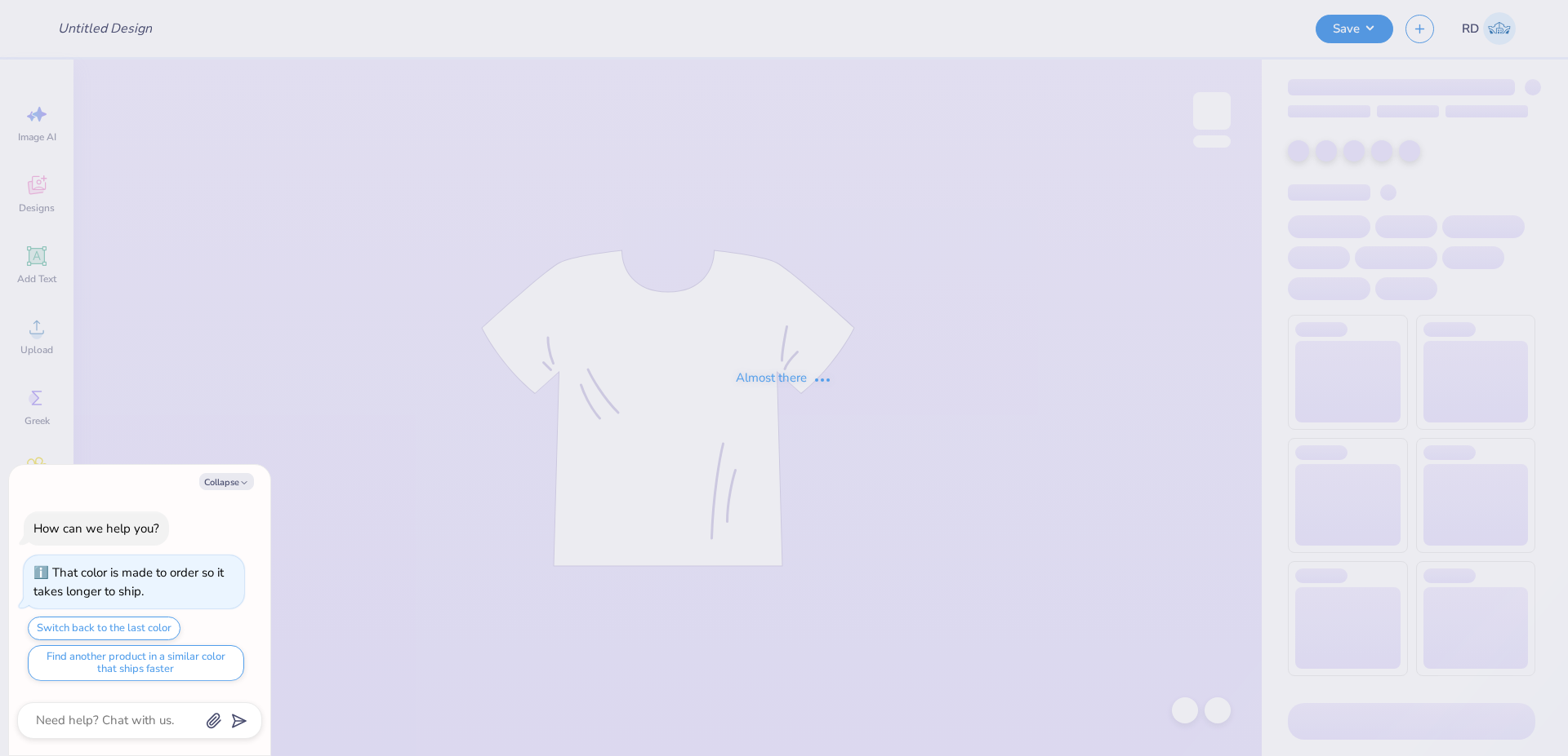
type textarea "x"
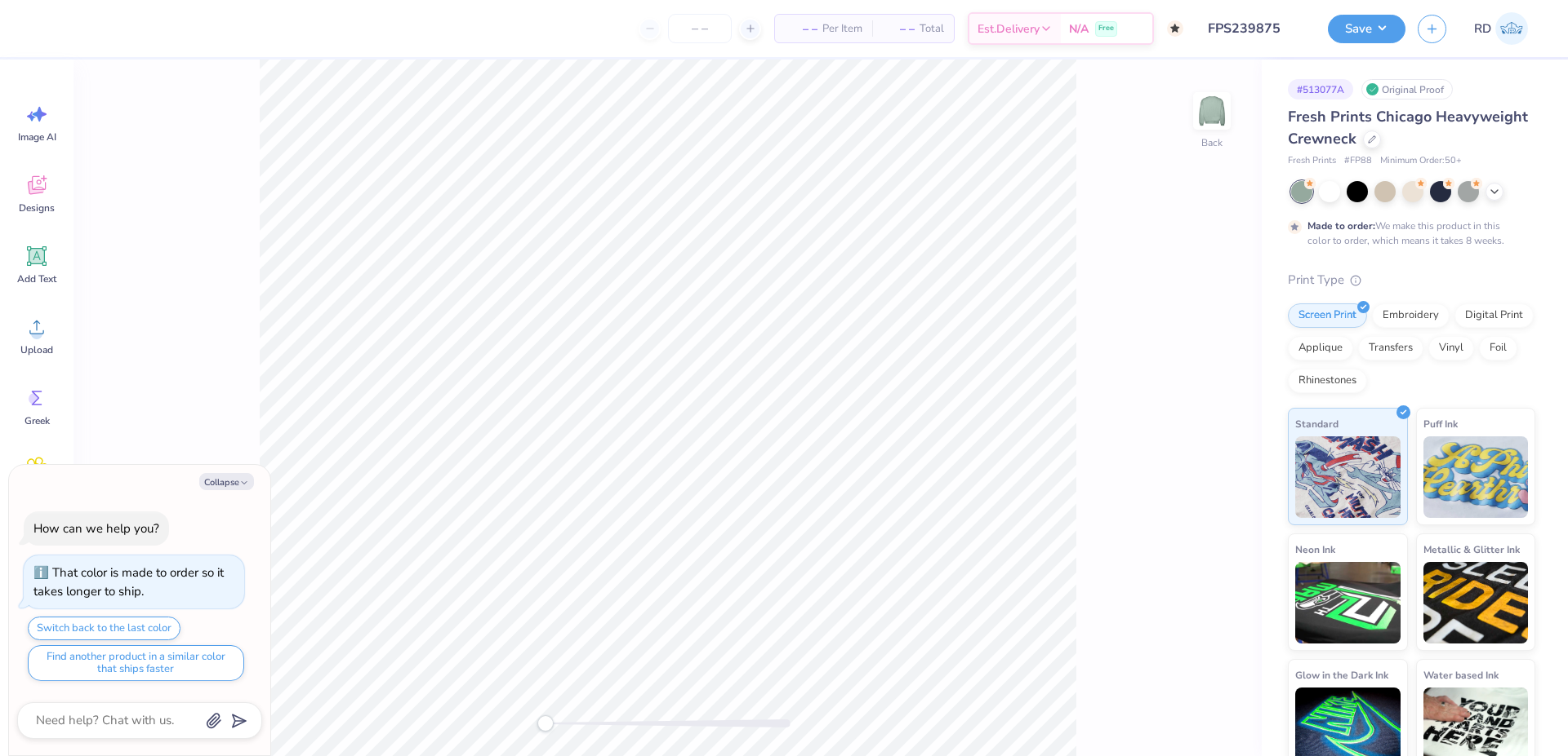
type input "FPS239875"
type textarea "x"
